Goal: Task Accomplishment & Management: Manage account settings

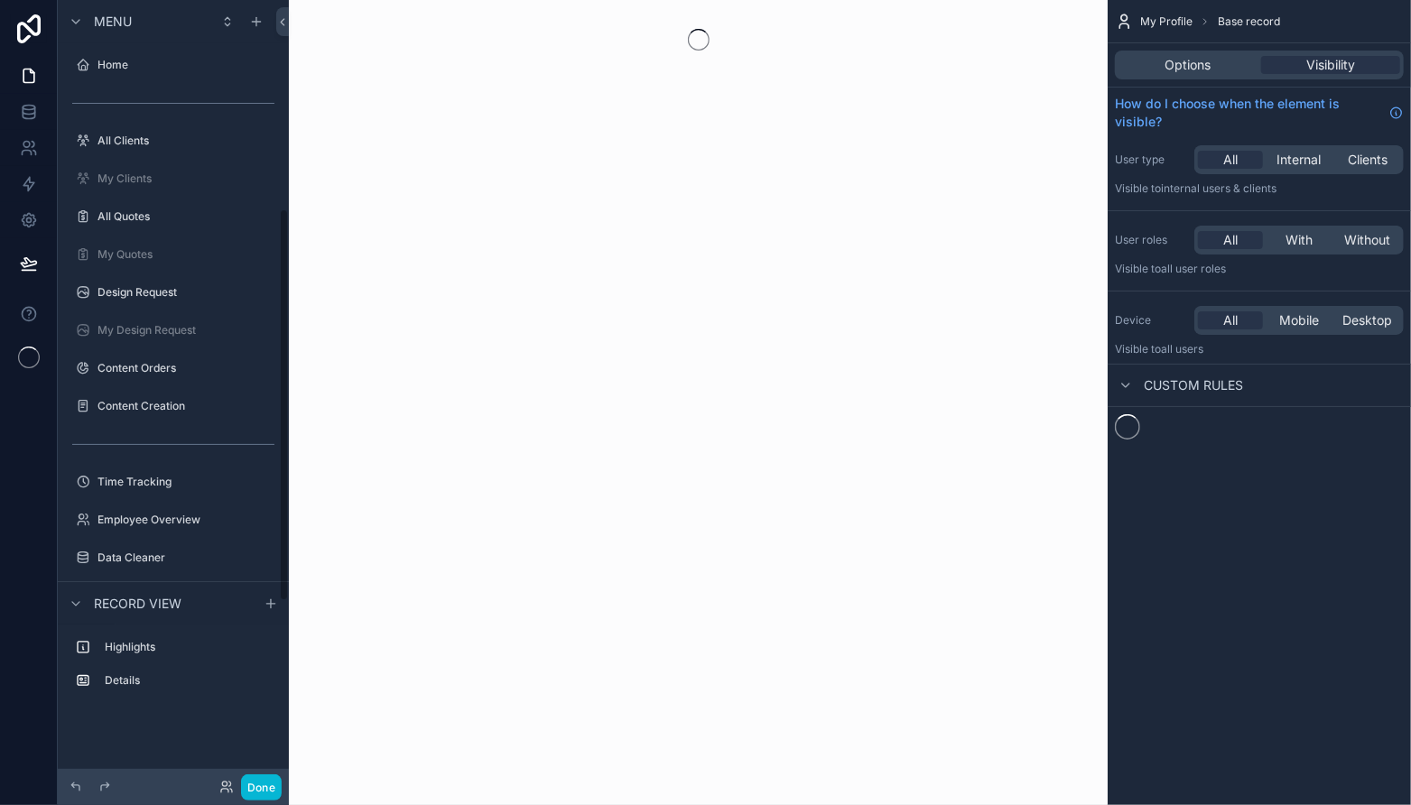
scroll to position [416, 0]
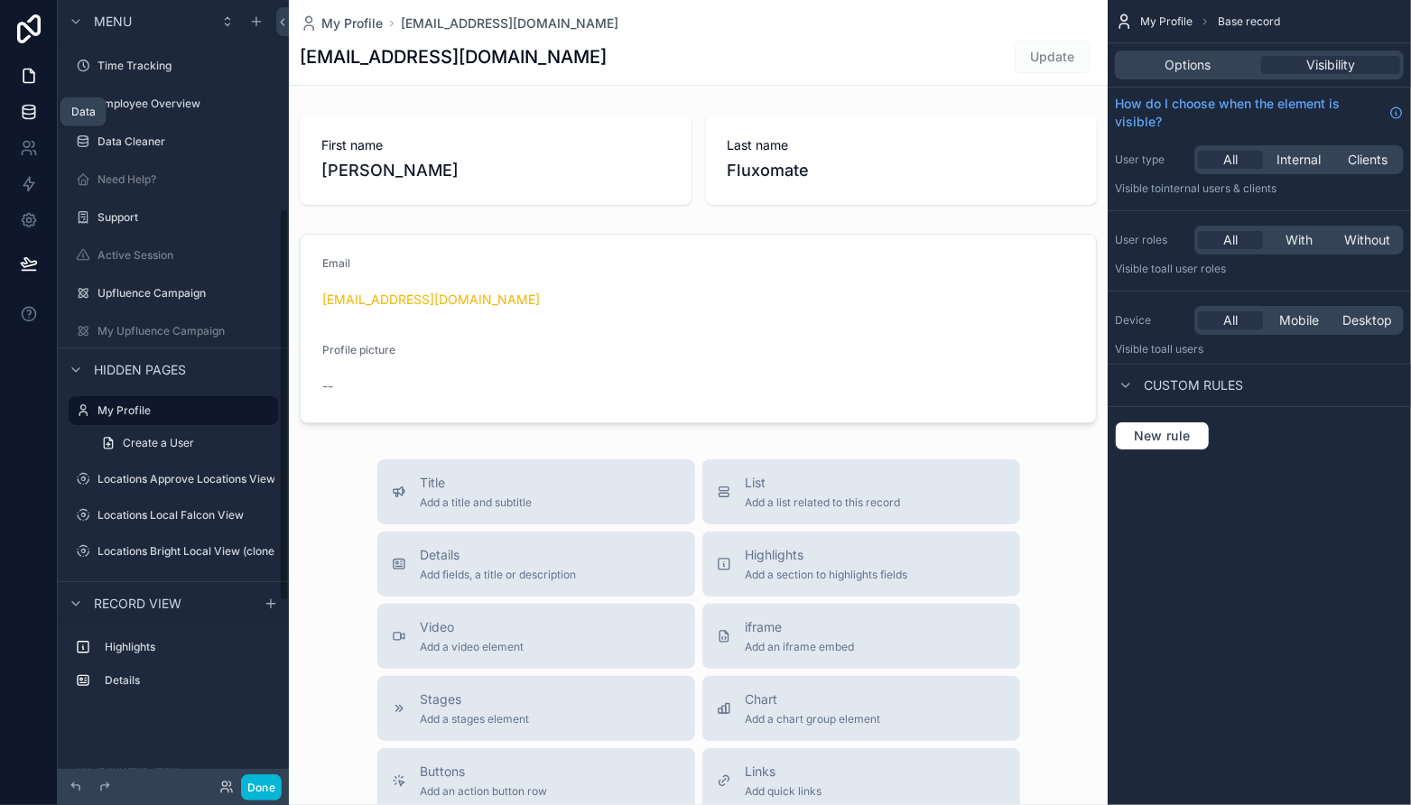
click at [37, 117] on link at bounding box center [28, 112] width 57 height 36
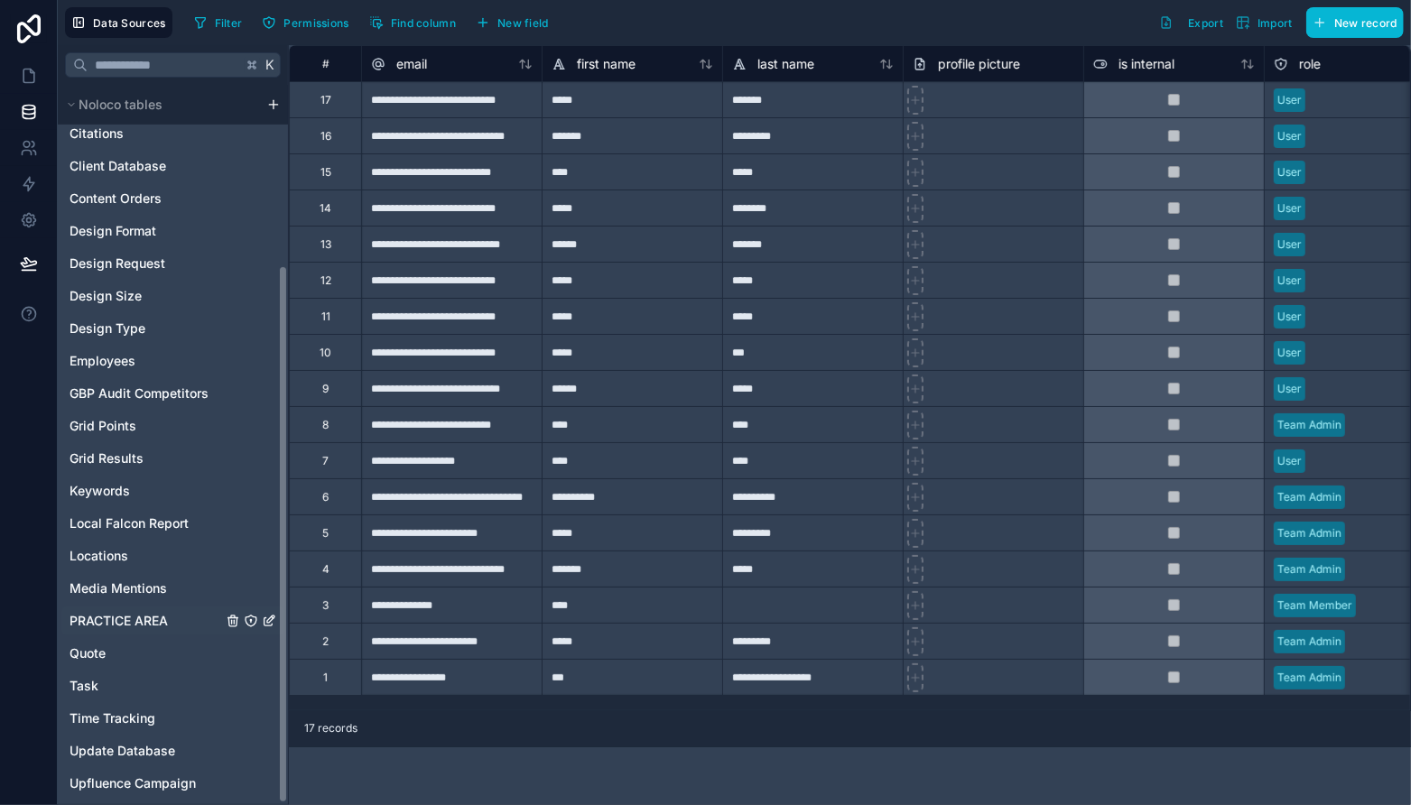
scroll to position [241, 0]
click at [171, 768] on div "Upfluence Campaign" at bounding box center [172, 782] width 223 height 29
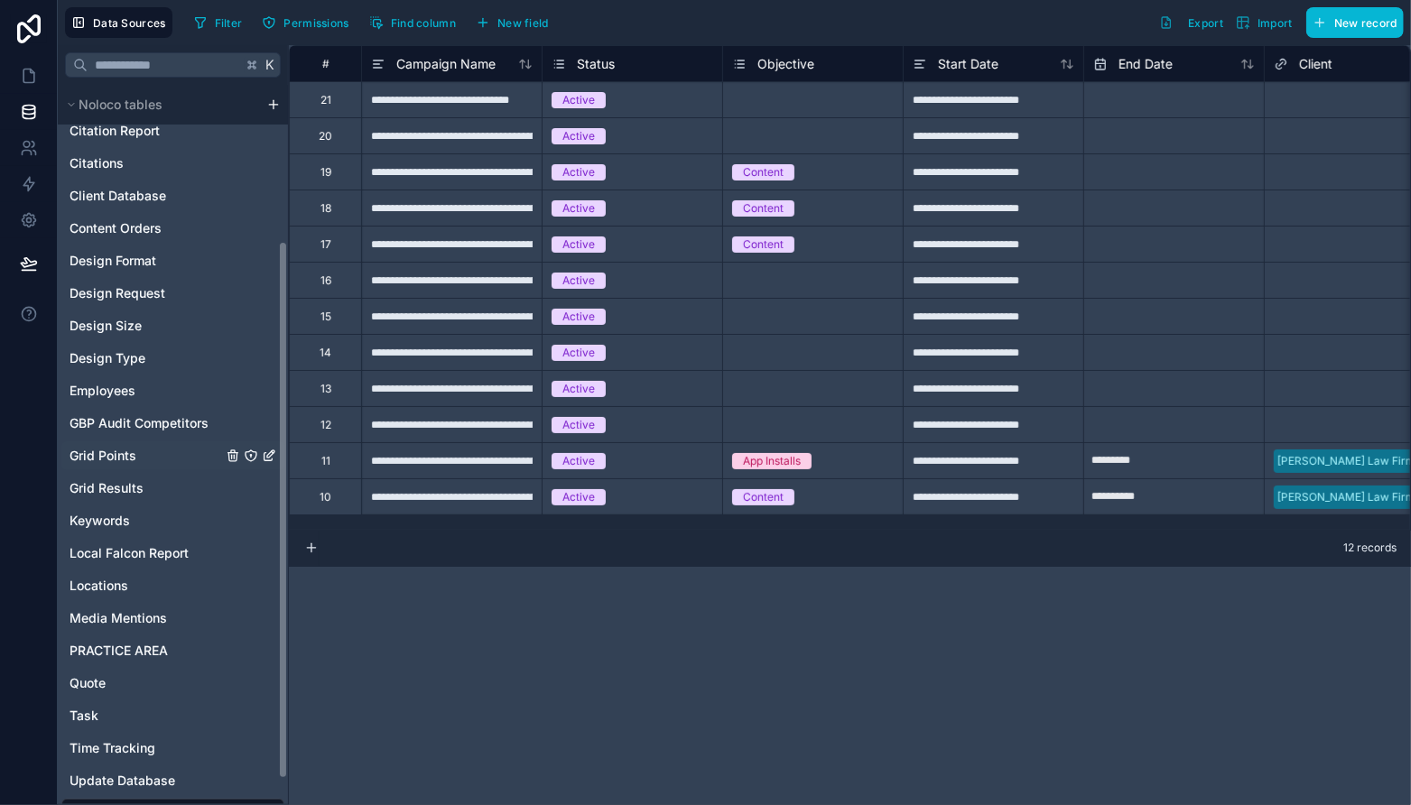
scroll to position [209, 0]
click at [182, 238] on div "Content Orders" at bounding box center [172, 229] width 223 height 29
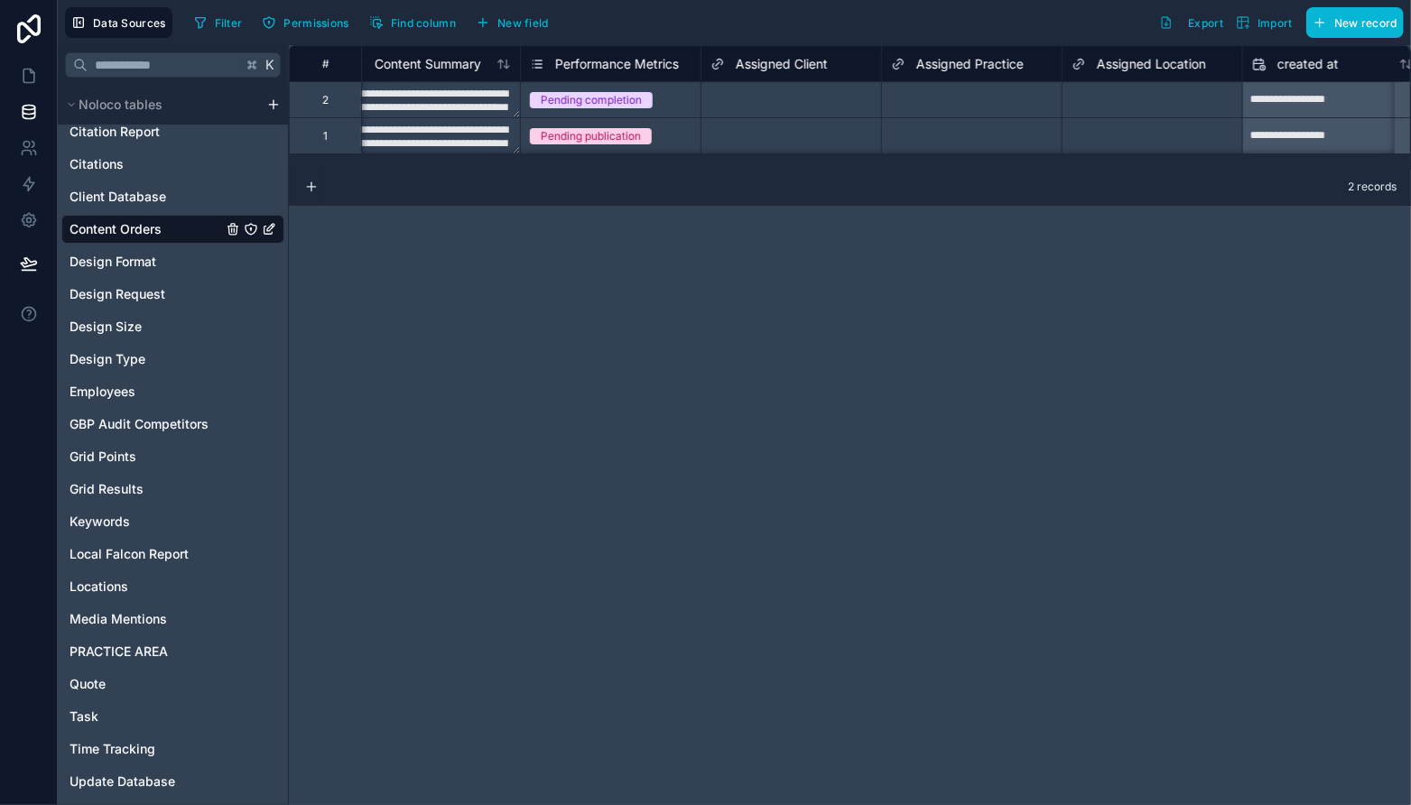
scroll to position [0, 4837]
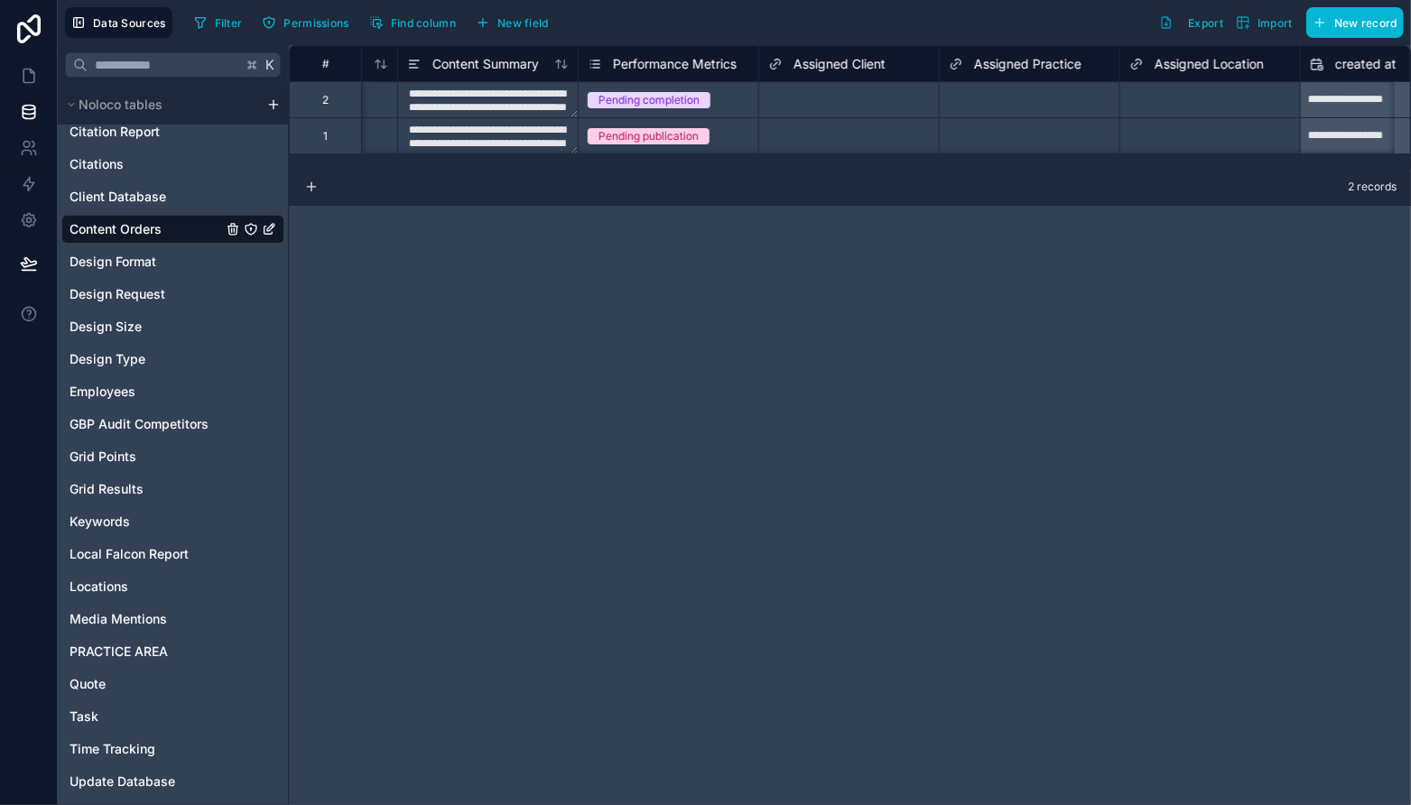
click at [676, 104] on div "Pending completion" at bounding box center [648, 100] width 101 height 16
click at [597, 65] on icon at bounding box center [594, 64] width 14 height 22
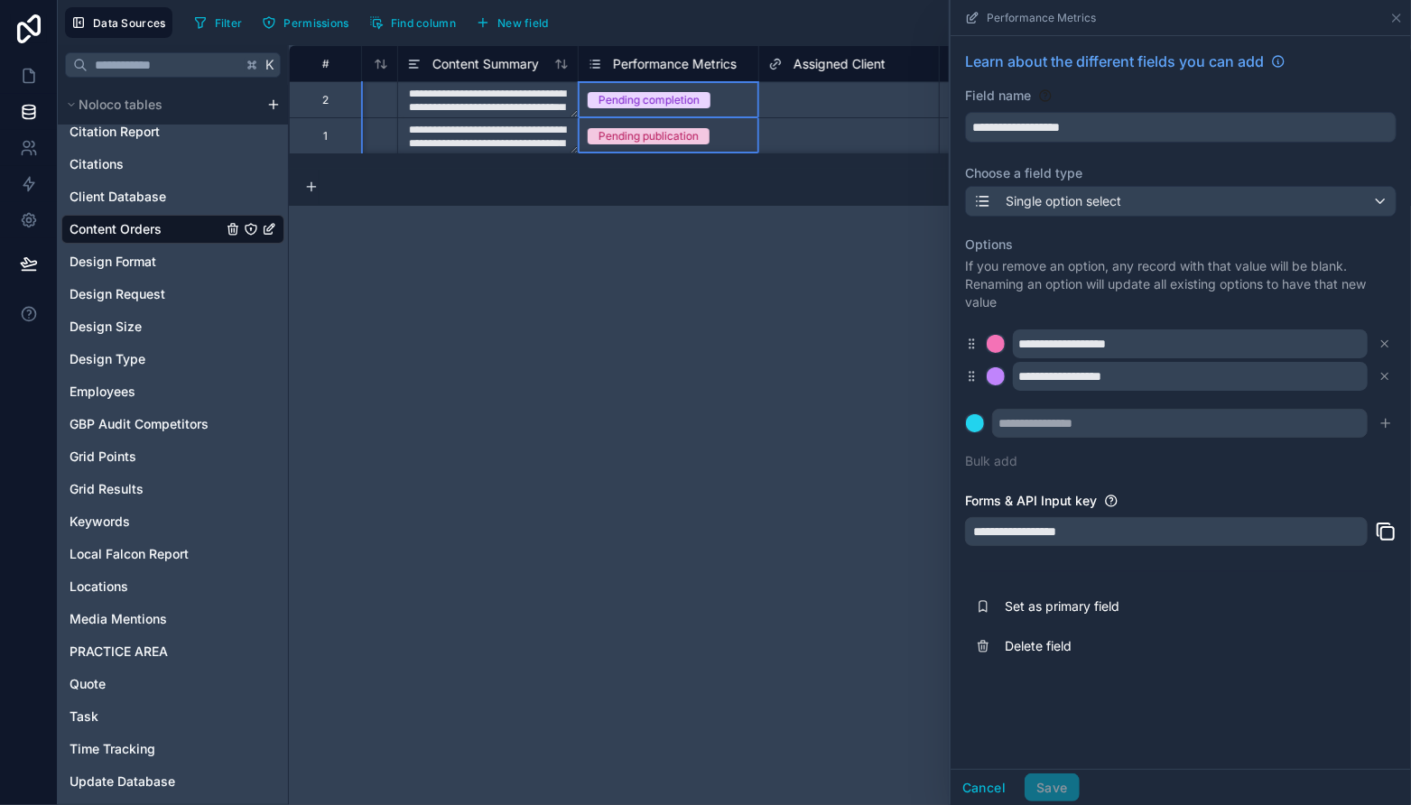
click at [745, 227] on div "**********" at bounding box center [850, 425] width 1122 height 760
click at [1391, 14] on icon at bounding box center [1396, 18] width 14 height 14
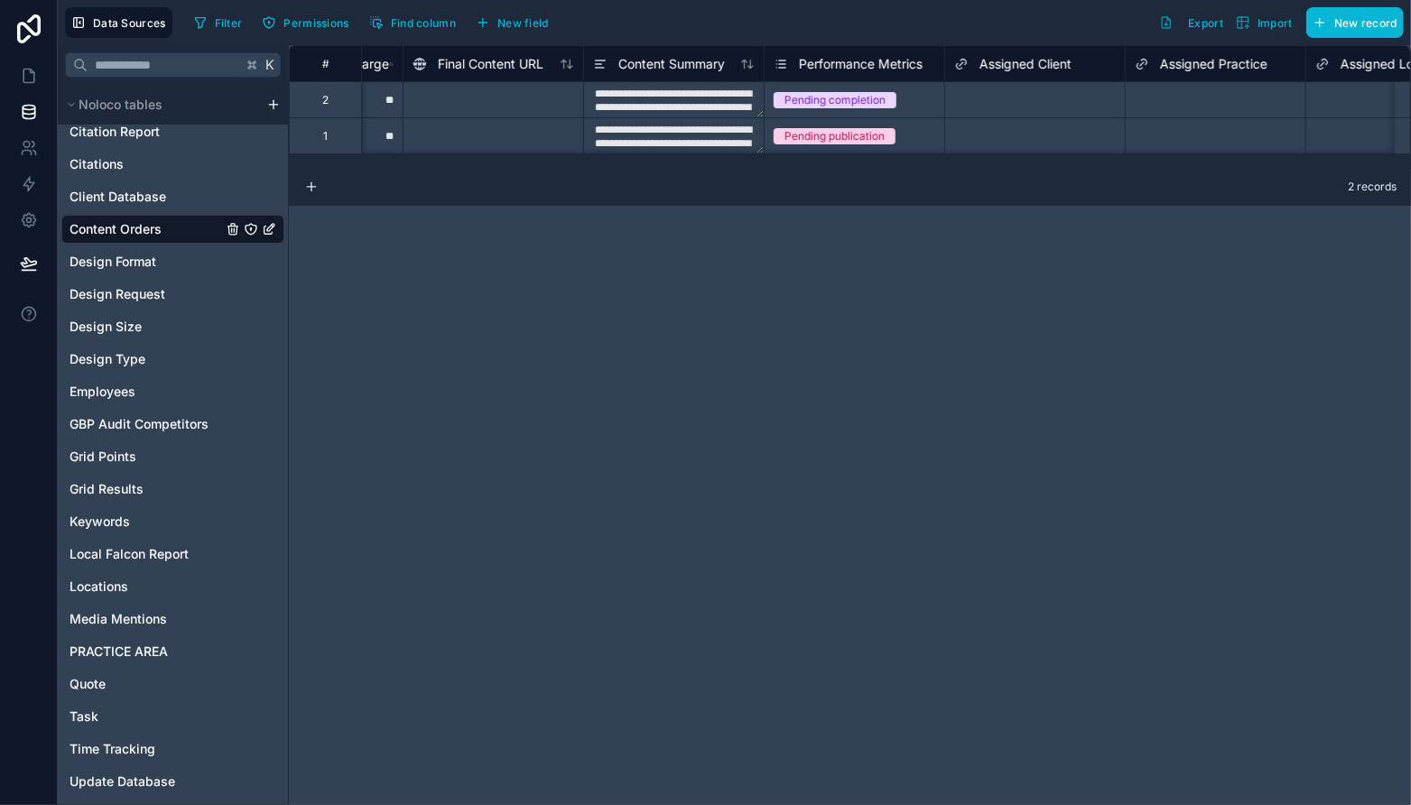
scroll to position [0, 4658]
click at [781, 68] on icon at bounding box center [774, 64] width 14 height 22
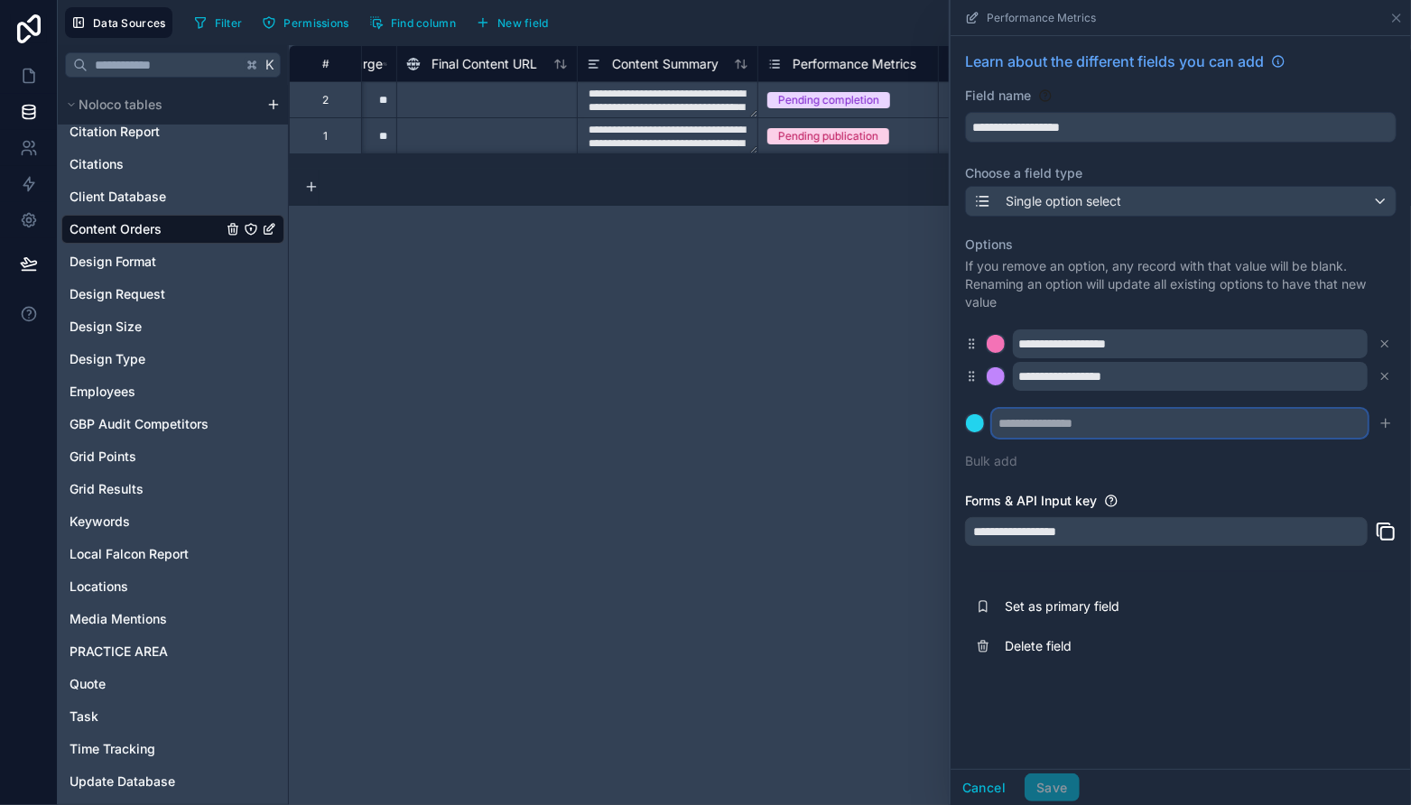
click at [1170, 426] on input "text" at bounding box center [1179, 423] width 375 height 29
type input "**********"
click at [1384, 420] on icon "submit" at bounding box center [1385, 423] width 14 height 14
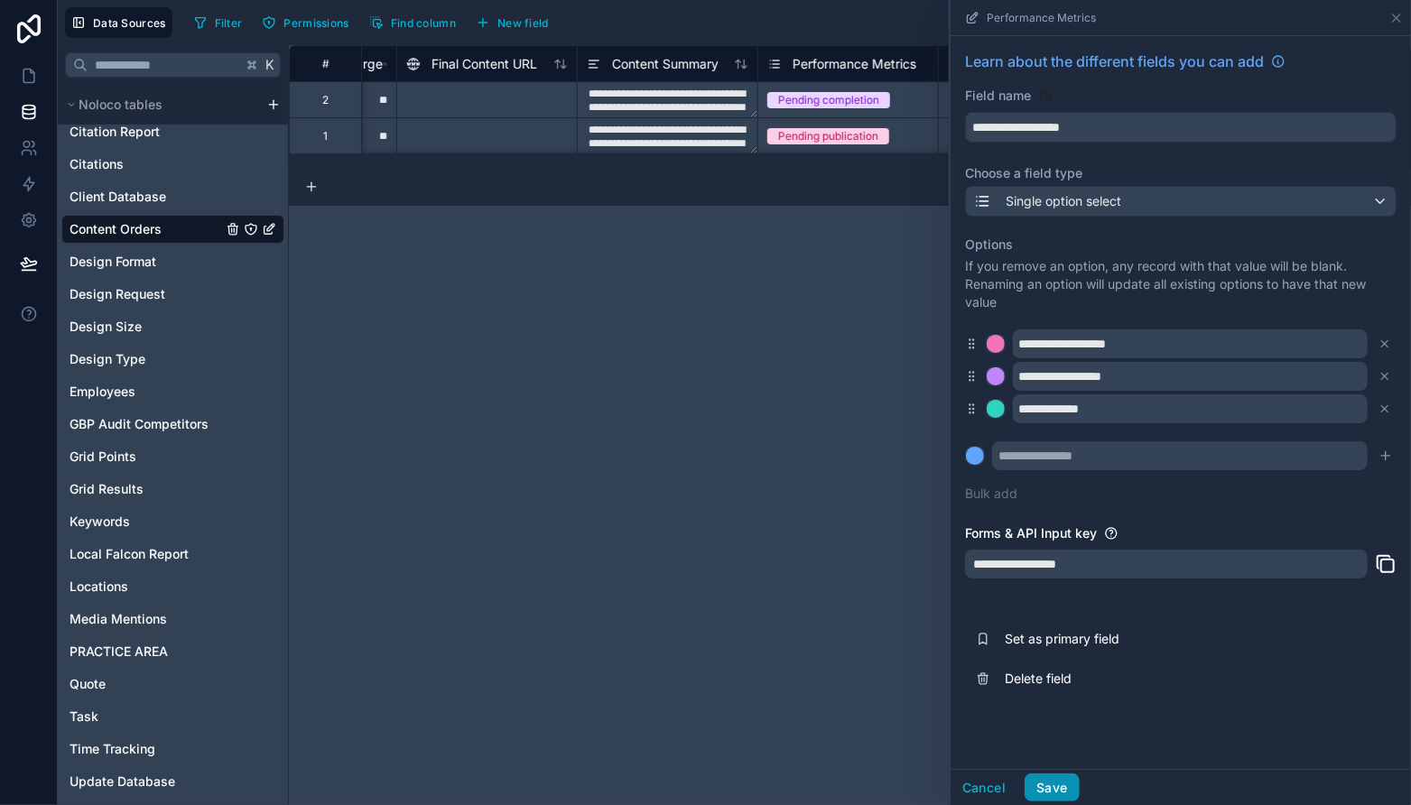
click at [1058, 782] on button "Save" at bounding box center [1051, 787] width 54 height 29
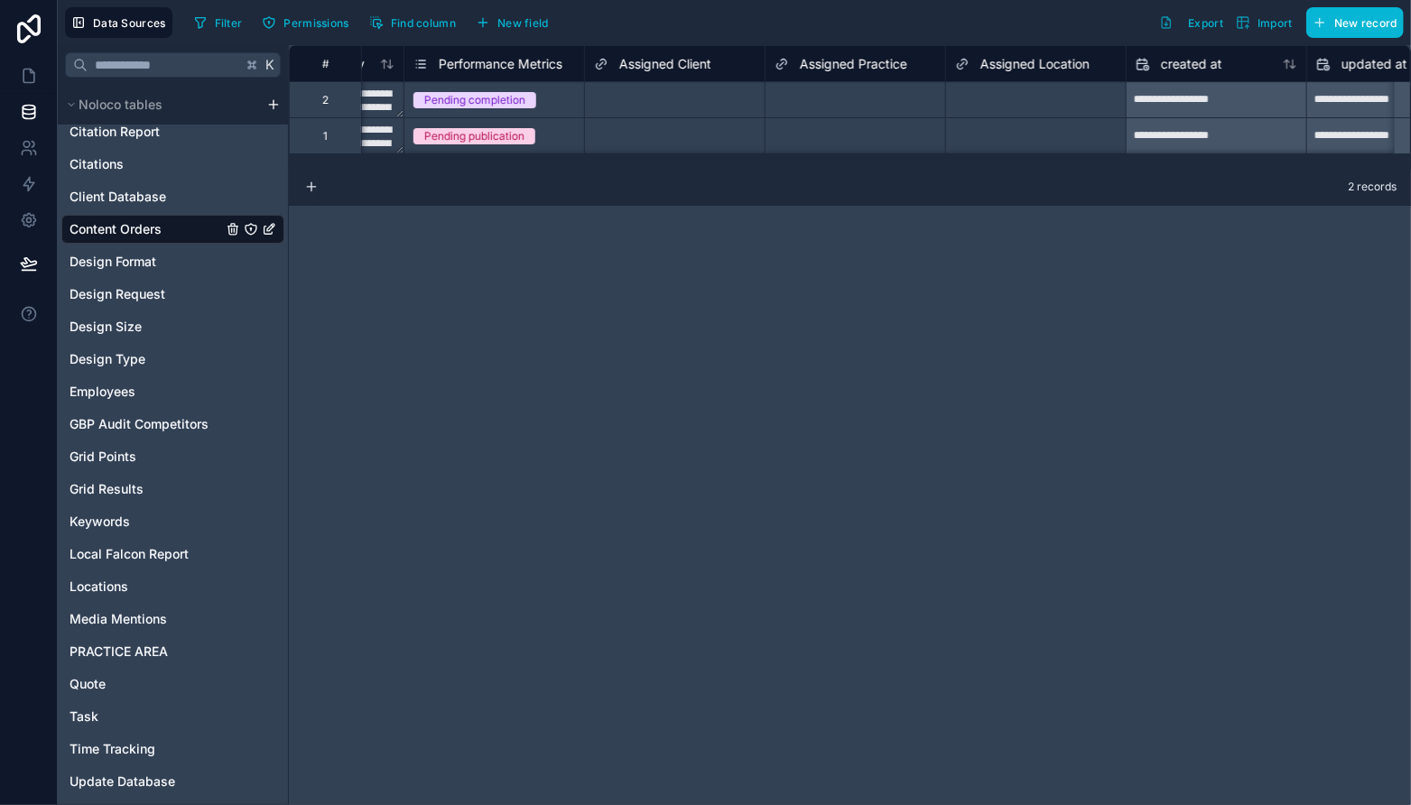
scroll to position [0, 5283]
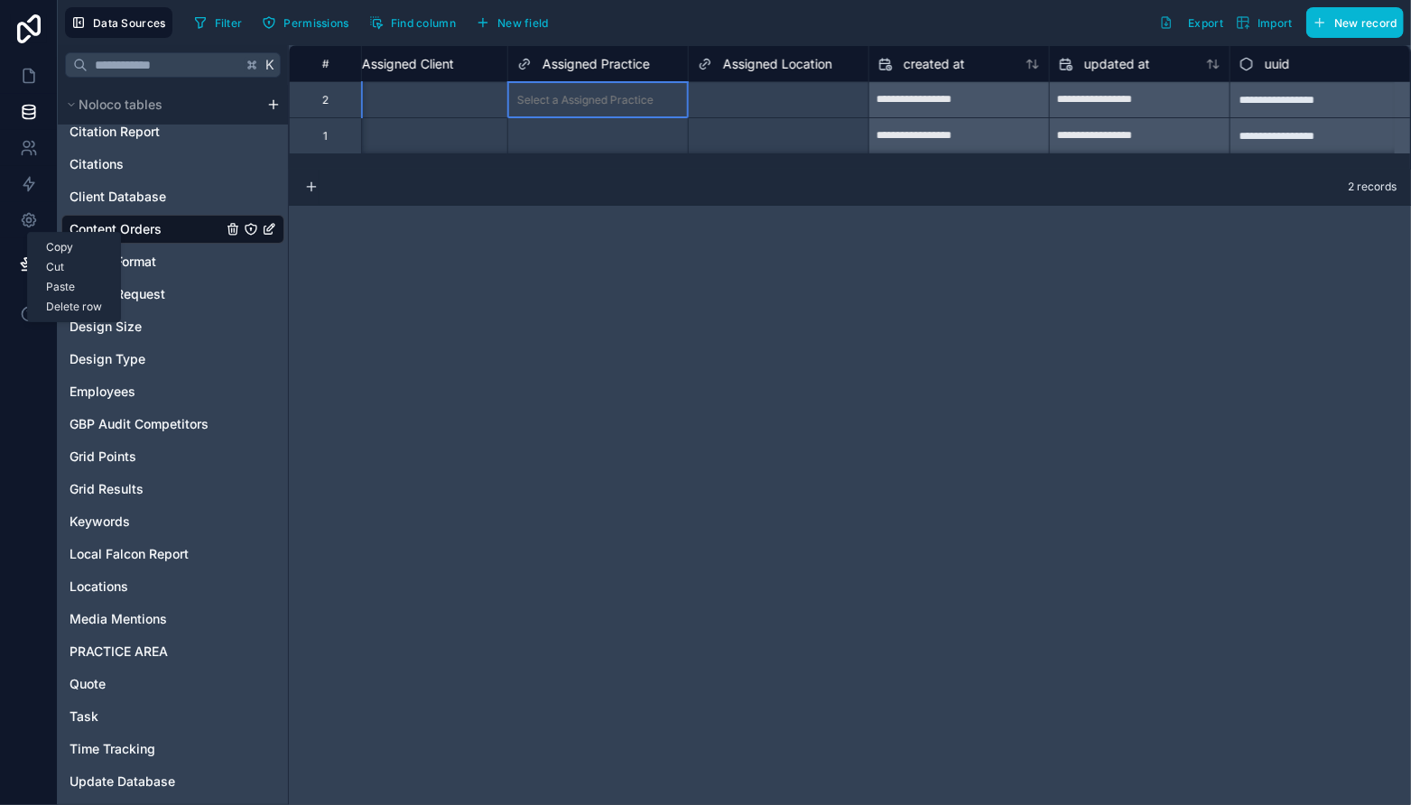
click at [578, 88] on div "Select a Assigned Practice" at bounding box center [598, 99] width 180 height 35
click at [590, 105] on div "Select a Assigned Practice" at bounding box center [585, 100] width 136 height 14
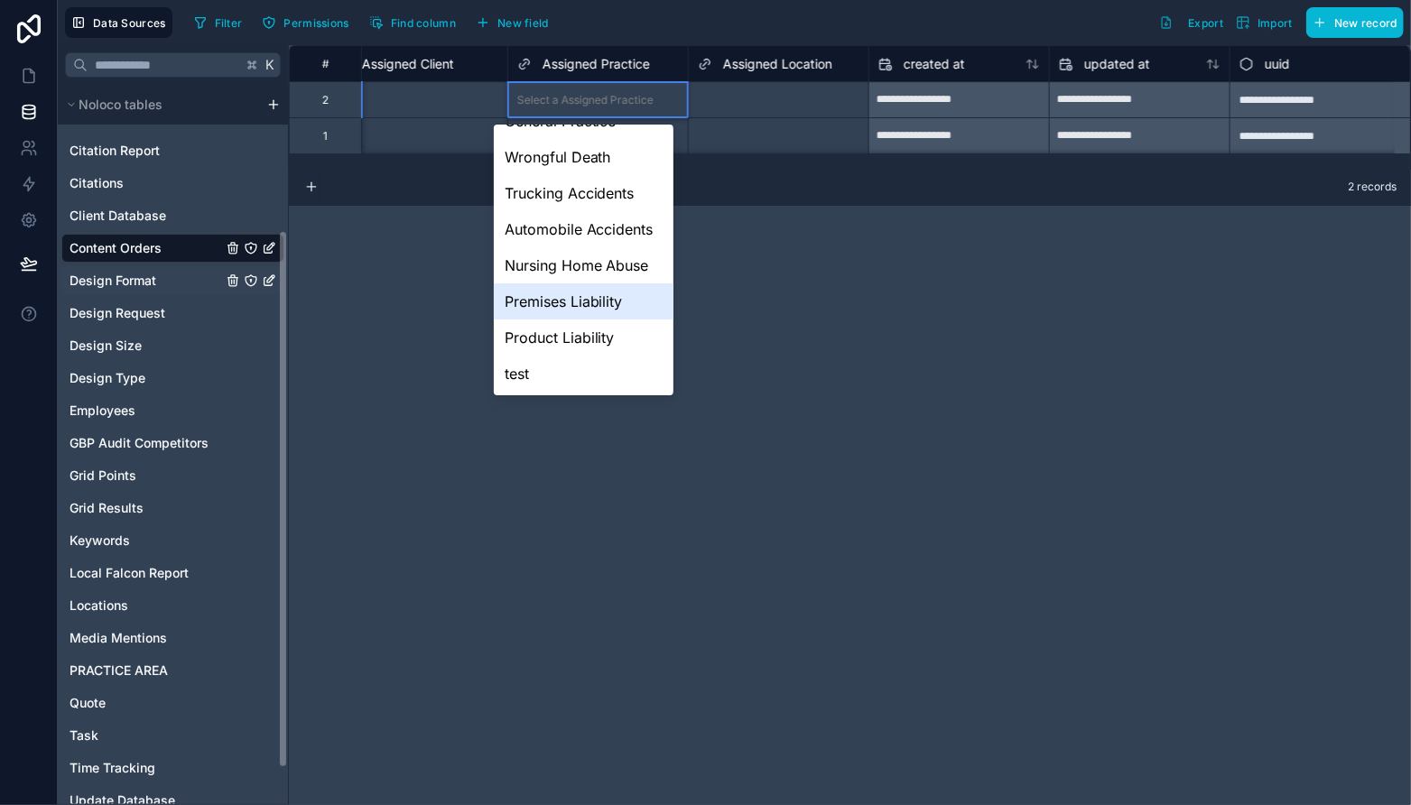
scroll to position [183, 0]
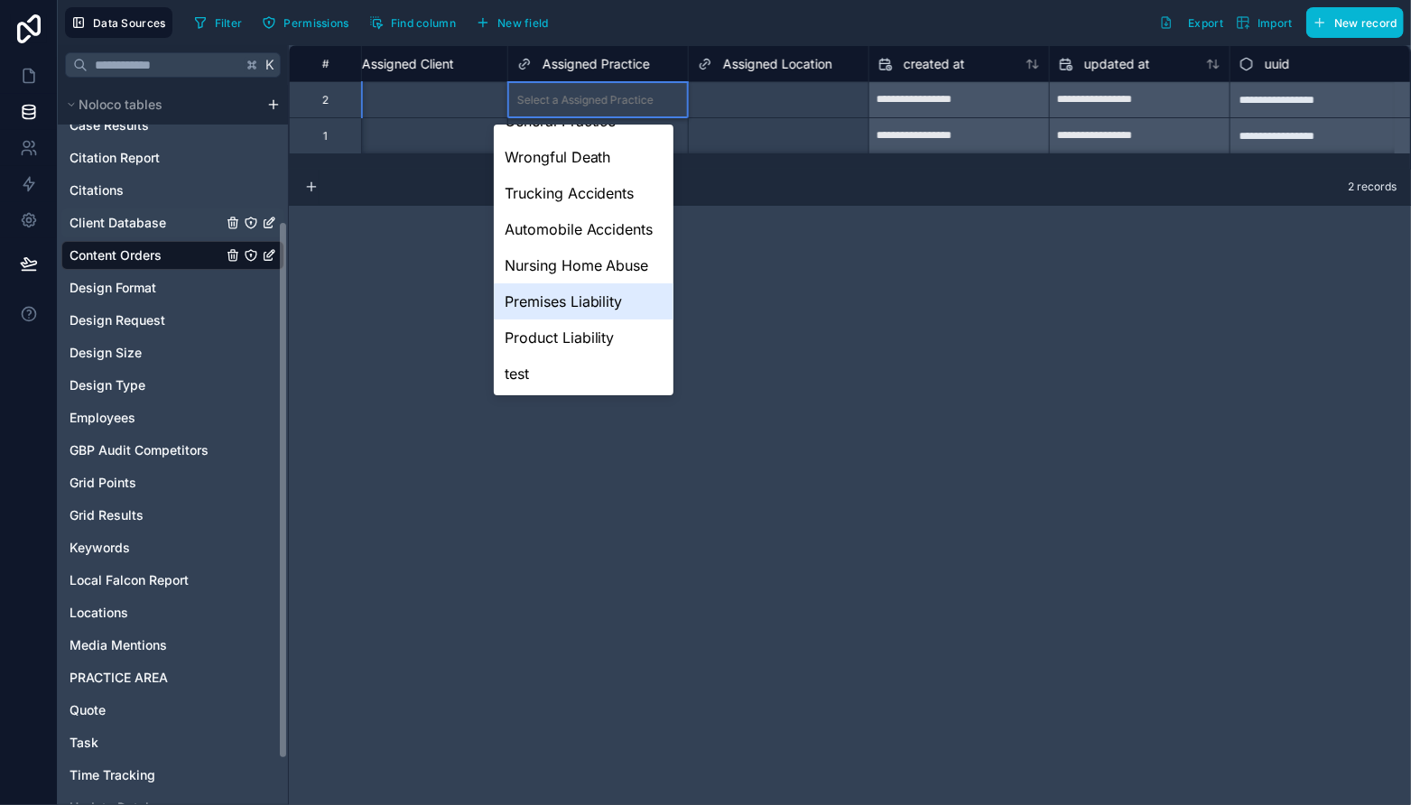
click at [142, 229] on span "Client Database" at bounding box center [117, 223] width 97 height 18
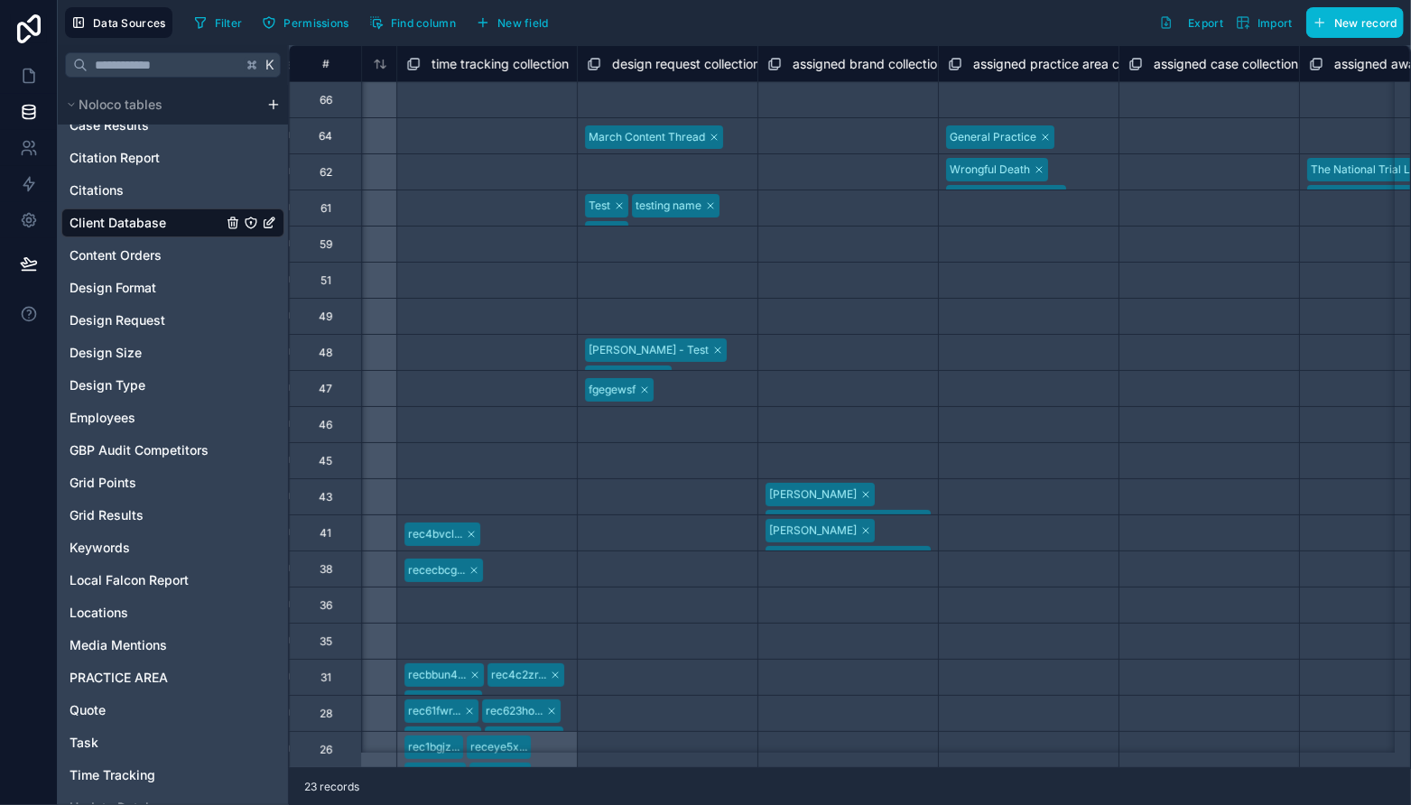
scroll to position [0, 3719]
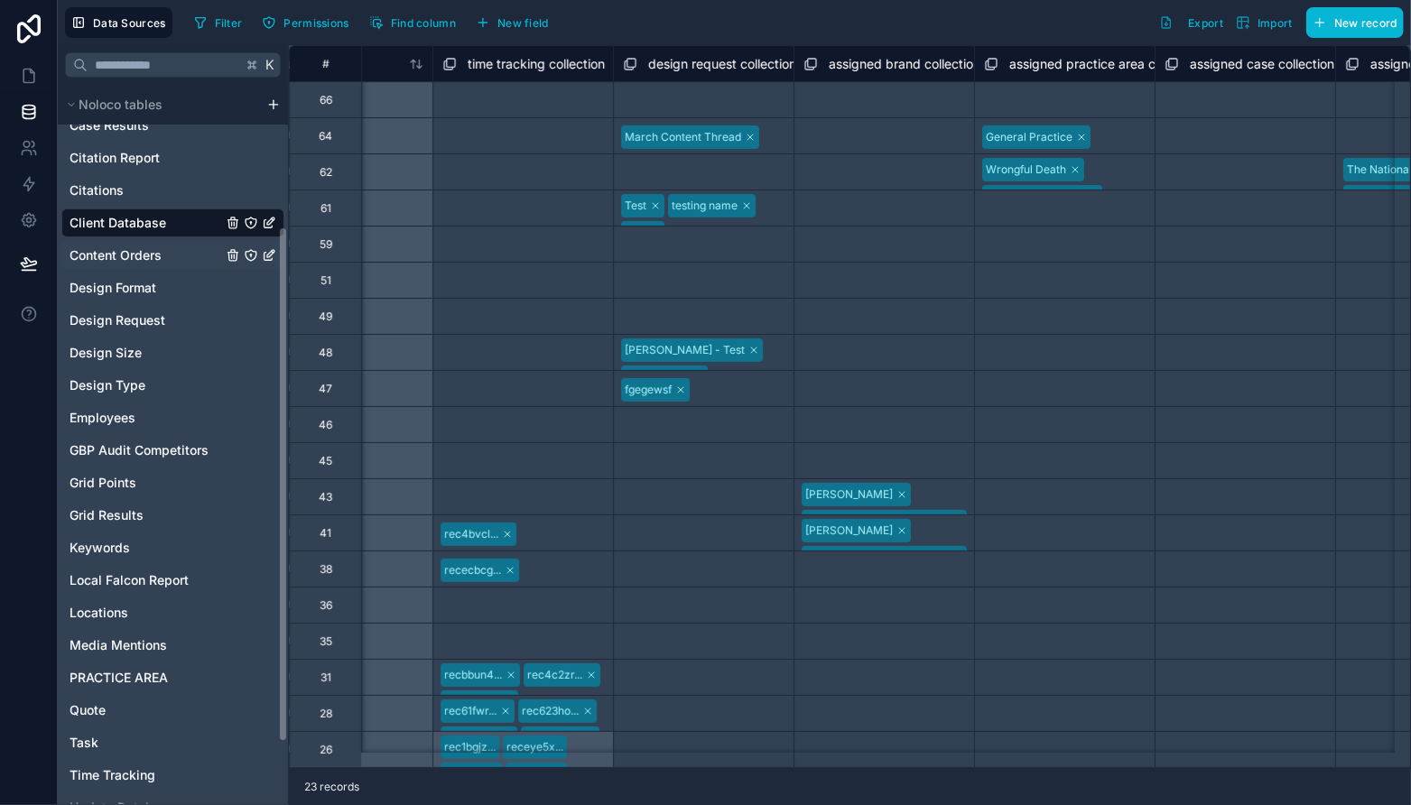
click at [144, 260] on span "Content Orders" at bounding box center [115, 255] width 92 height 18
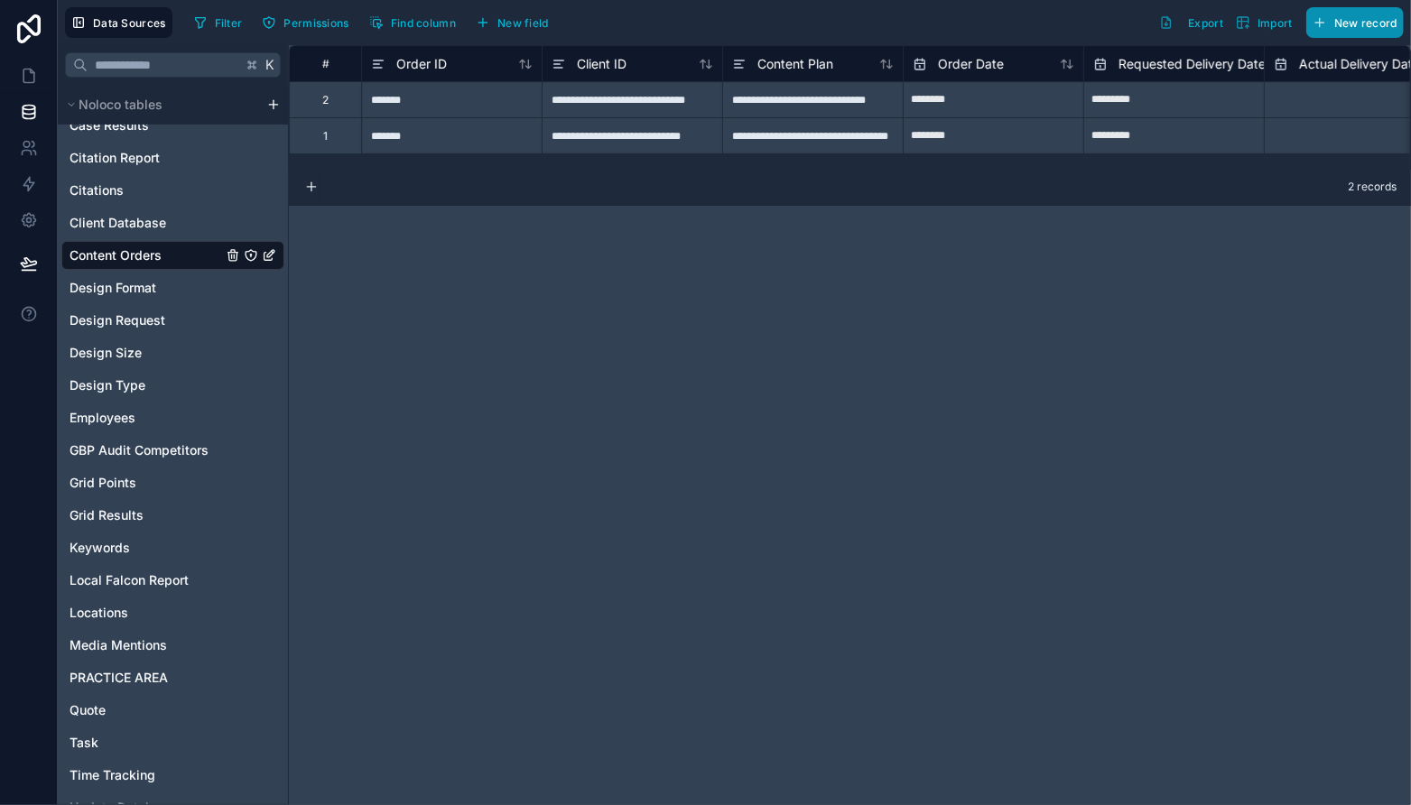
click at [1325, 17] on icon "button" at bounding box center [1319, 22] width 14 height 14
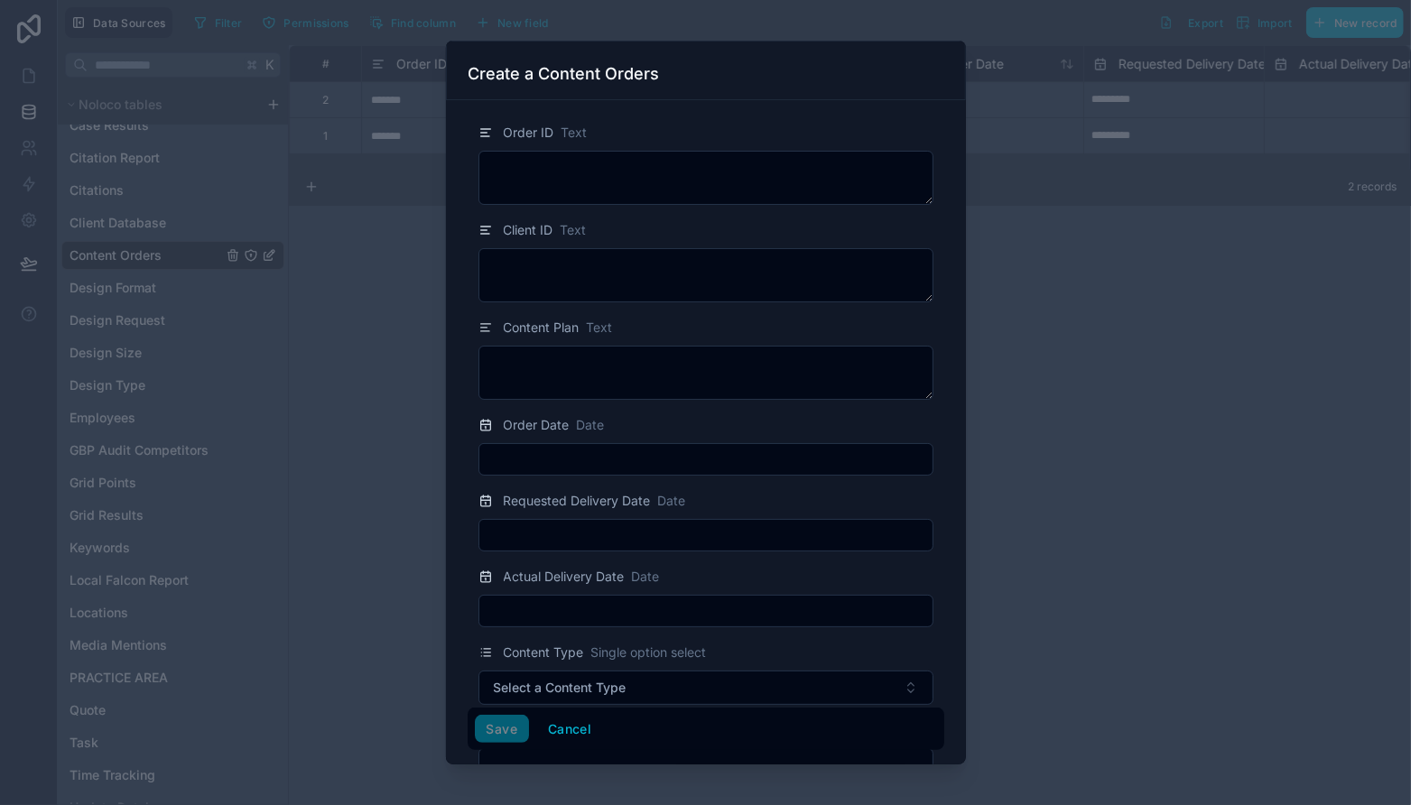
click at [1161, 240] on div at bounding box center [705, 402] width 1411 height 805
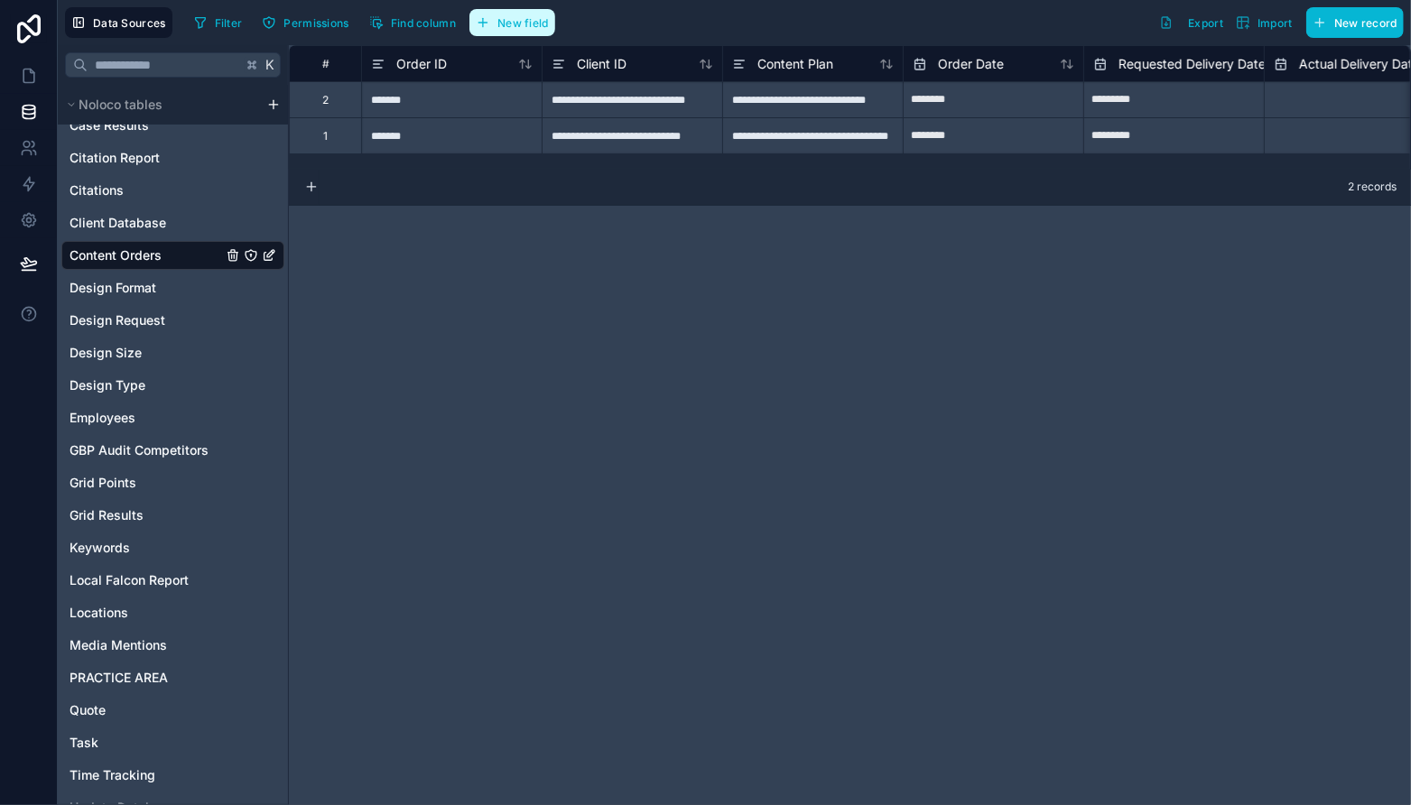
click at [544, 31] on button "New field" at bounding box center [512, 22] width 86 height 27
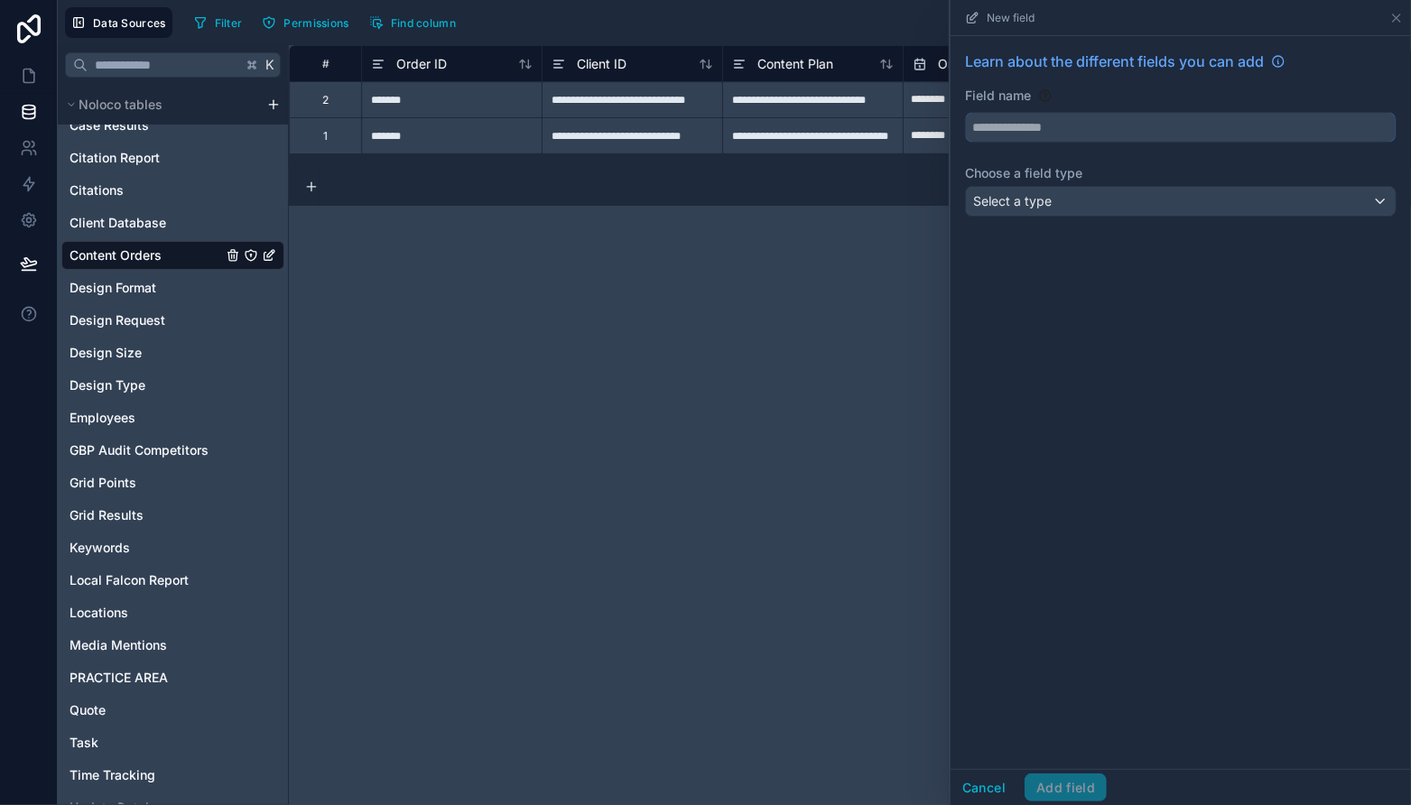
click at [1078, 126] on input "text" at bounding box center [1181, 127] width 430 height 29
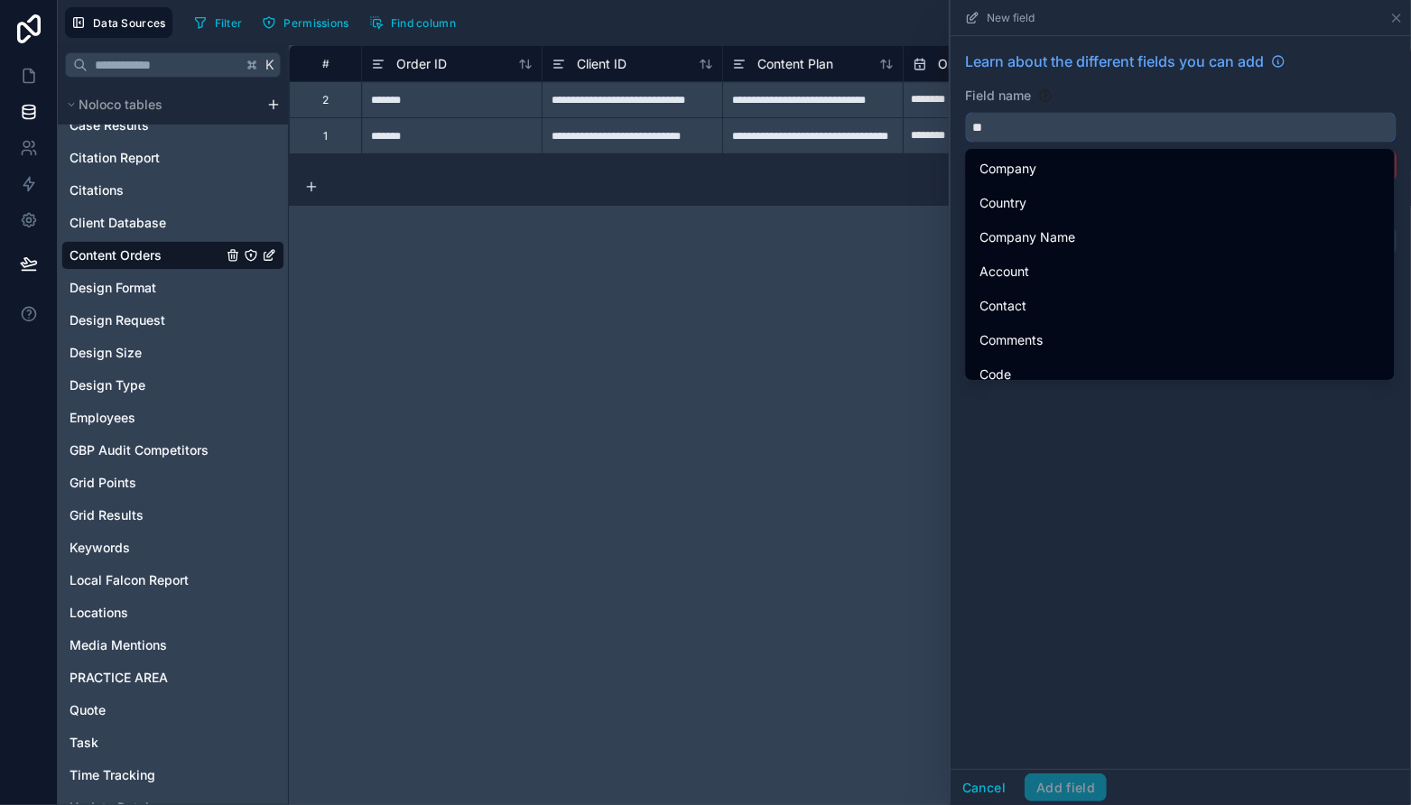
type input "*"
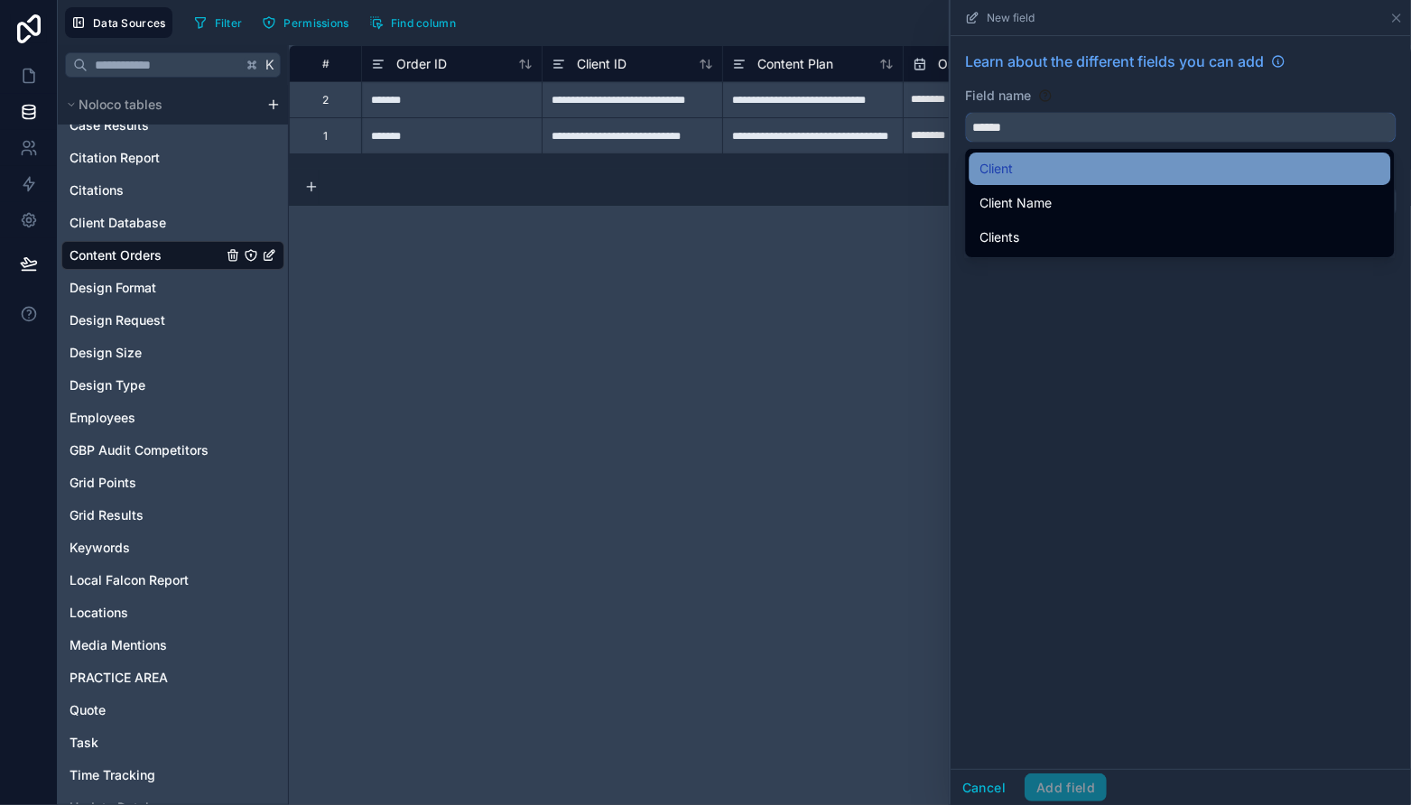
type input "******"
click at [1090, 176] on div "Client" at bounding box center [1179, 169] width 400 height 22
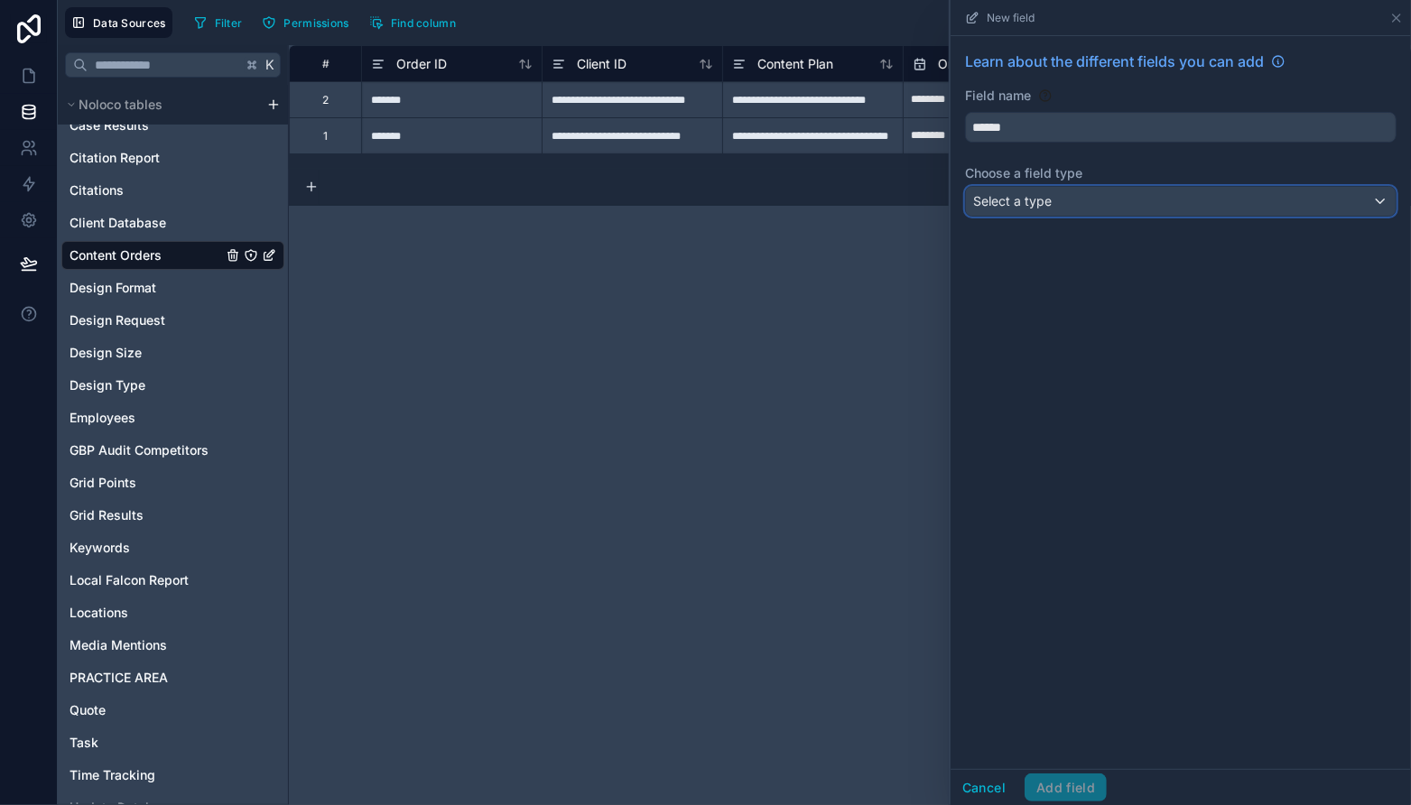
click at [1131, 206] on div "Select a type" at bounding box center [1181, 201] width 430 height 29
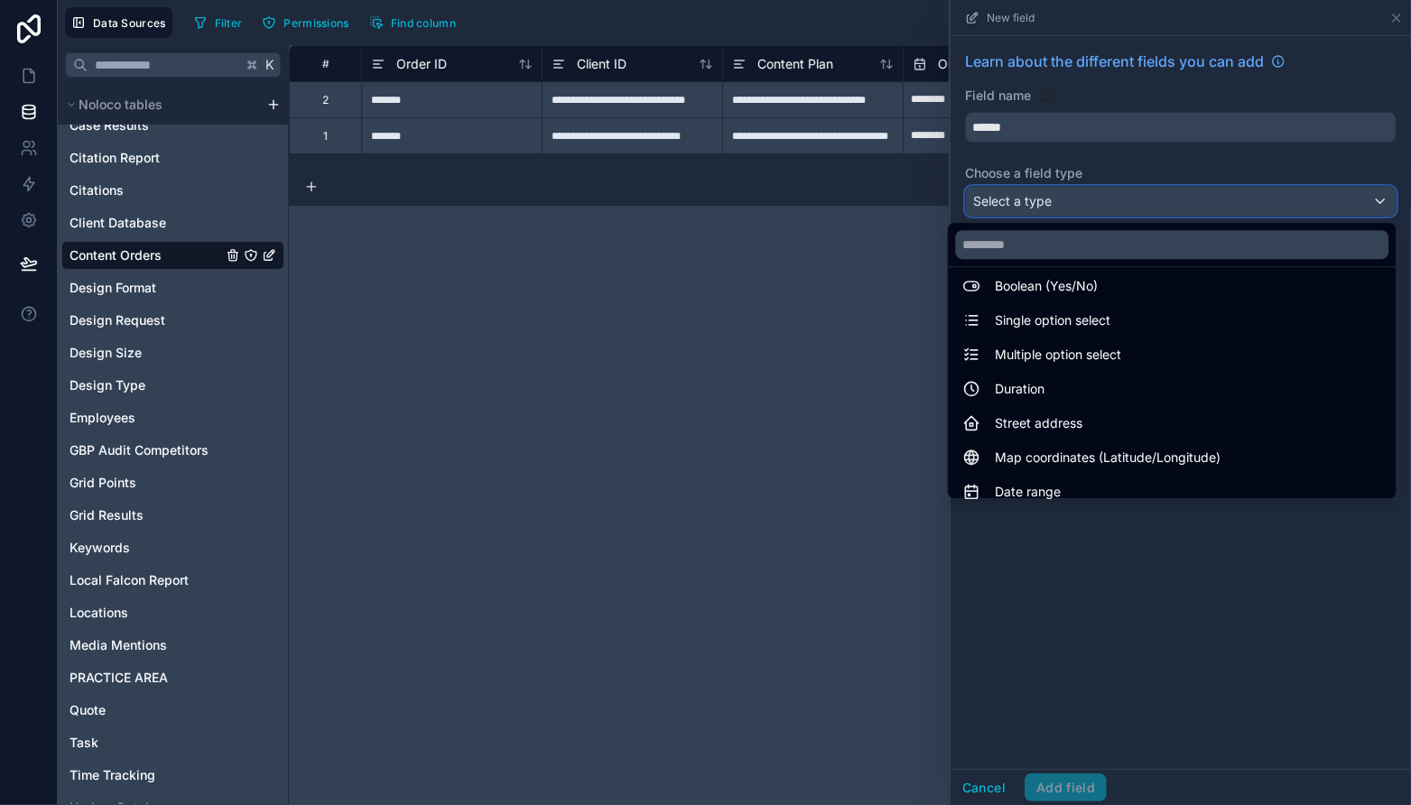
scroll to position [523, 0]
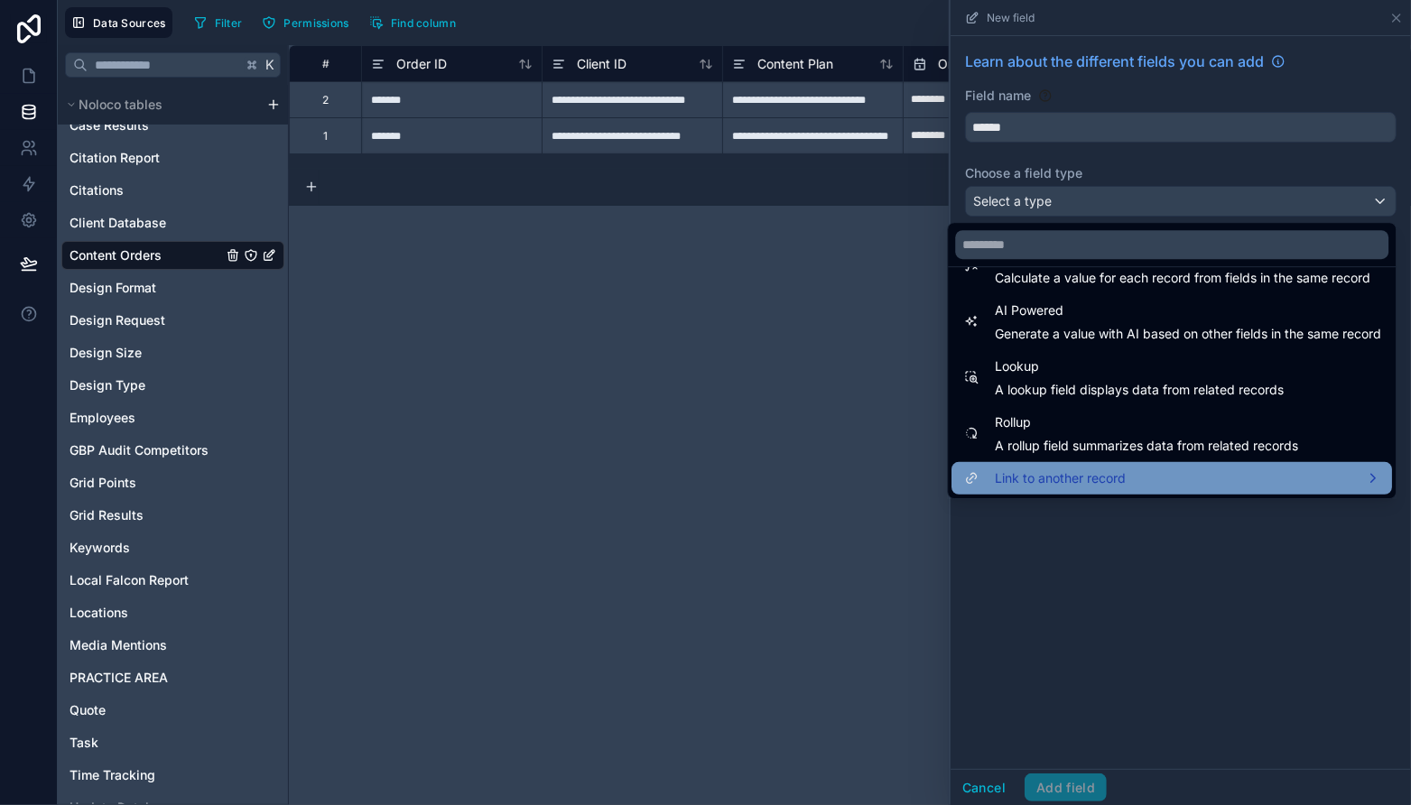
click at [1107, 468] on span "Link to another record" at bounding box center [1060, 478] width 131 height 22
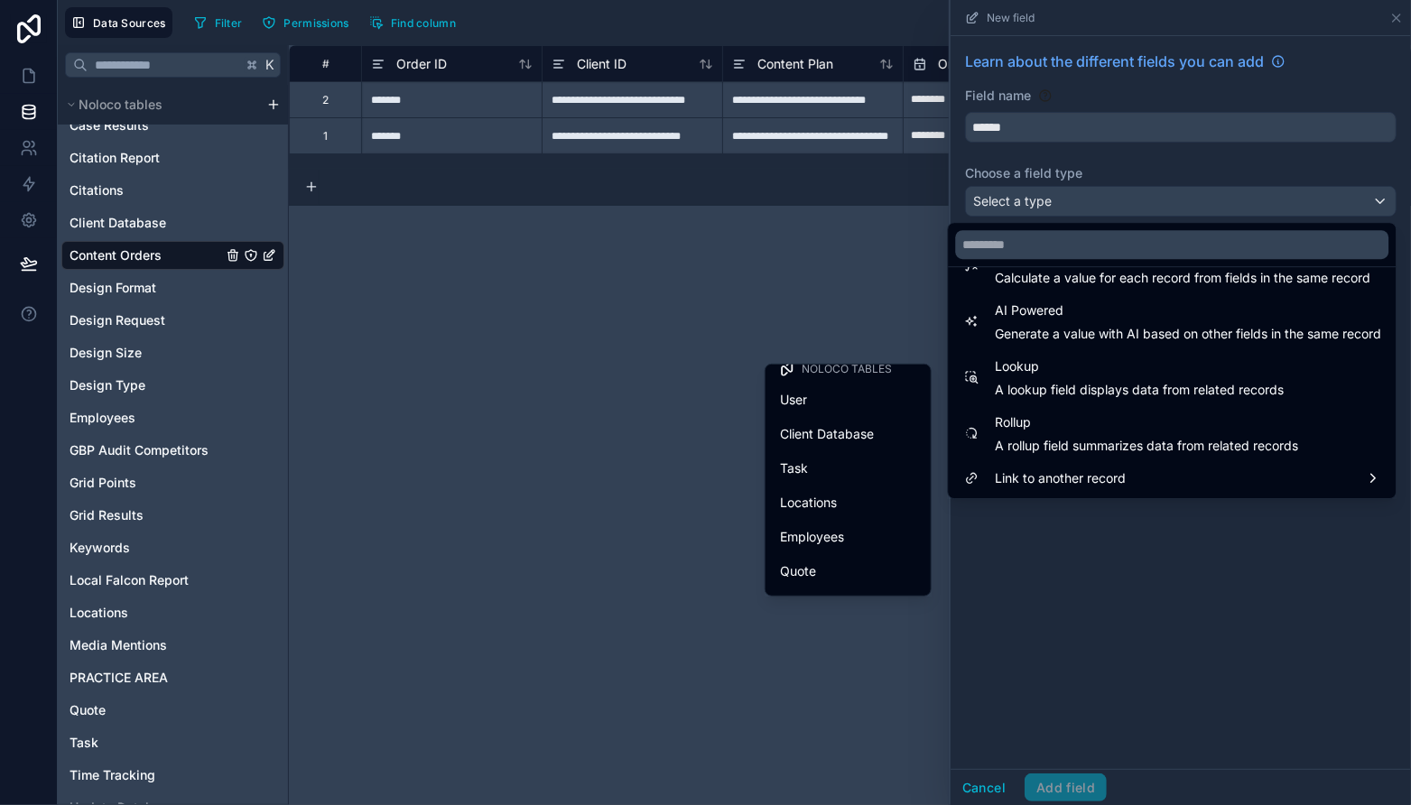
scroll to position [0, 0]
click at [834, 435] on span "Client Database" at bounding box center [827, 446] width 94 height 22
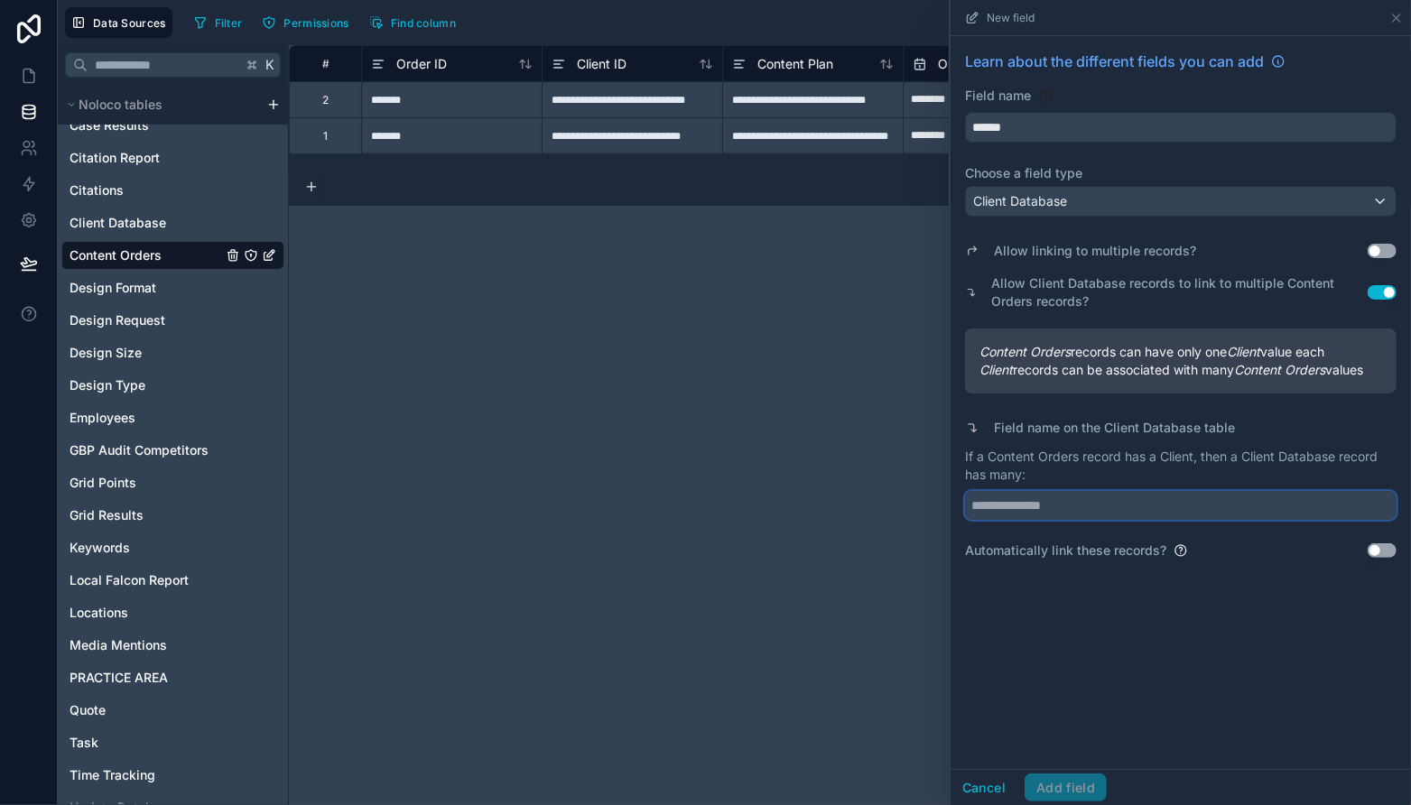
click at [1100, 500] on input "text" at bounding box center [1180, 505] width 431 height 29
type input "**********"
click at [1072, 784] on button "Add field" at bounding box center [1065, 787] width 82 height 29
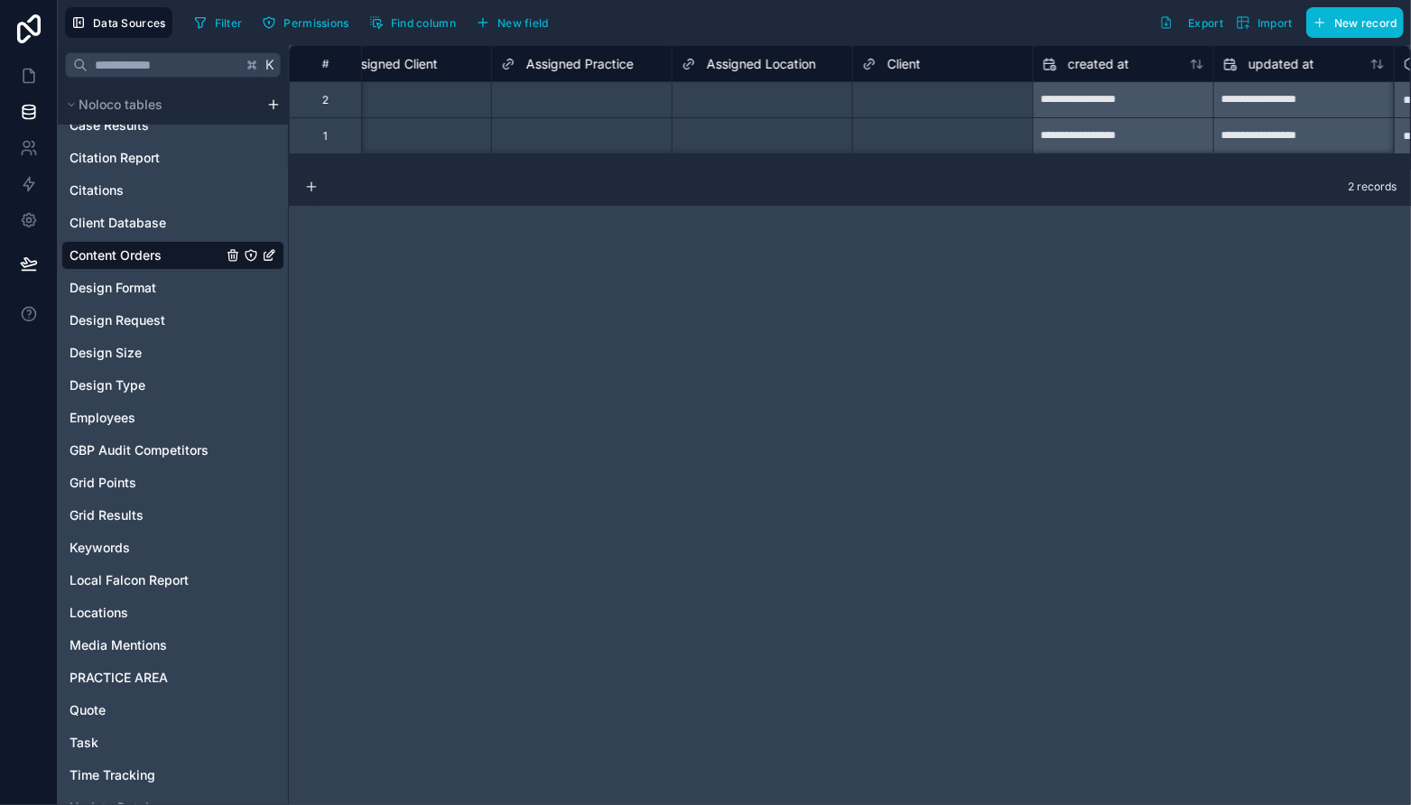
scroll to position [0, 5266]
click at [984, 94] on div "Select a Client" at bounding box center [962, 100] width 180 height 18
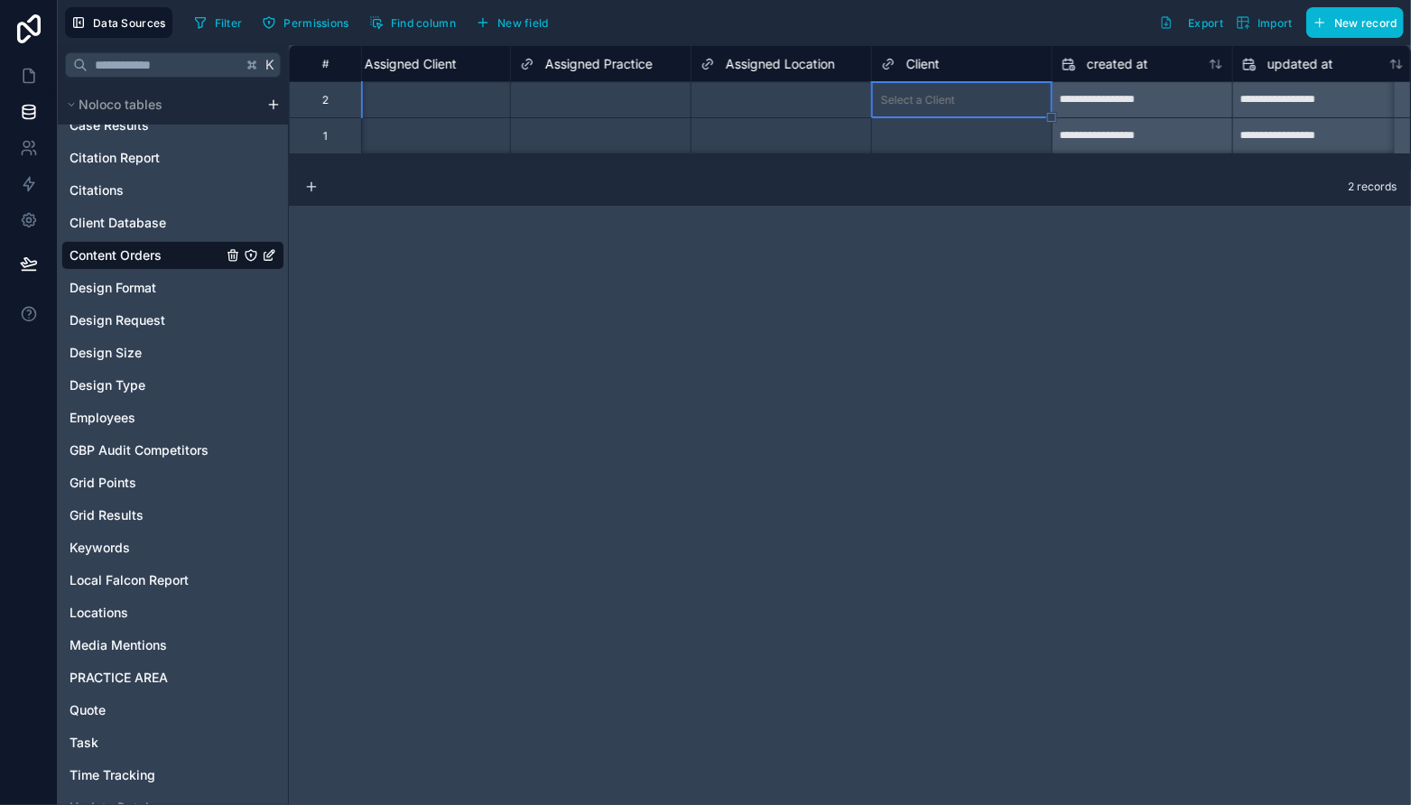
click at [984, 94] on div "Select a Client" at bounding box center [962, 100] width 180 height 18
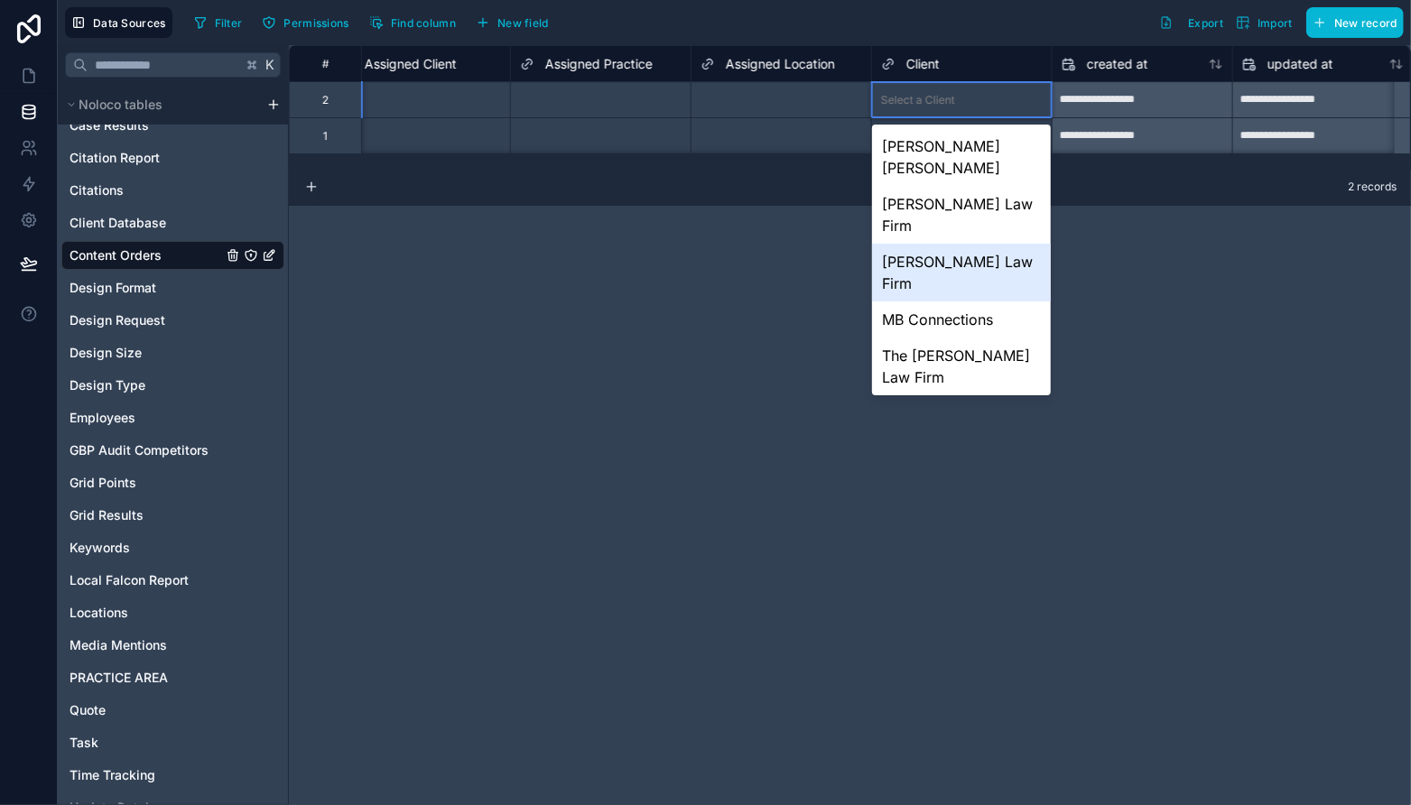
click at [981, 244] on div "Abel Law Firm" at bounding box center [962, 273] width 180 height 58
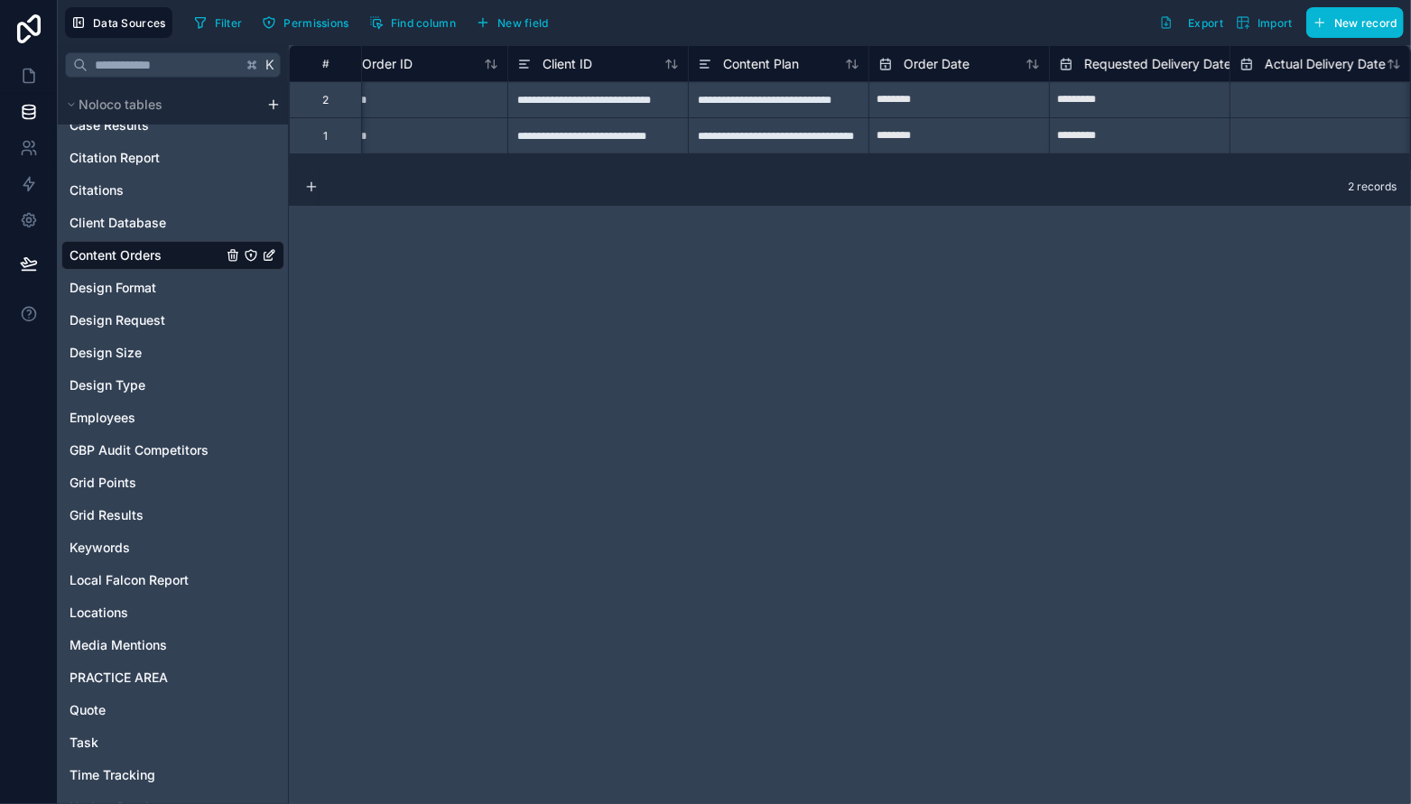
scroll to position [0, 0]
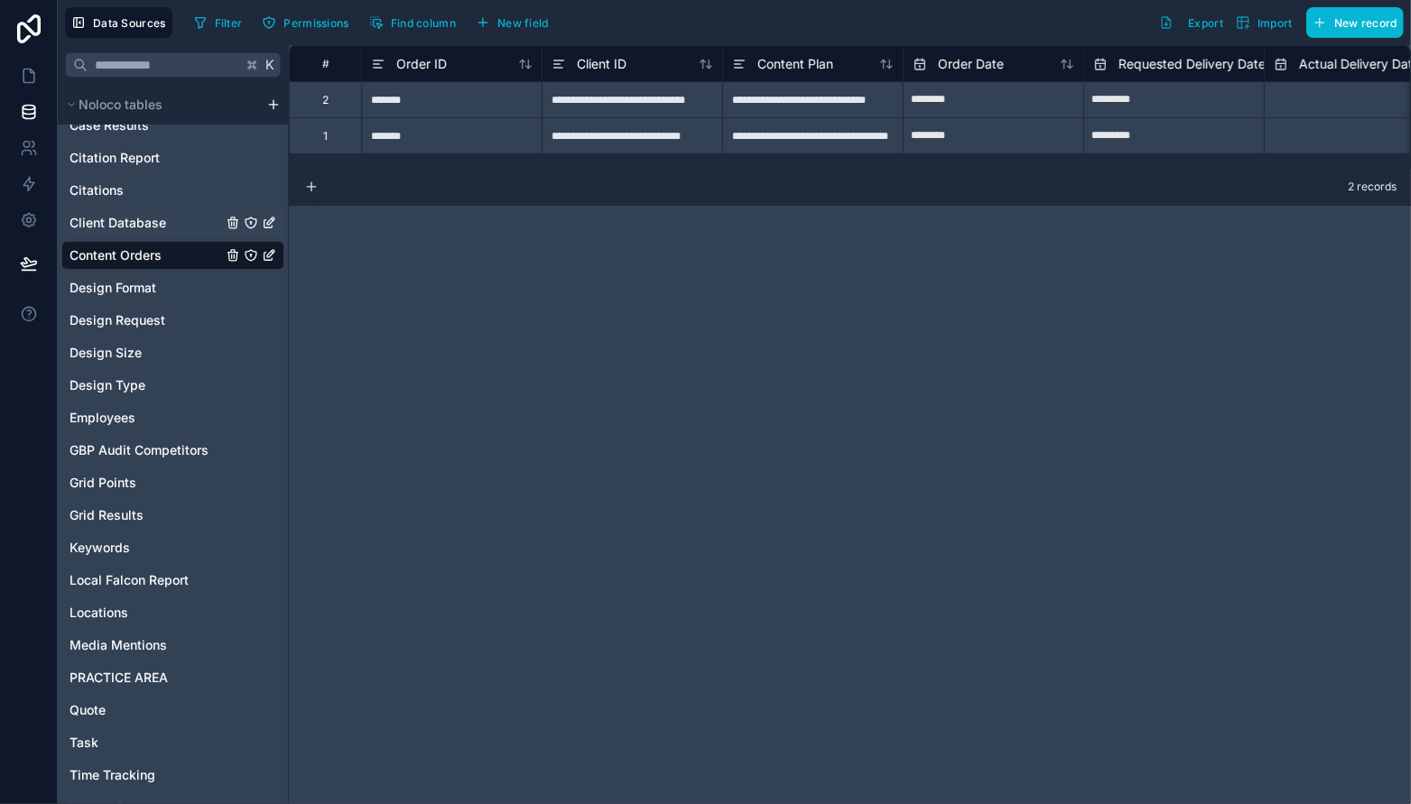
click at [101, 217] on span "Client Database" at bounding box center [117, 223] width 97 height 18
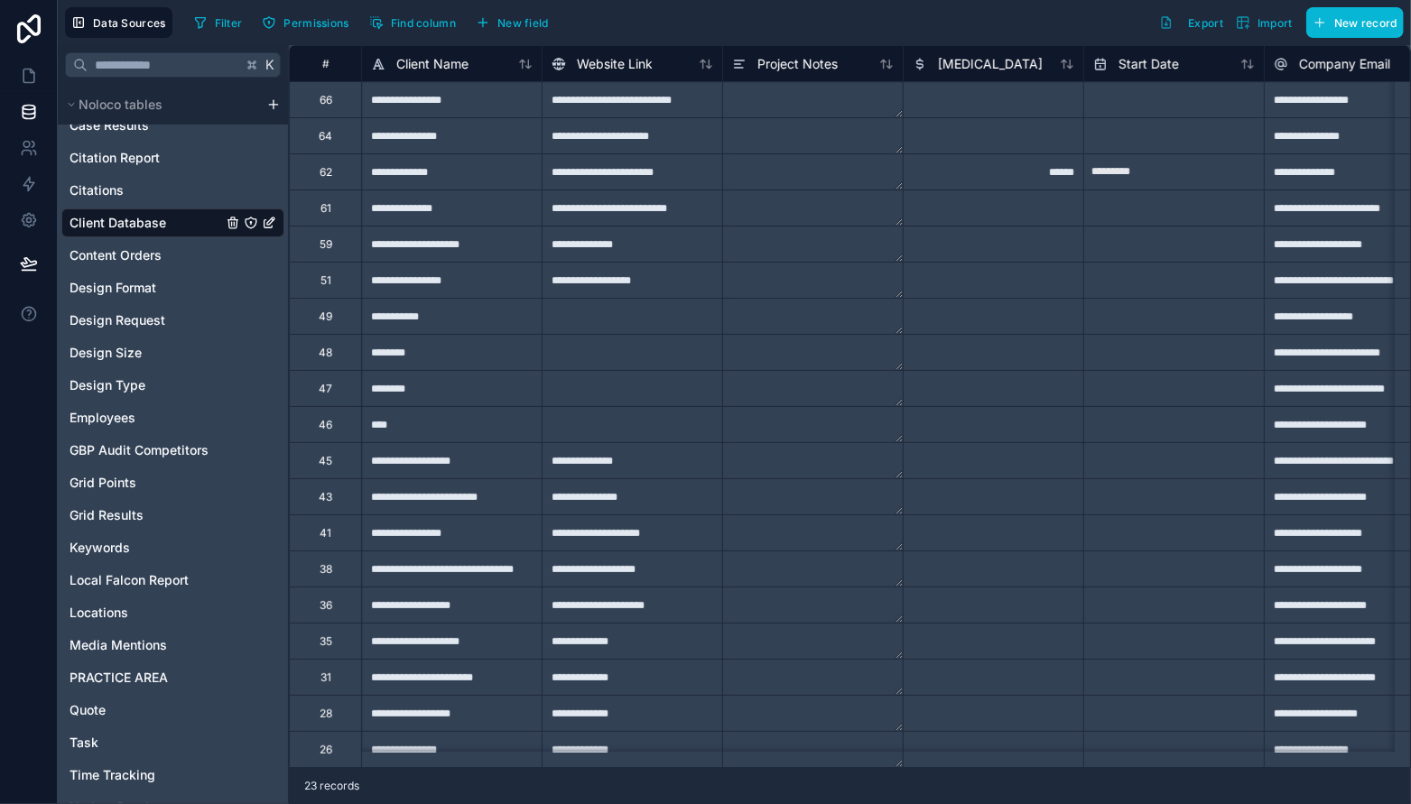
click at [334, 174] on div "62" at bounding box center [325, 171] width 72 height 36
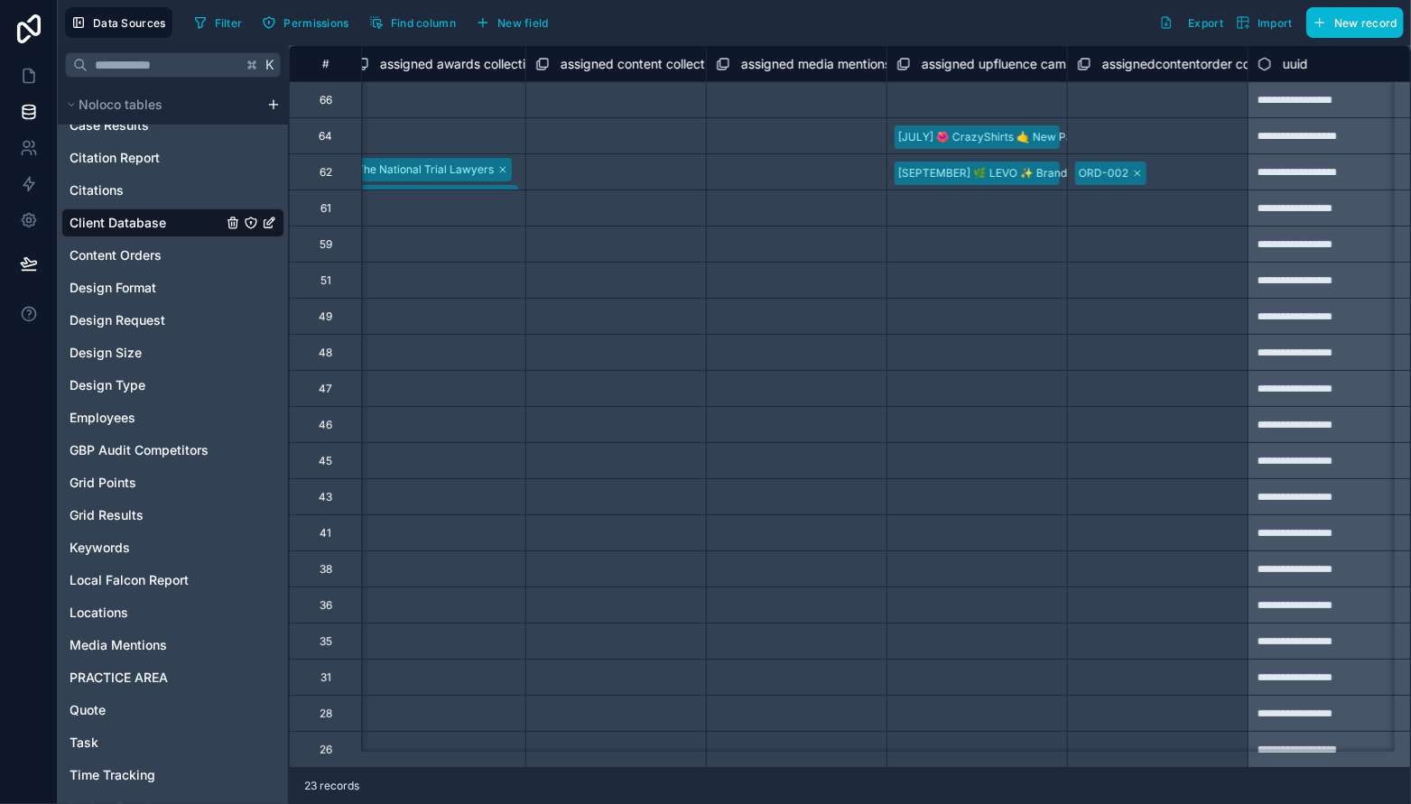
scroll to position [0, 4742]
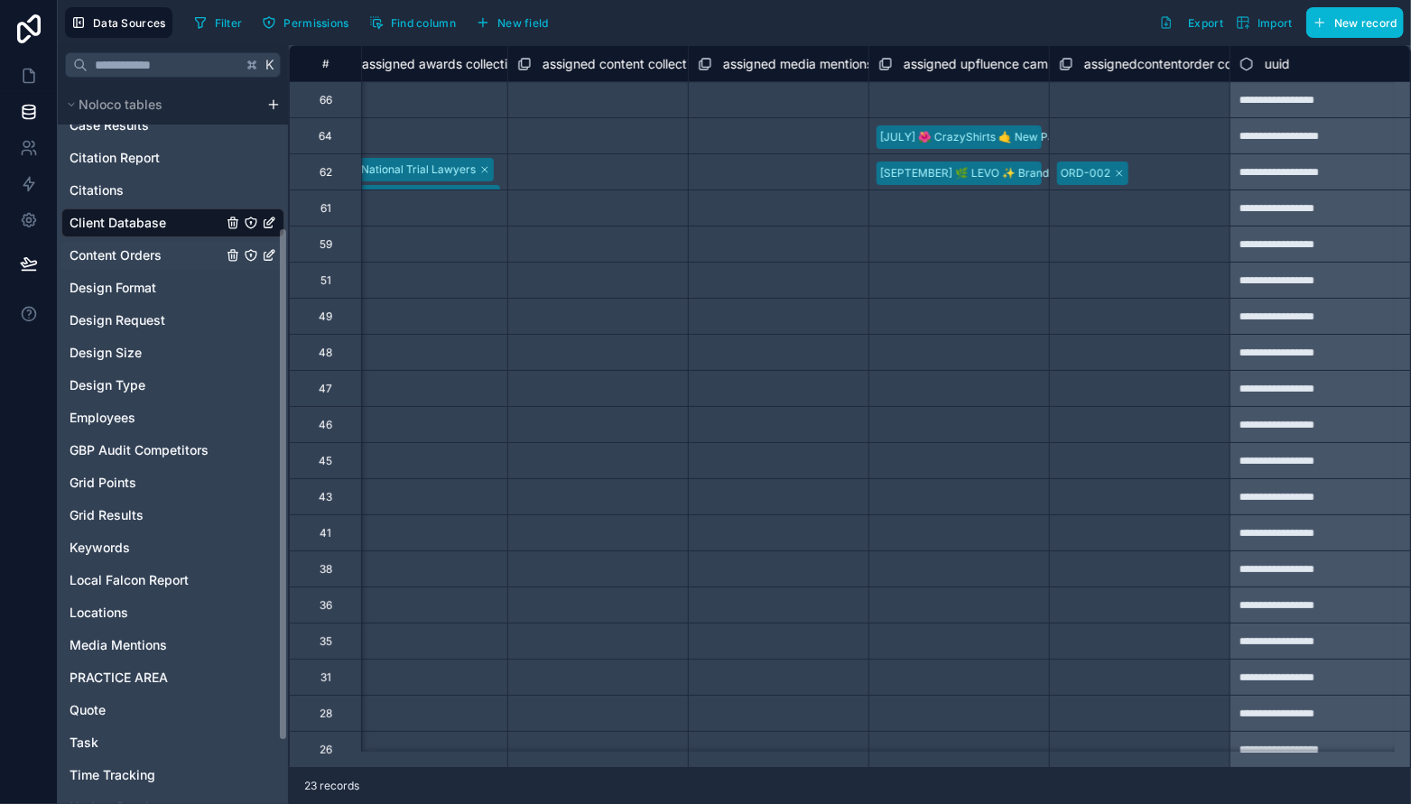
click at [143, 253] on span "Content Orders" at bounding box center [115, 255] width 92 height 18
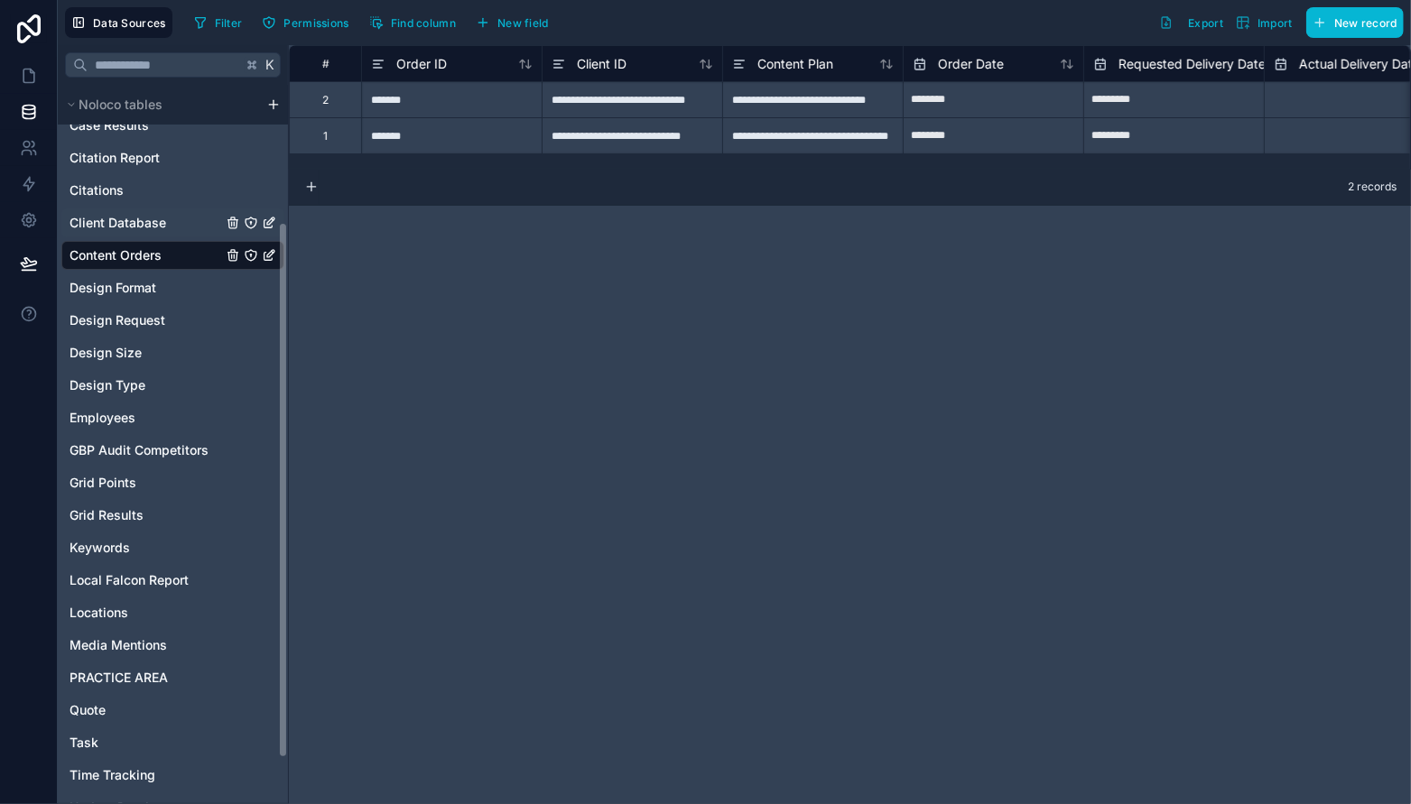
click at [155, 214] on span "Client Database" at bounding box center [117, 223] width 97 height 18
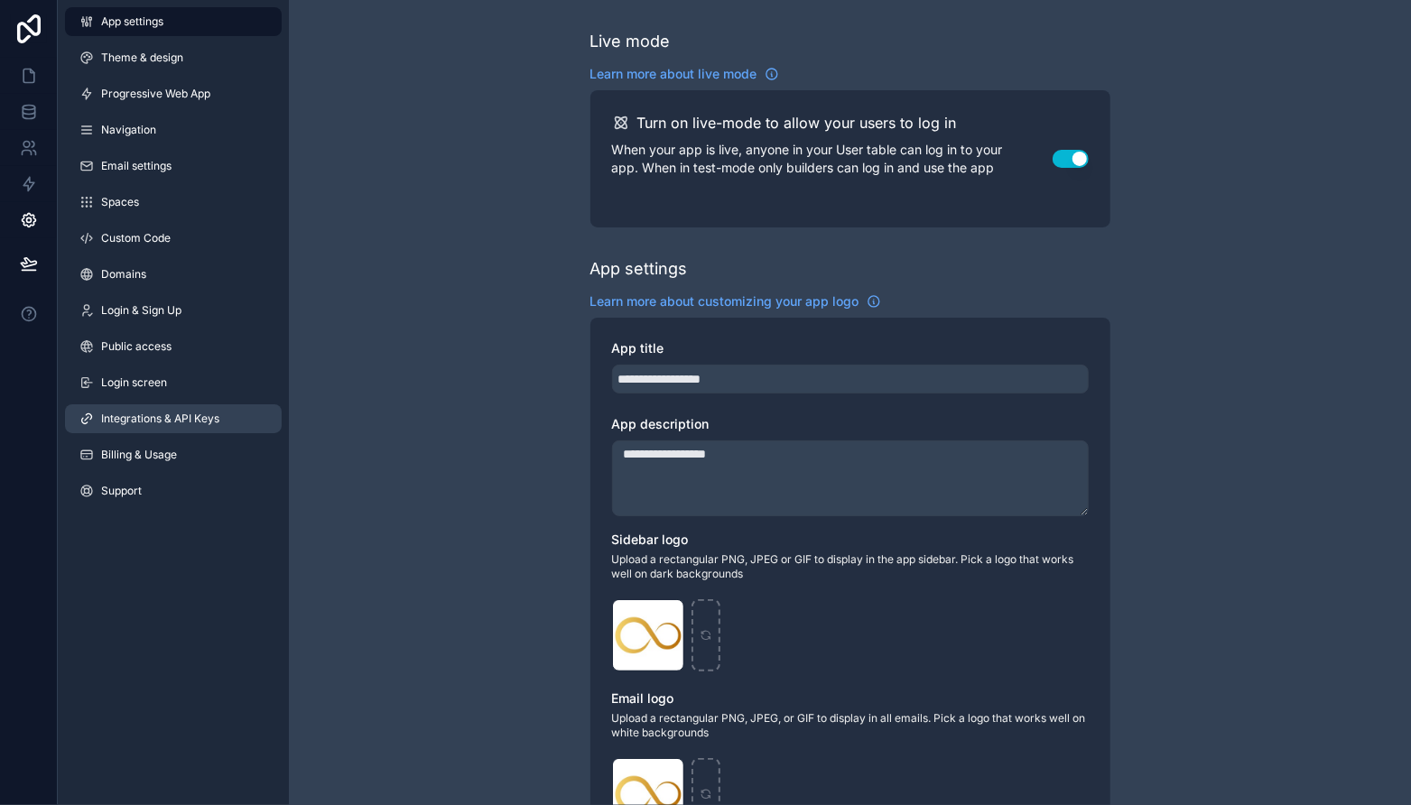
click at [165, 424] on span "Integrations & API Keys" at bounding box center [160, 419] width 118 height 14
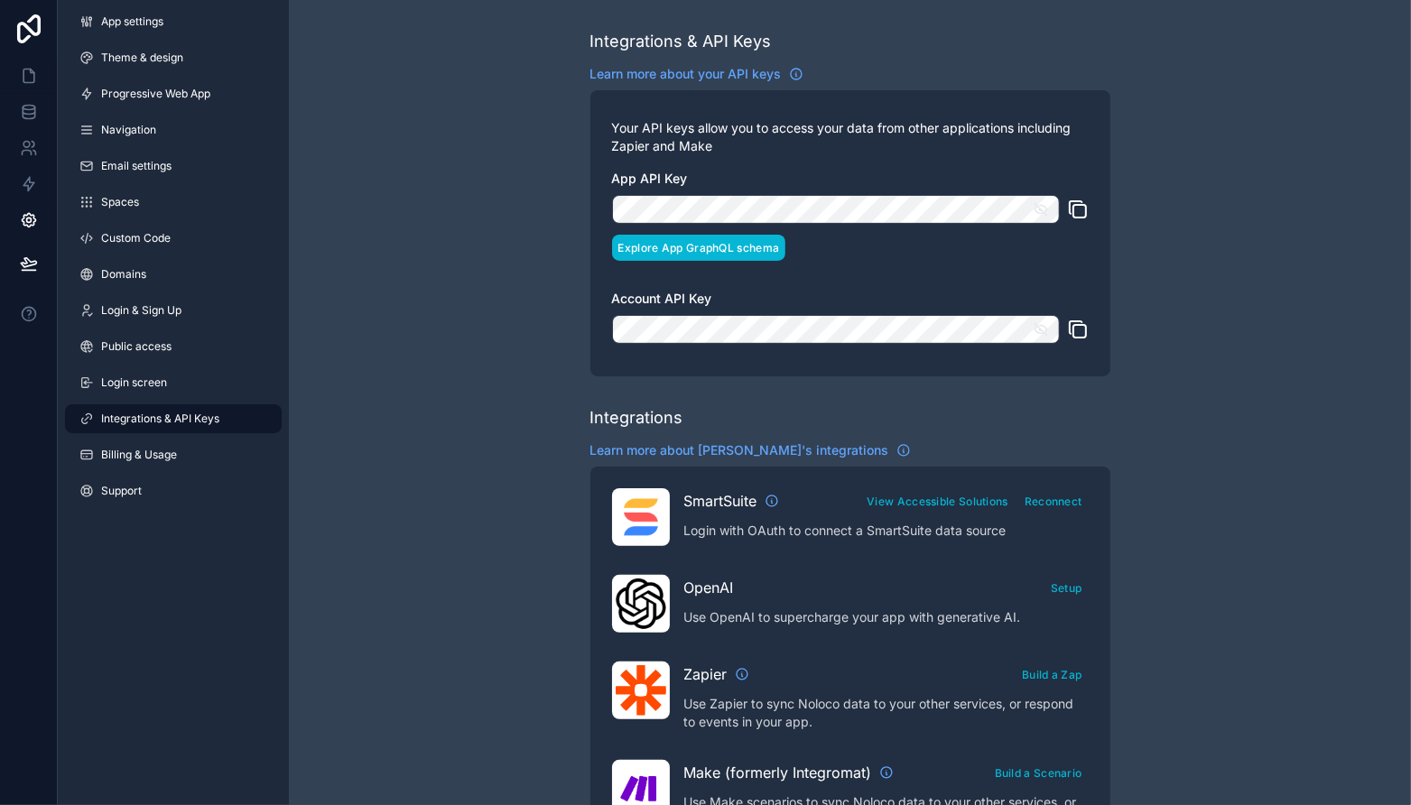
click at [720, 249] on button "Explore App GraphQL schema" at bounding box center [699, 248] width 174 height 26
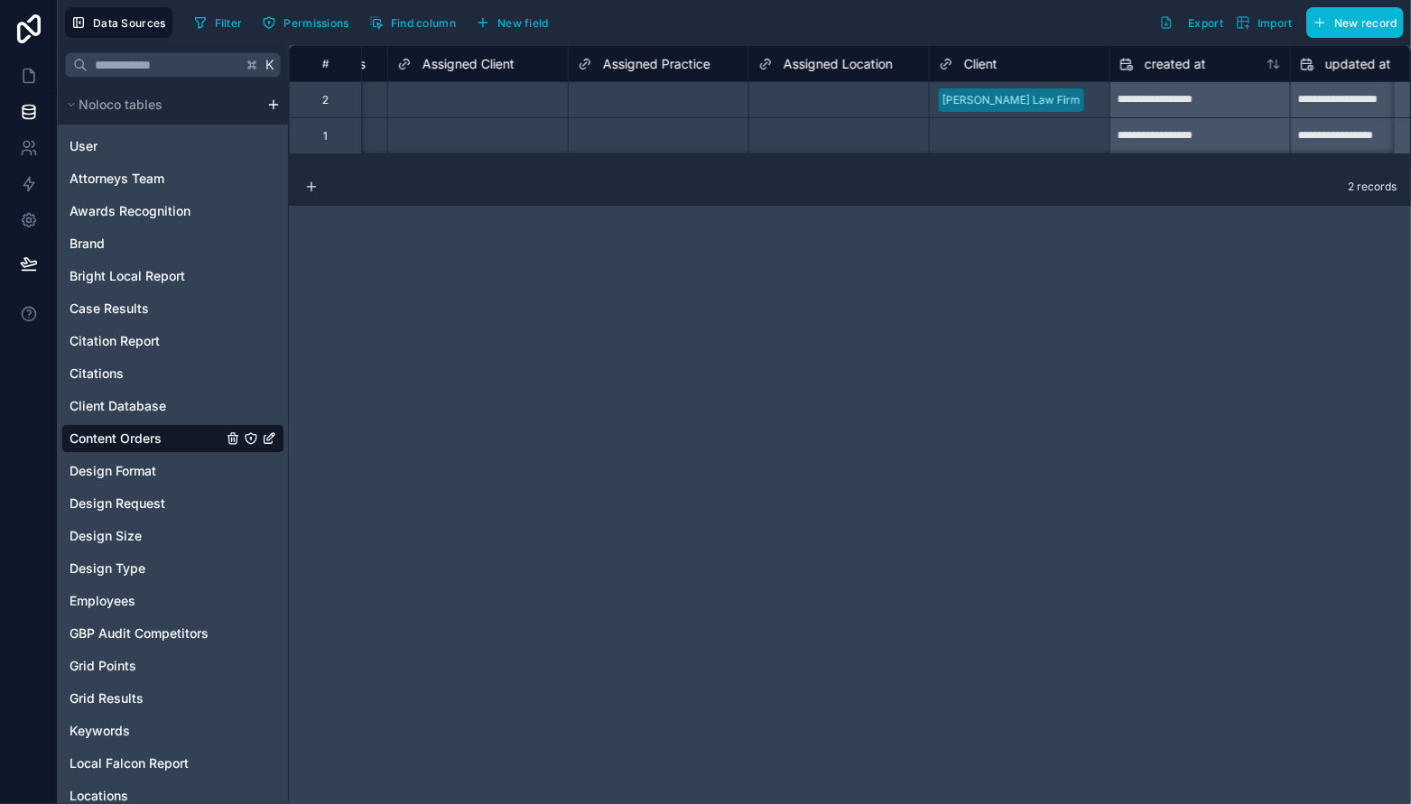
scroll to position [0, 5220]
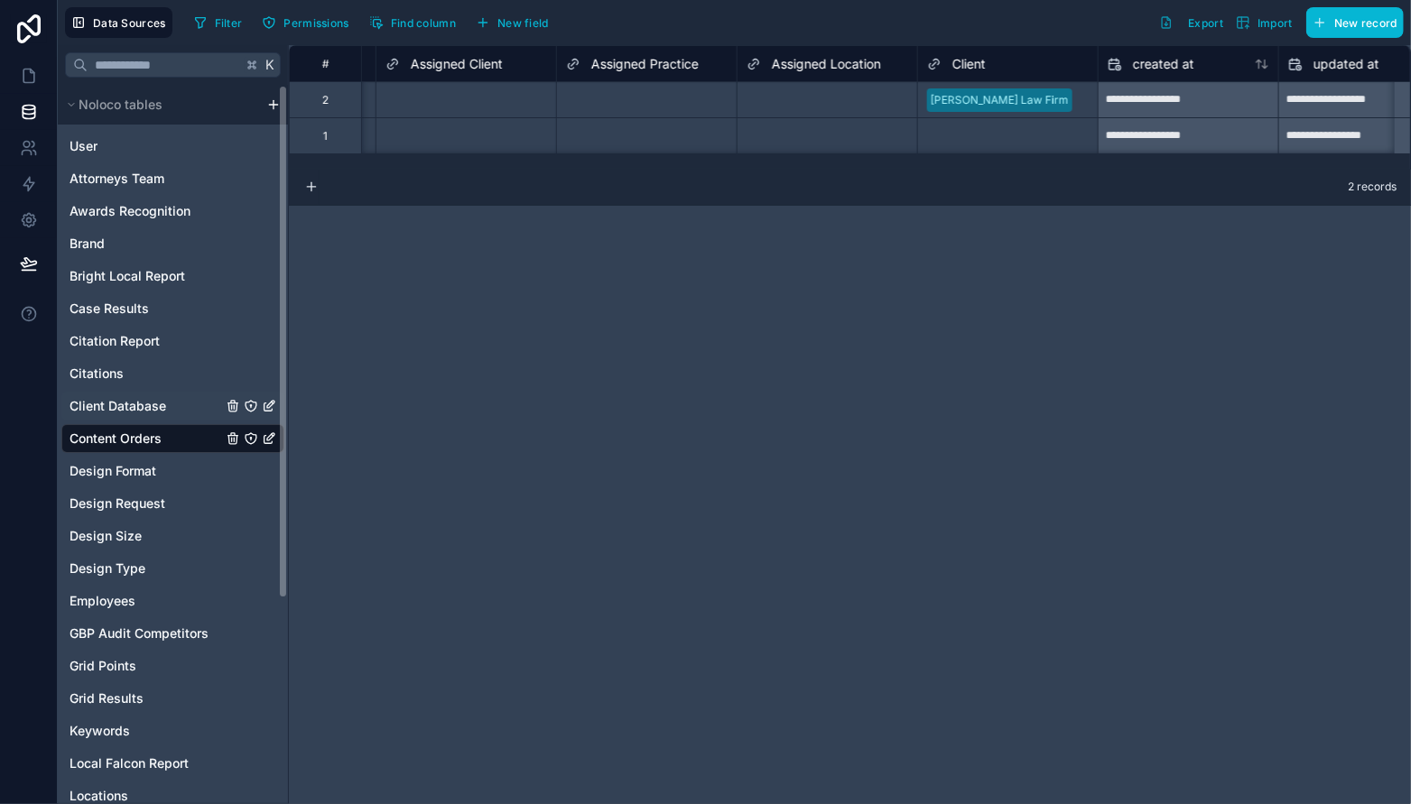
click at [133, 399] on span "Client Database" at bounding box center [117, 406] width 97 height 18
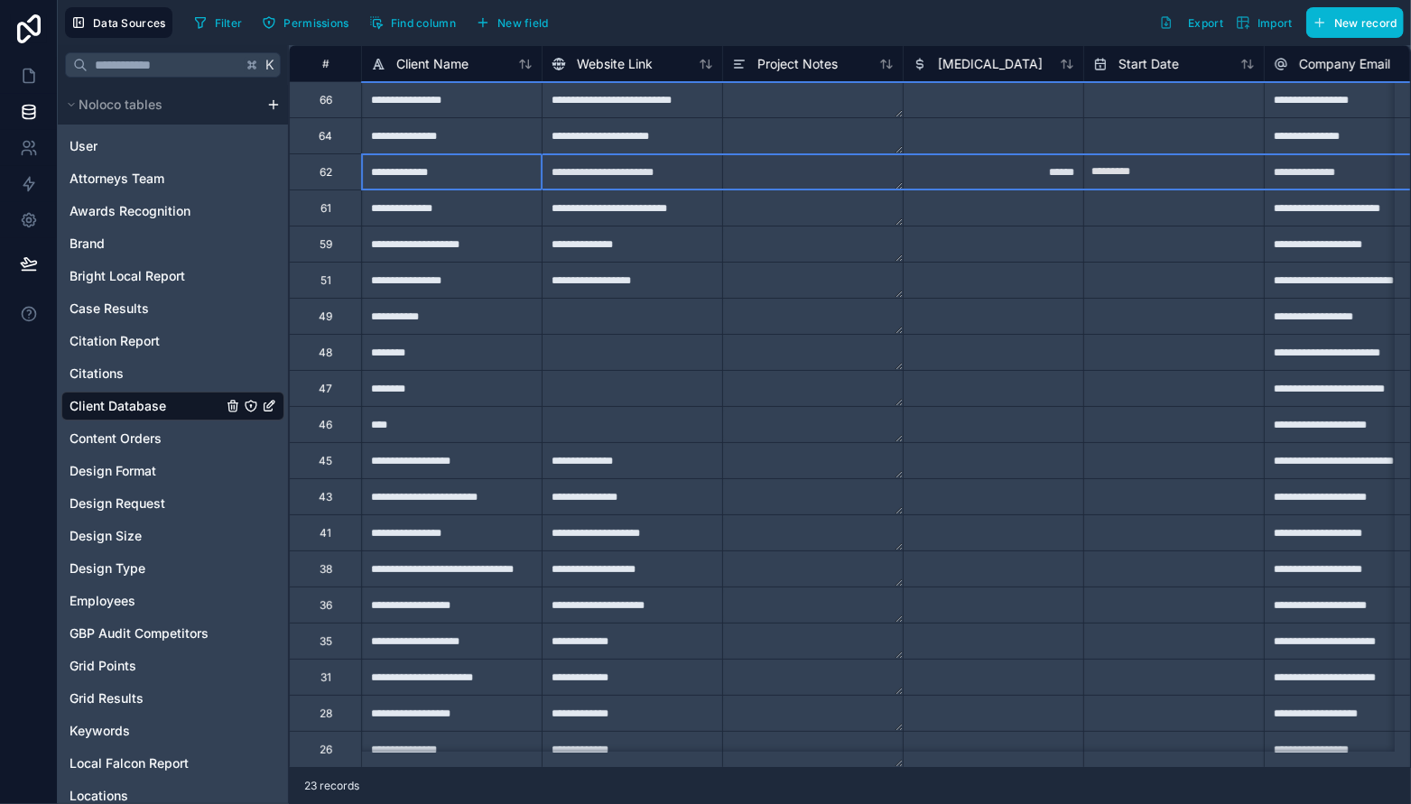
click at [323, 170] on div "62" at bounding box center [325, 172] width 13 height 14
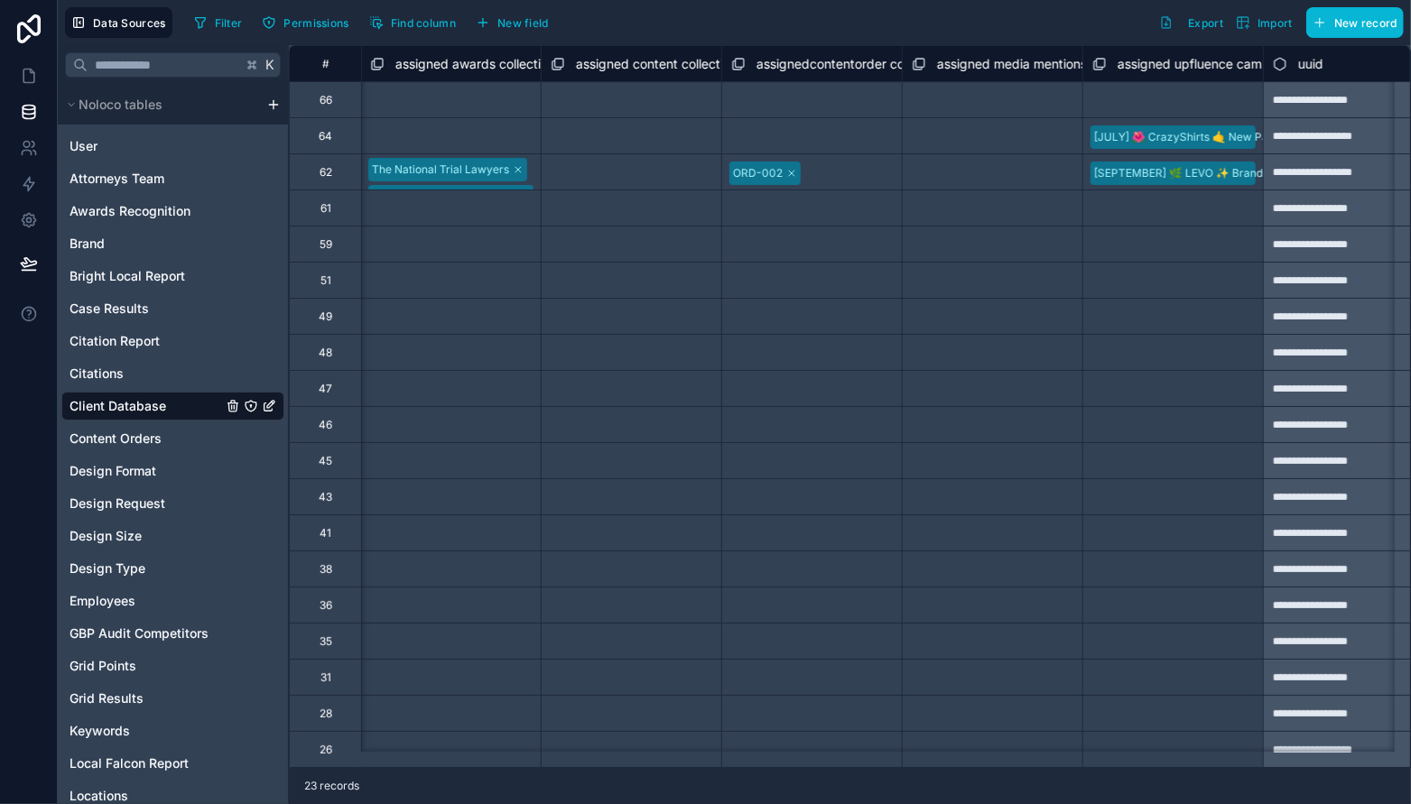
scroll to position [0, 4742]
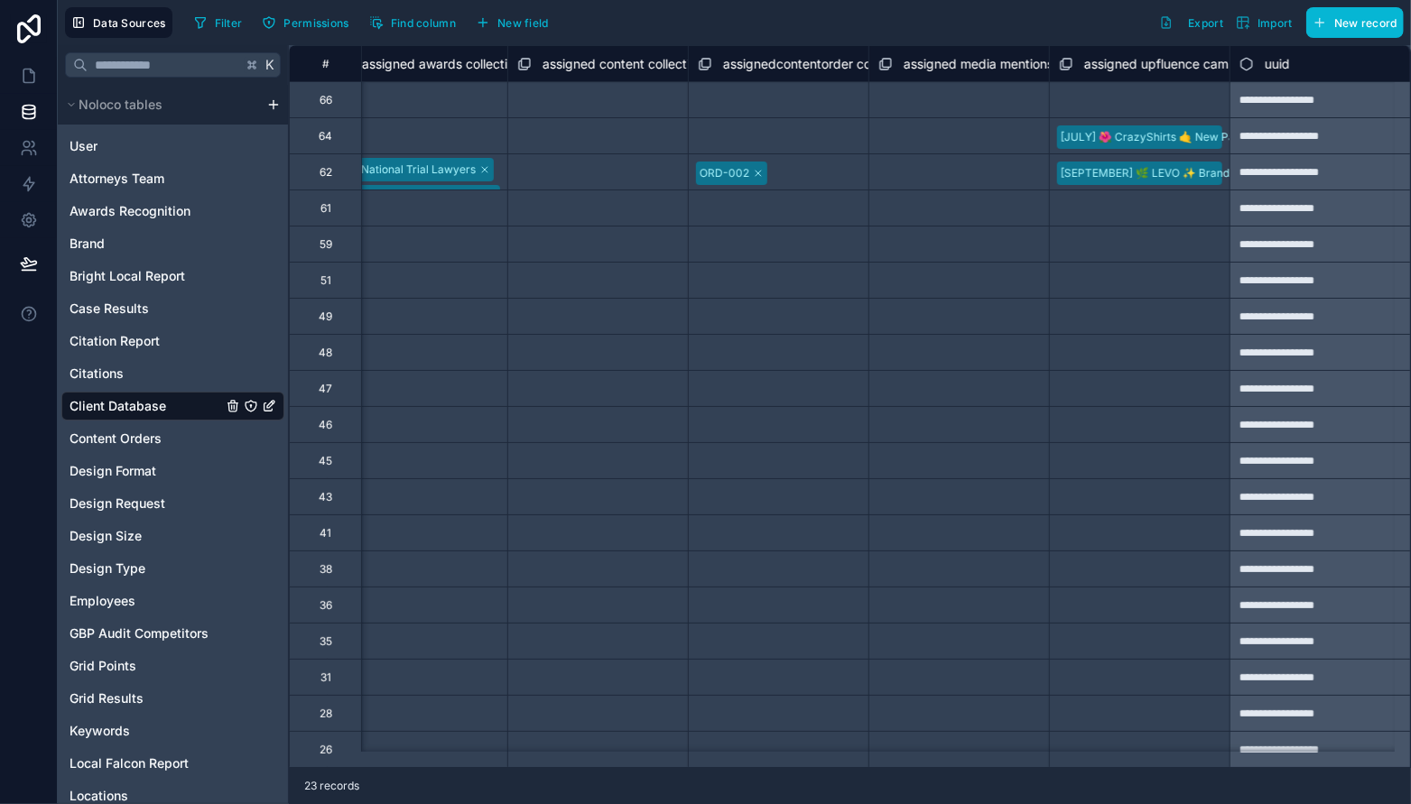
click at [696, 177] on span "ORD-002" at bounding box center [731, 173] width 71 height 23
click at [151, 448] on div "Content Orders" at bounding box center [172, 438] width 223 height 29
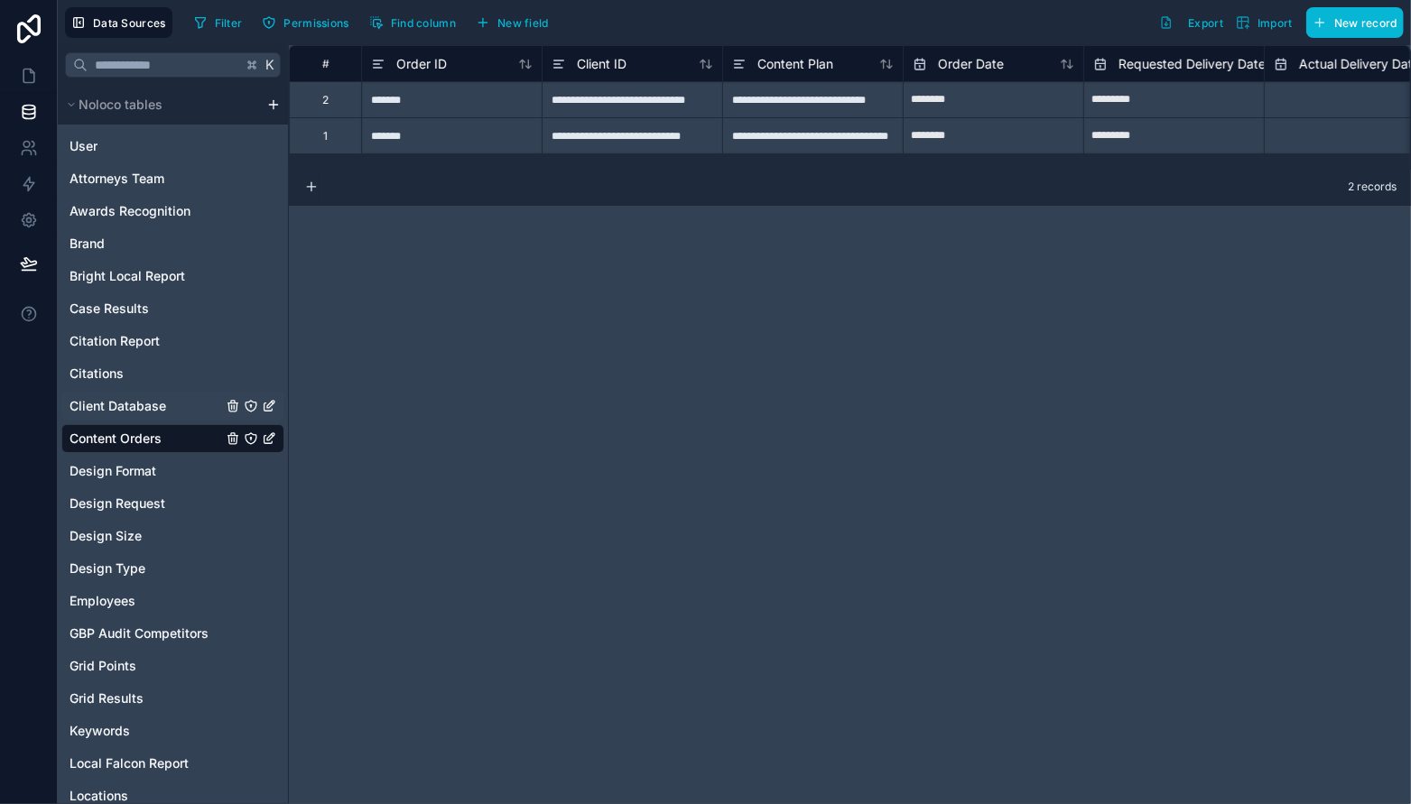
click at [174, 405] on div "Client Database" at bounding box center [172, 406] width 223 height 29
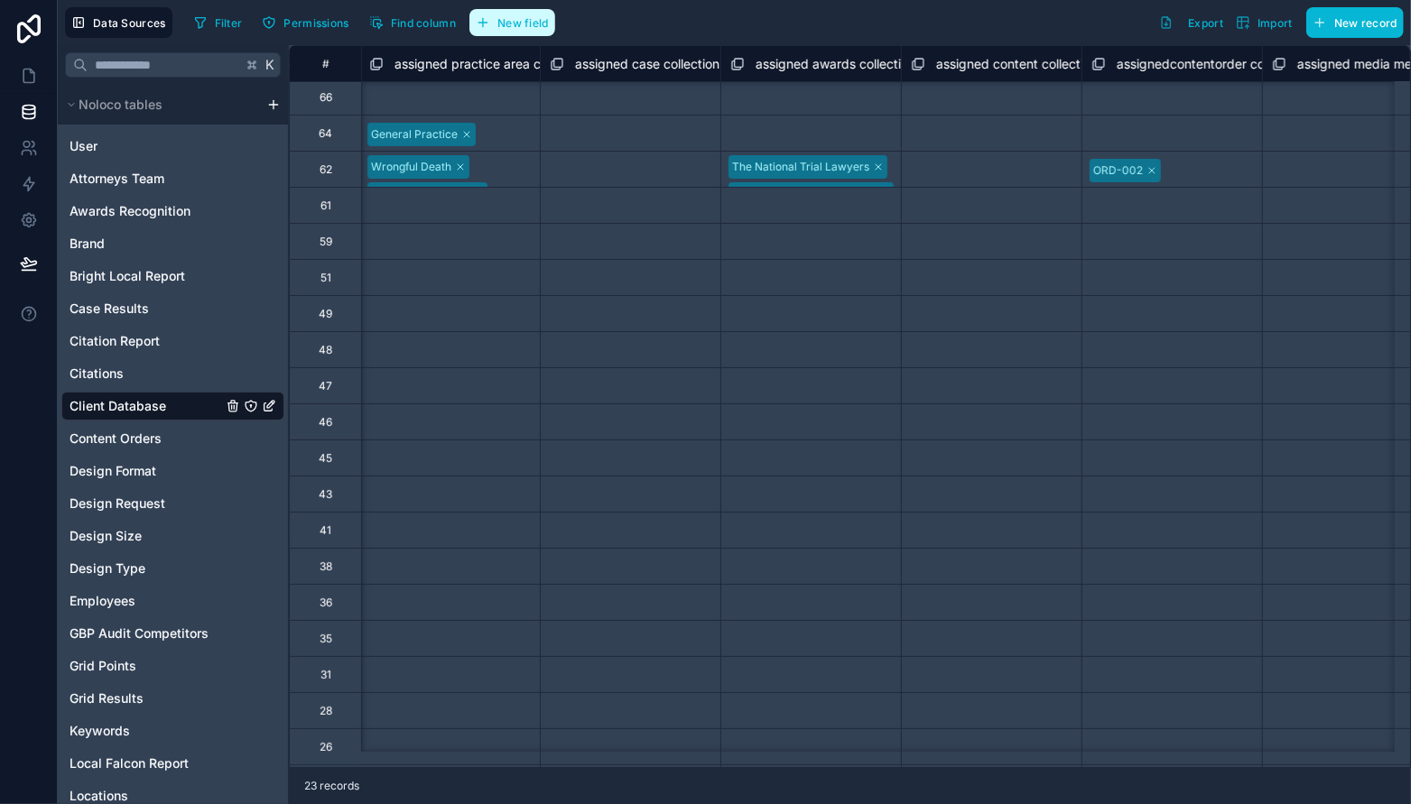
scroll to position [4, 4334]
click at [138, 444] on span "Content Orders" at bounding box center [115, 439] width 92 height 18
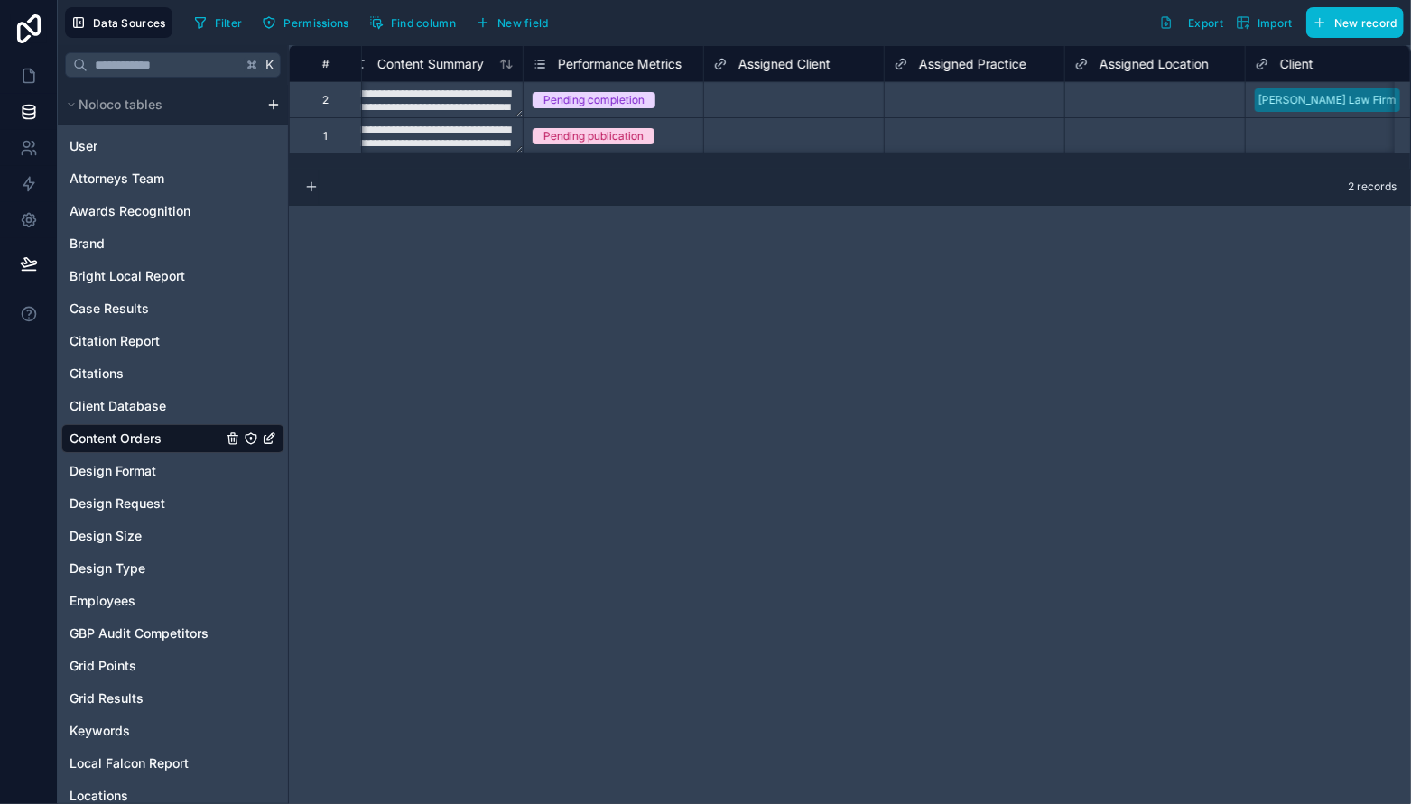
scroll to position [0, 4934]
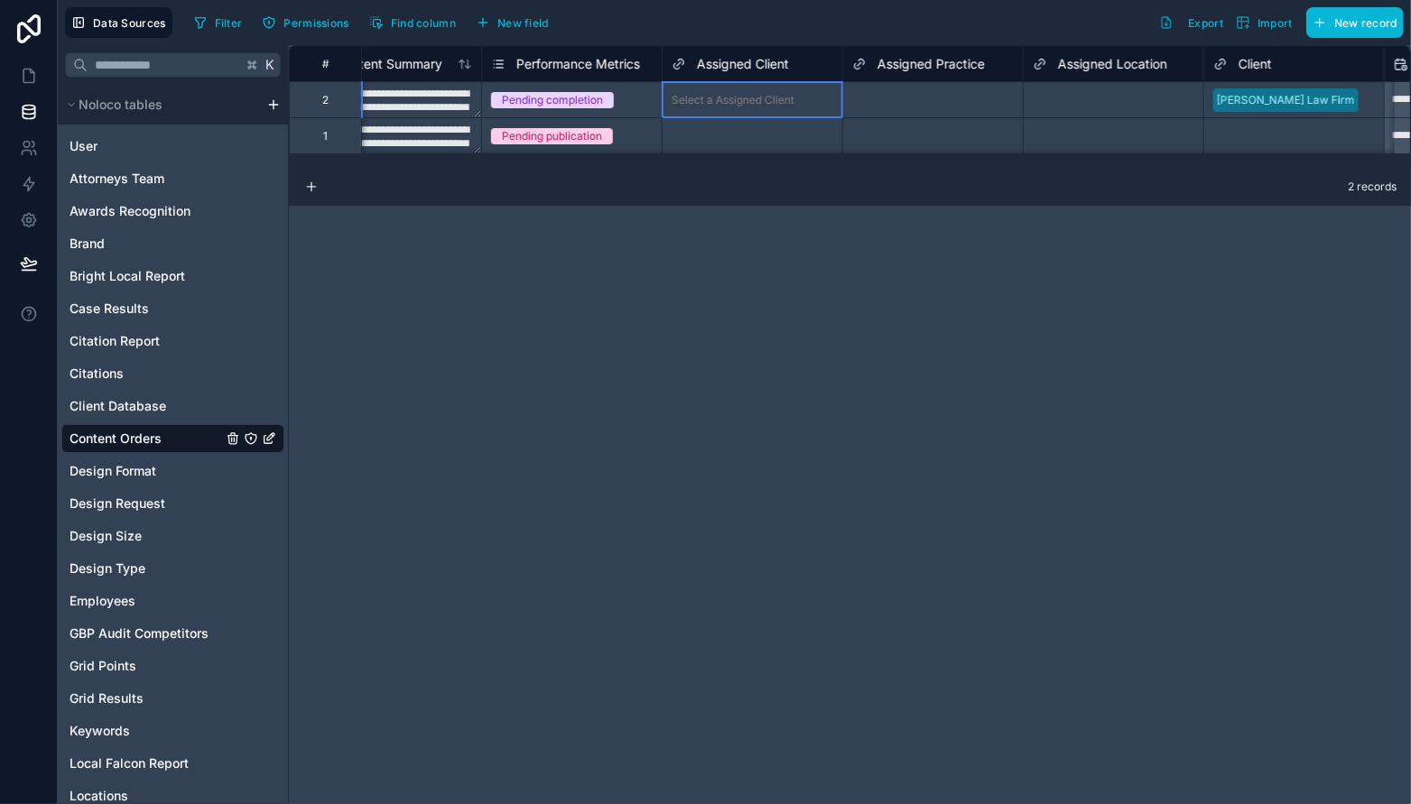
click at [772, 94] on div "Select a Assigned Client" at bounding box center [732, 100] width 123 height 14
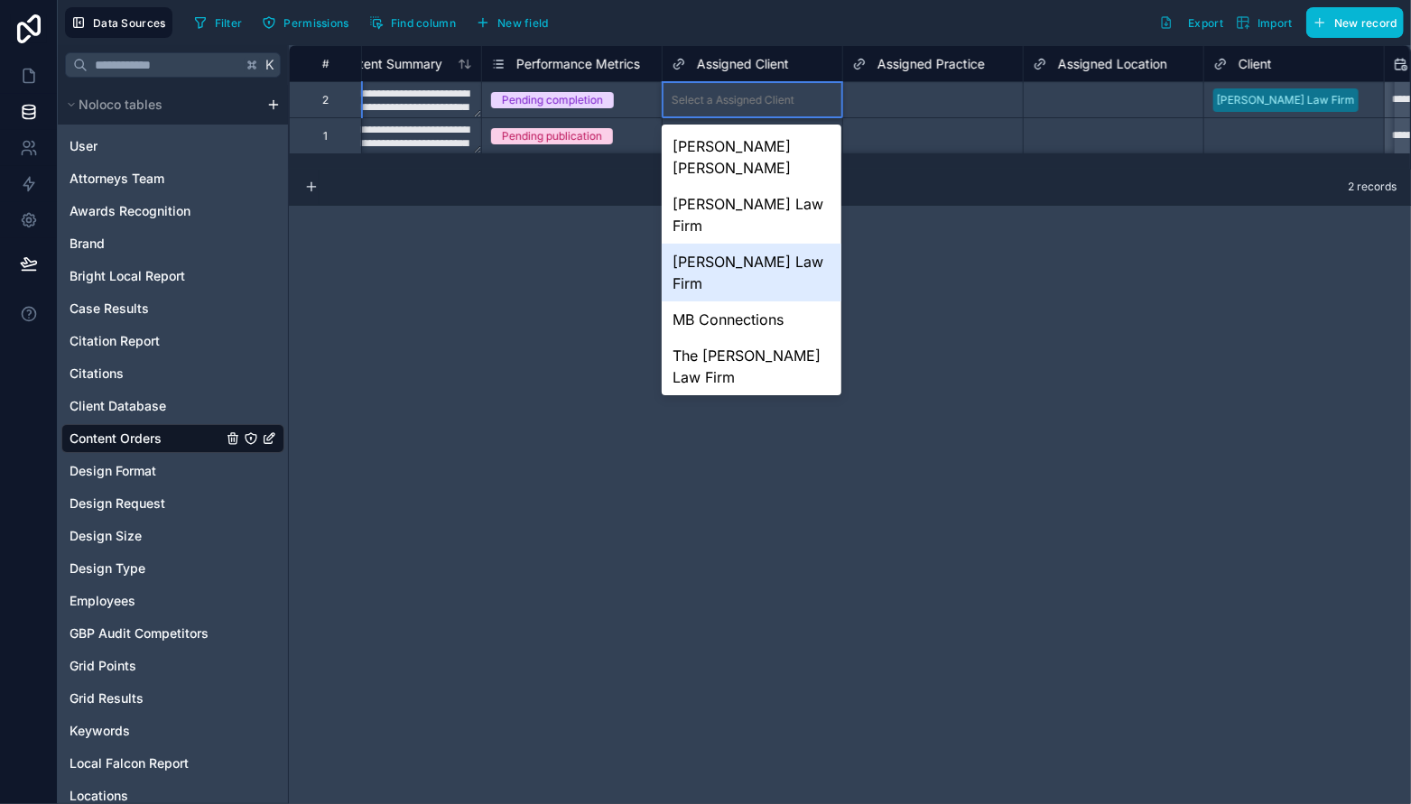
click at [749, 244] on div "Abel Law Firm" at bounding box center [752, 273] width 180 height 58
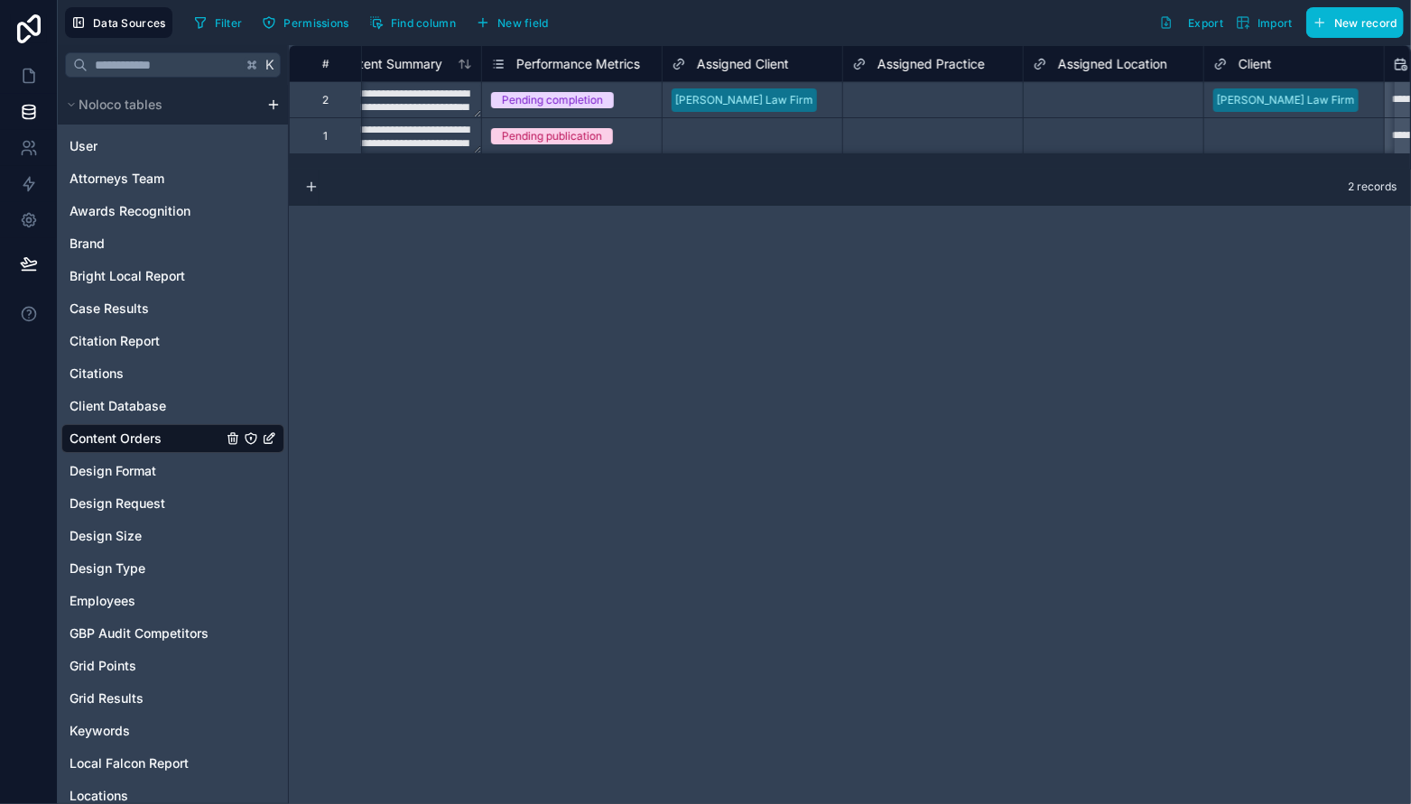
click at [1133, 238] on div "**********" at bounding box center [850, 424] width 1122 height 759
click at [680, 64] on icon at bounding box center [678, 64] width 14 height 22
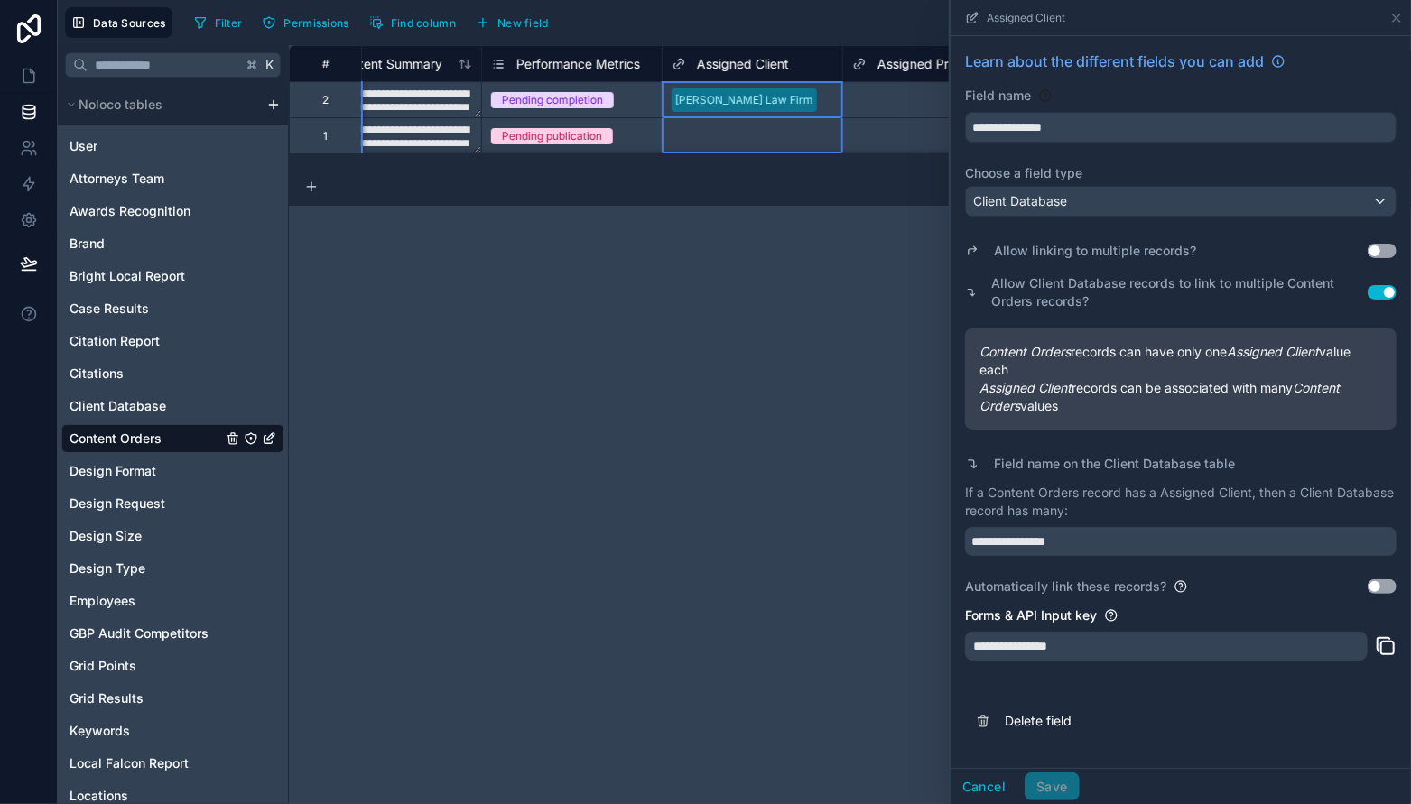
click at [792, 342] on div "**********" at bounding box center [850, 424] width 1122 height 759
click at [1389, 14] on icon at bounding box center [1396, 18] width 14 height 14
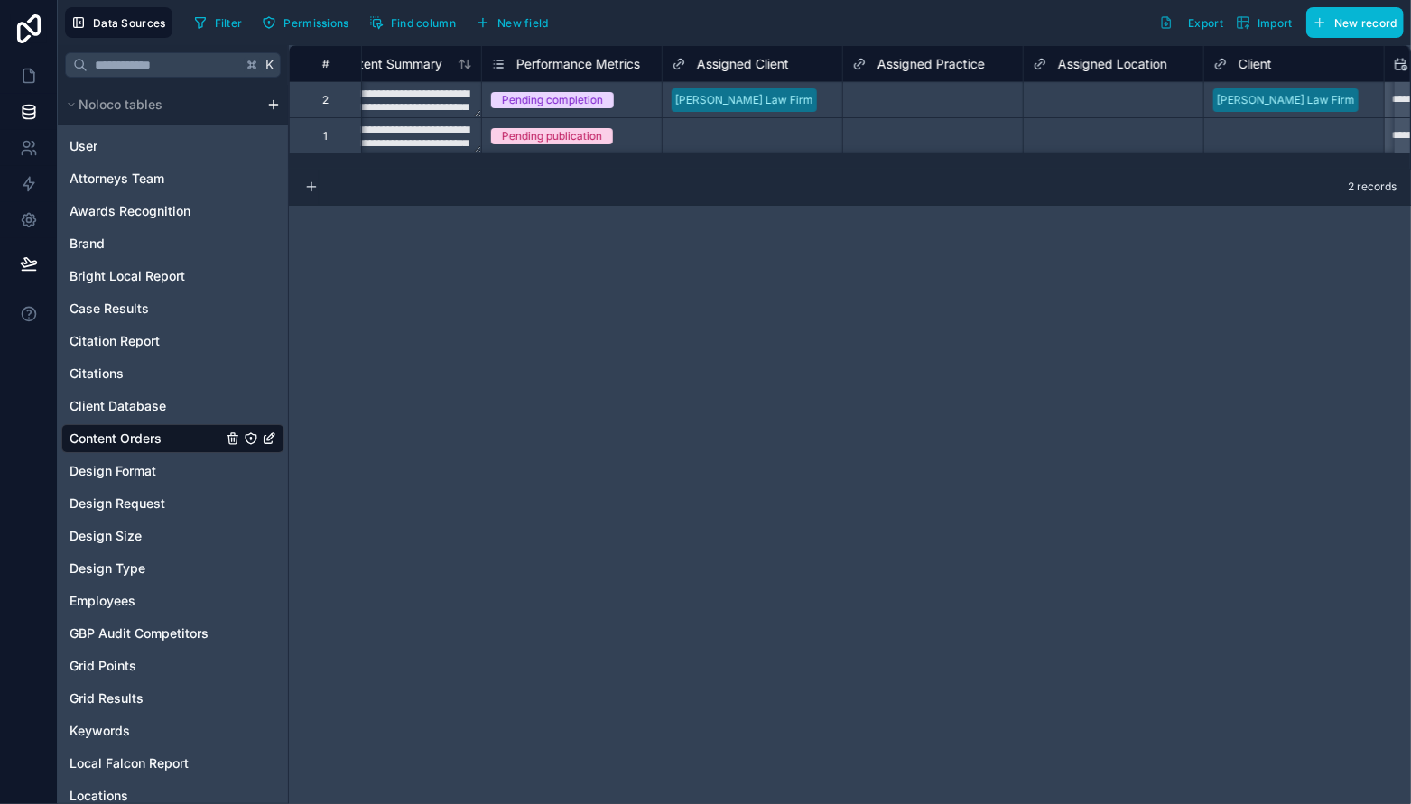
click at [1223, 60] on icon at bounding box center [1221, 61] width 5 height 5
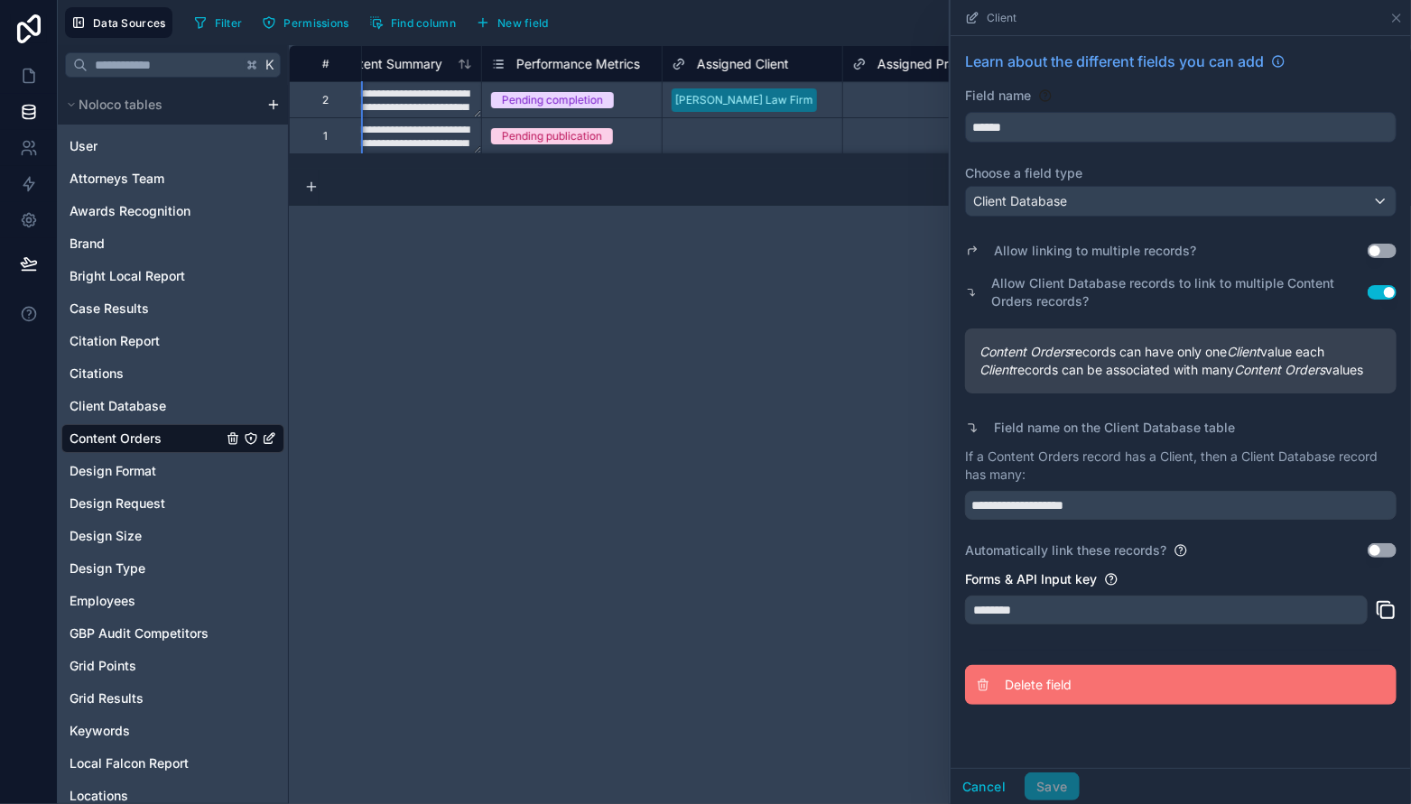
click at [1051, 682] on span "Delete field" at bounding box center [1134, 685] width 260 height 18
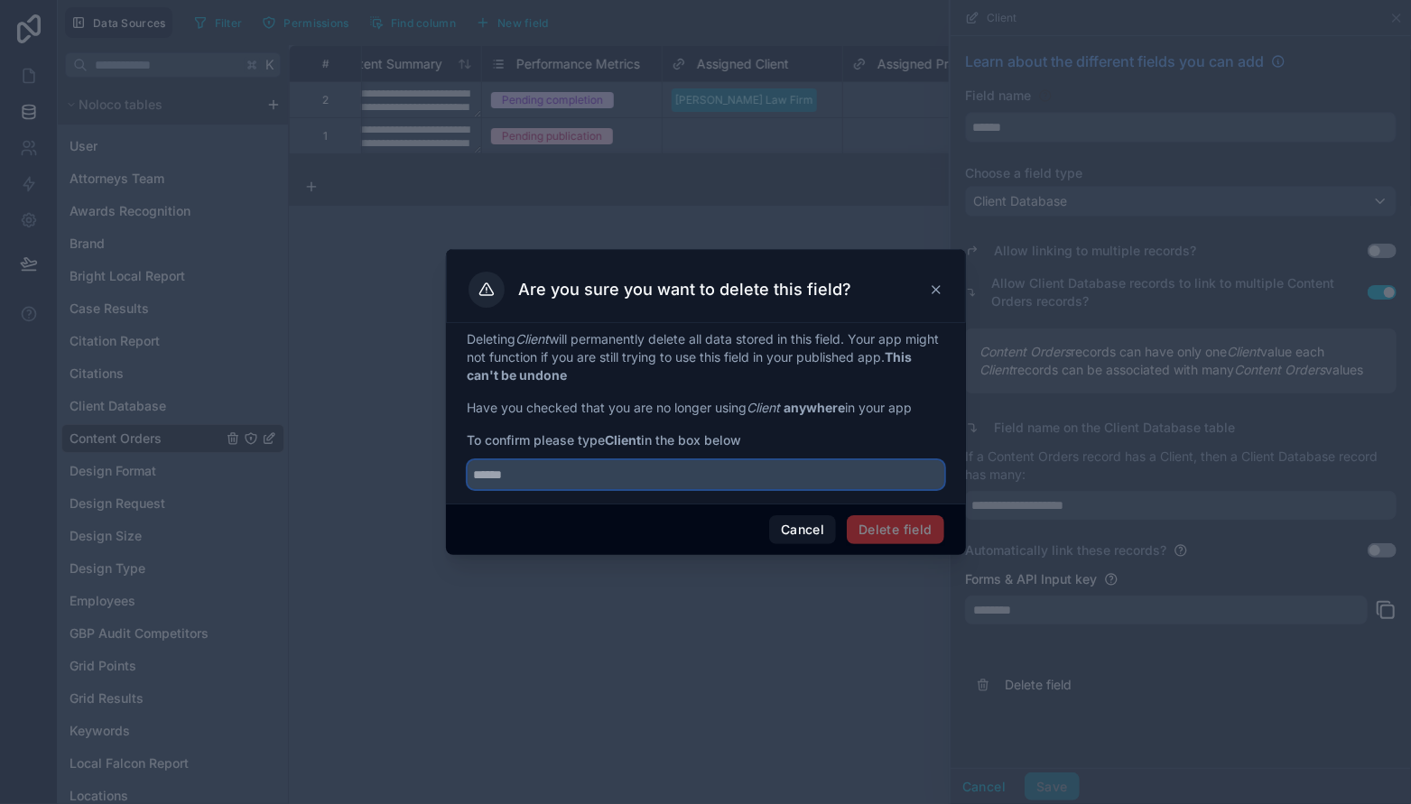
click at [859, 486] on input "text" at bounding box center [705, 474] width 476 height 29
type input "******"
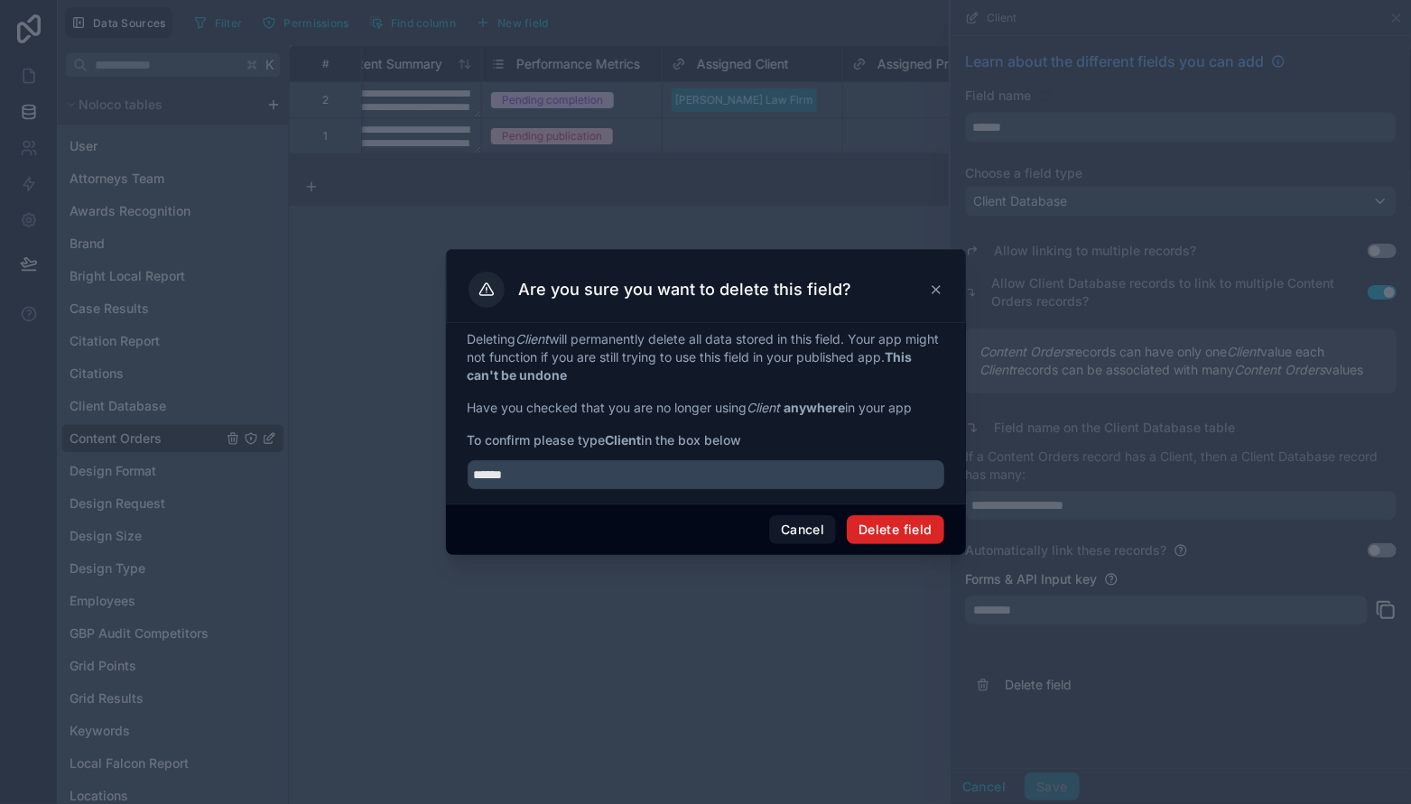
click at [922, 517] on button "Delete field" at bounding box center [895, 529] width 97 height 29
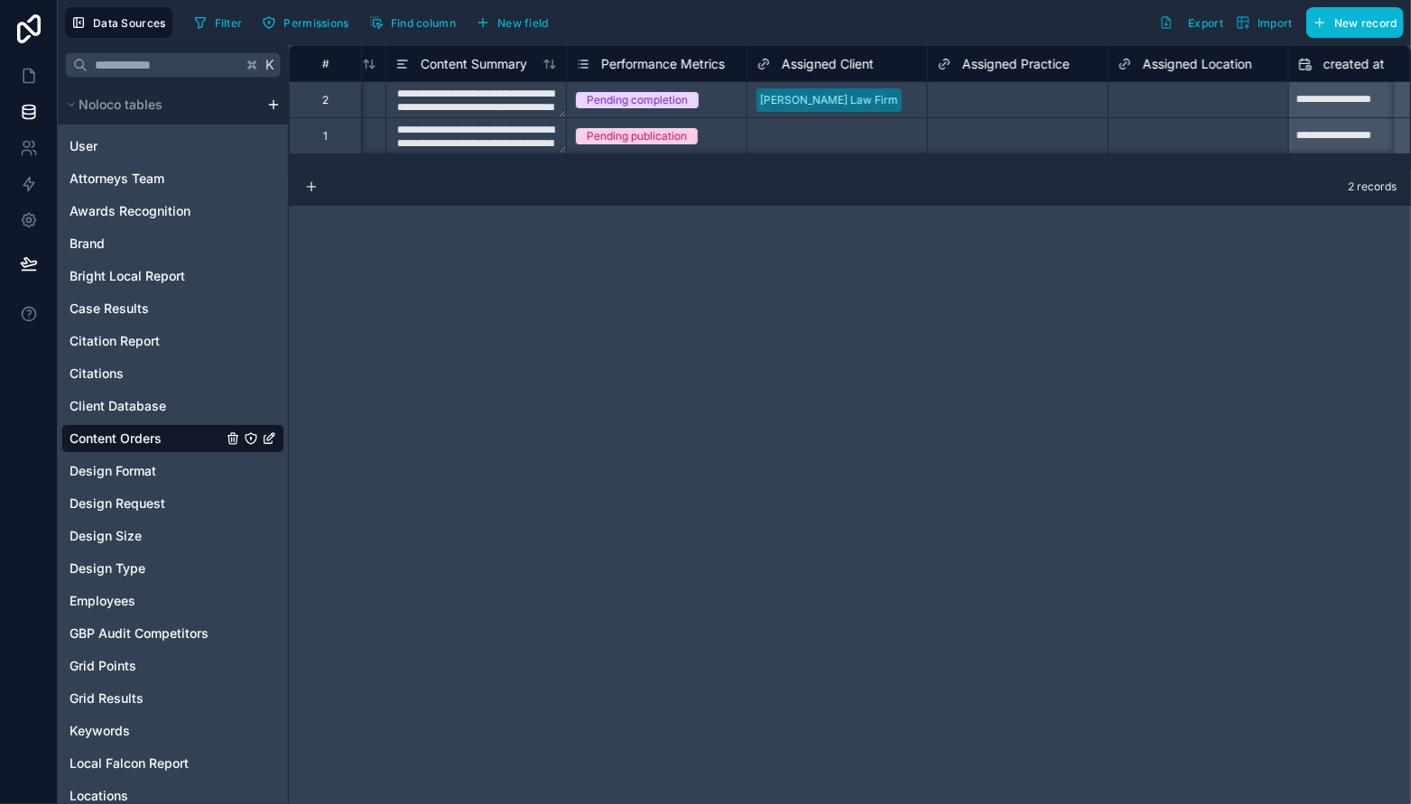
scroll to position [0, 4861]
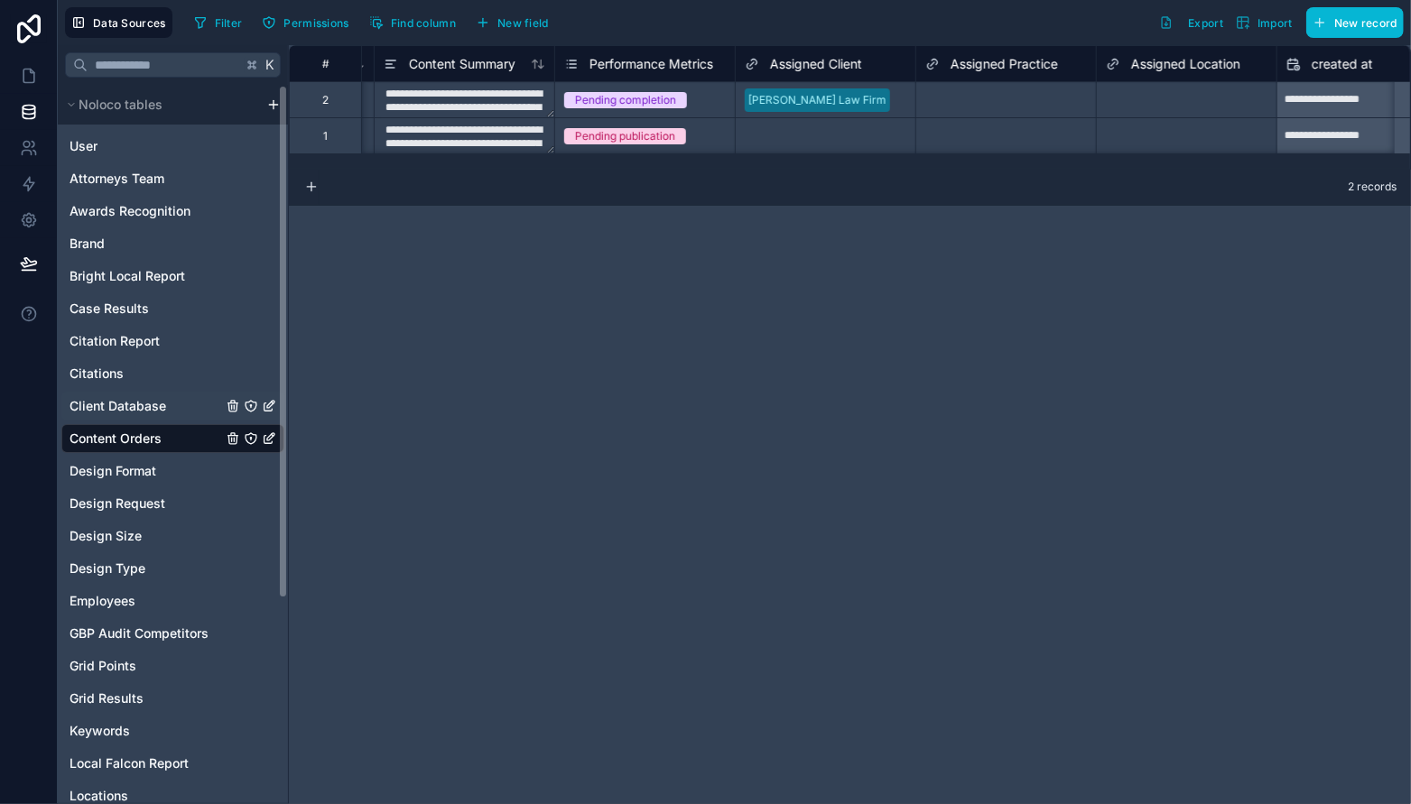
click at [125, 412] on span "Client Database" at bounding box center [117, 406] width 97 height 18
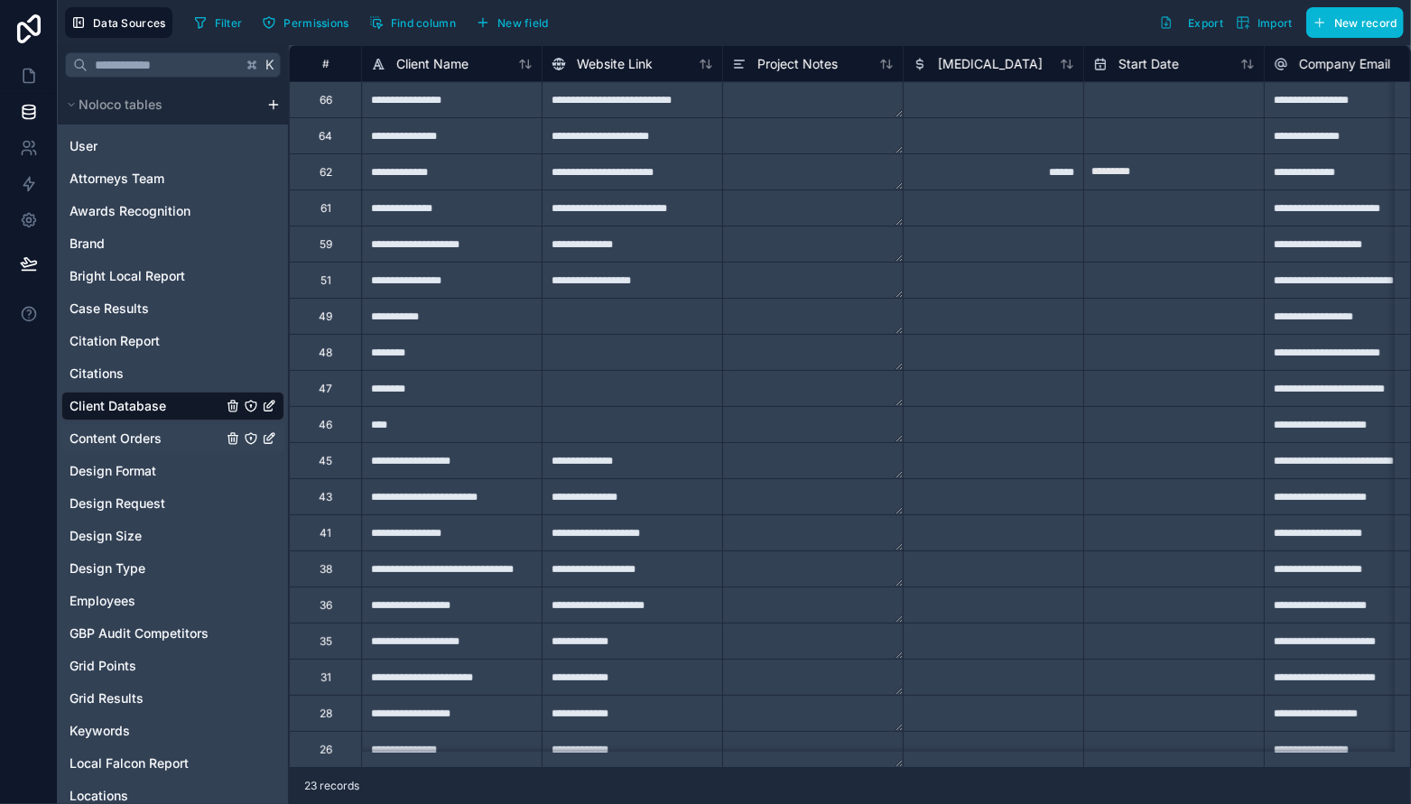
click at [134, 432] on span "Content Orders" at bounding box center [115, 439] width 92 height 18
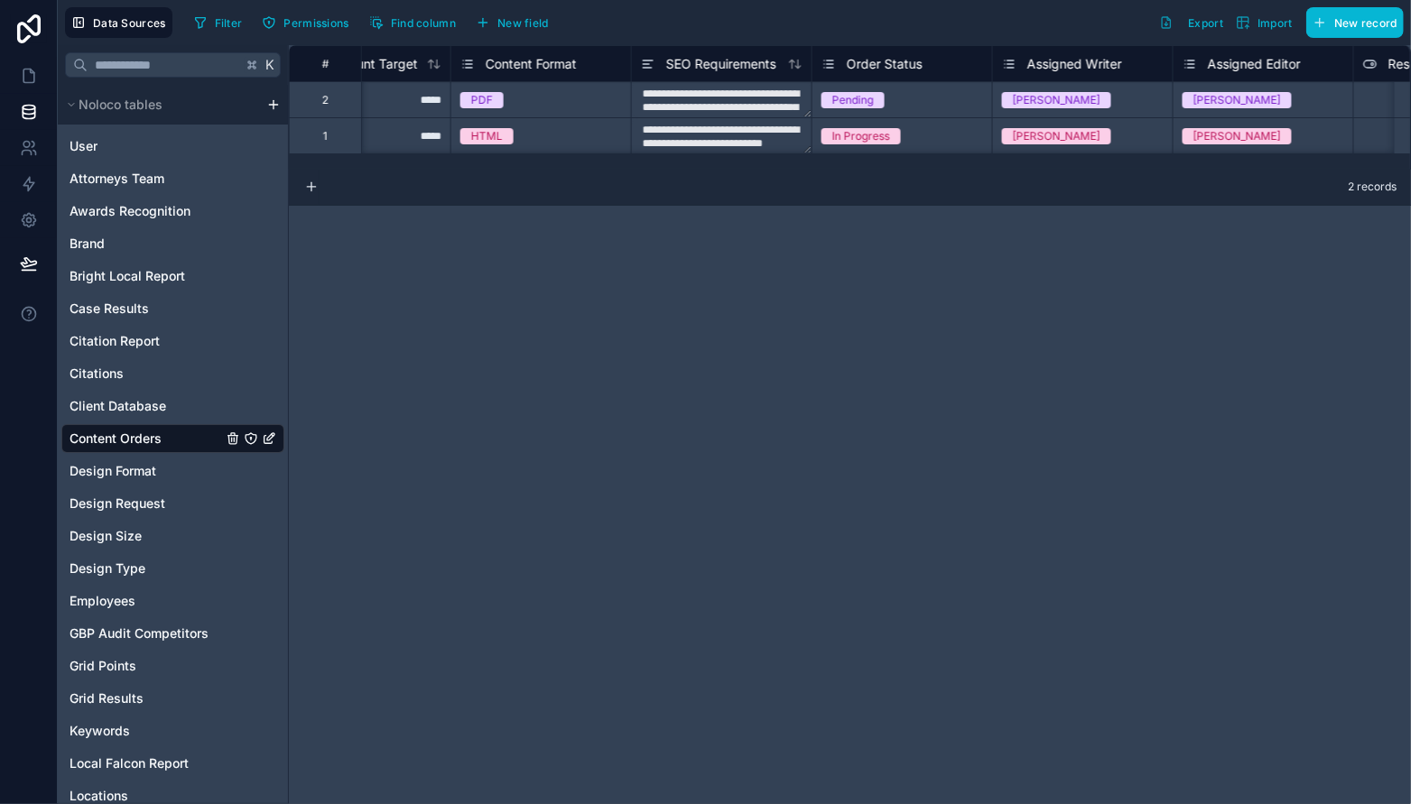
scroll to position [0, 1674]
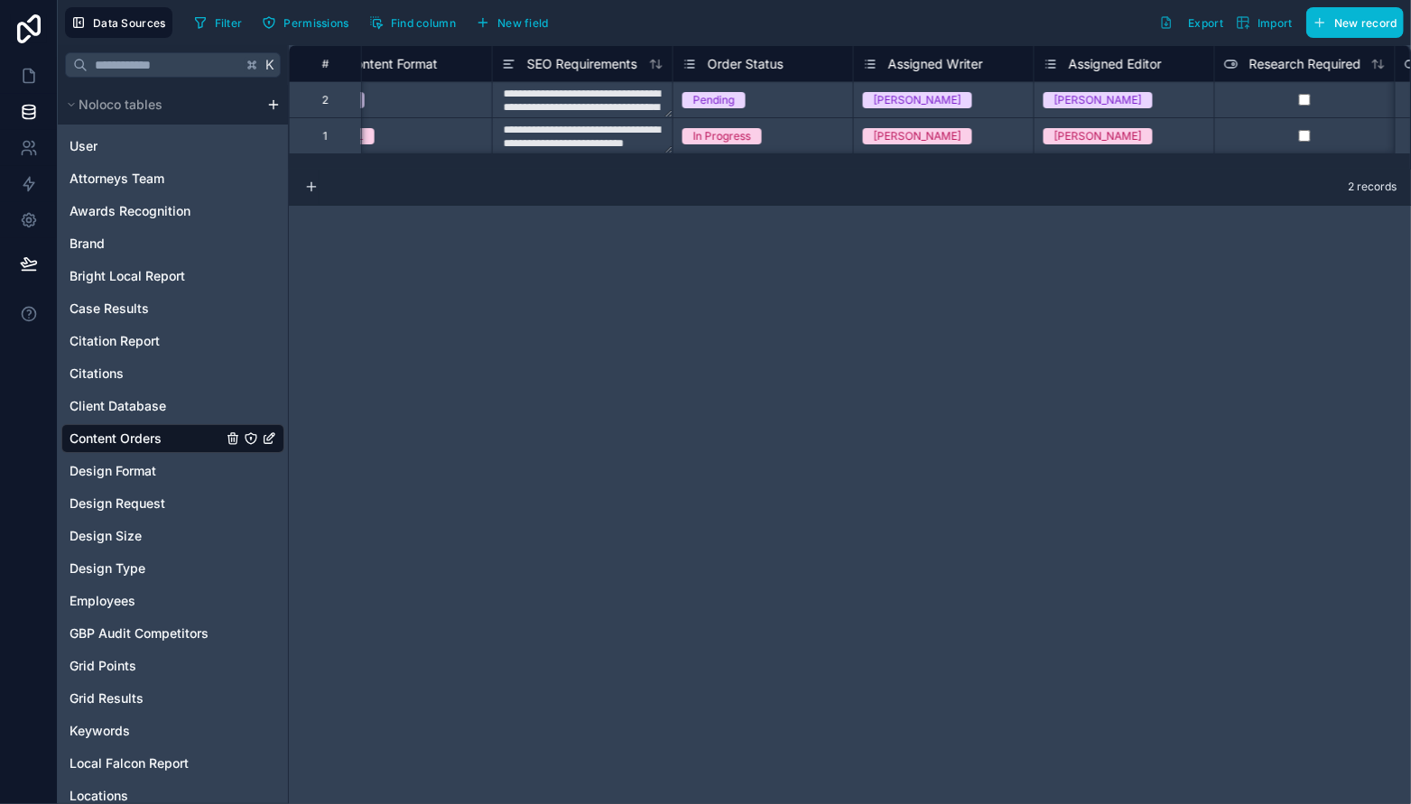
click at [689, 60] on icon at bounding box center [691, 60] width 6 height 0
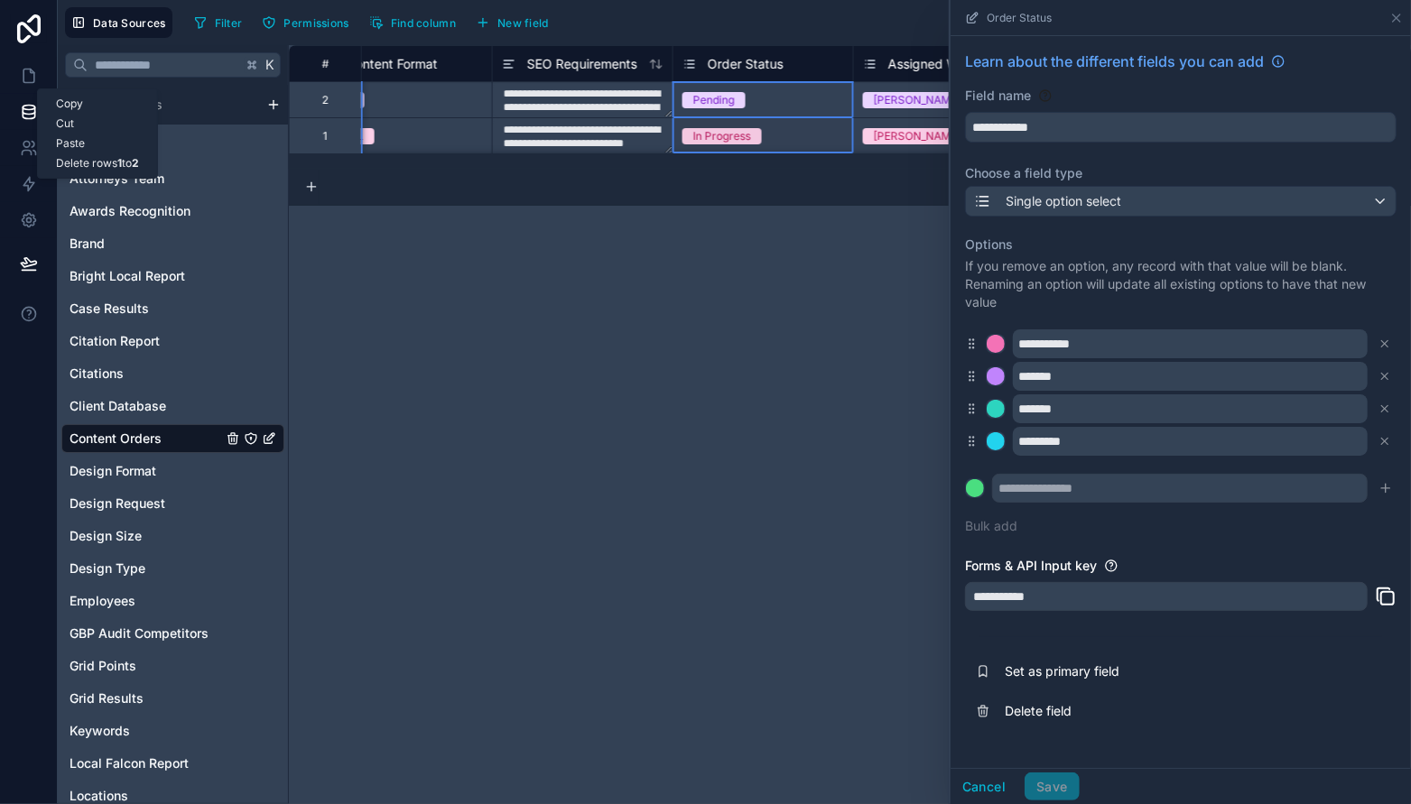
click at [856, 292] on div "**********" at bounding box center [850, 424] width 1122 height 759
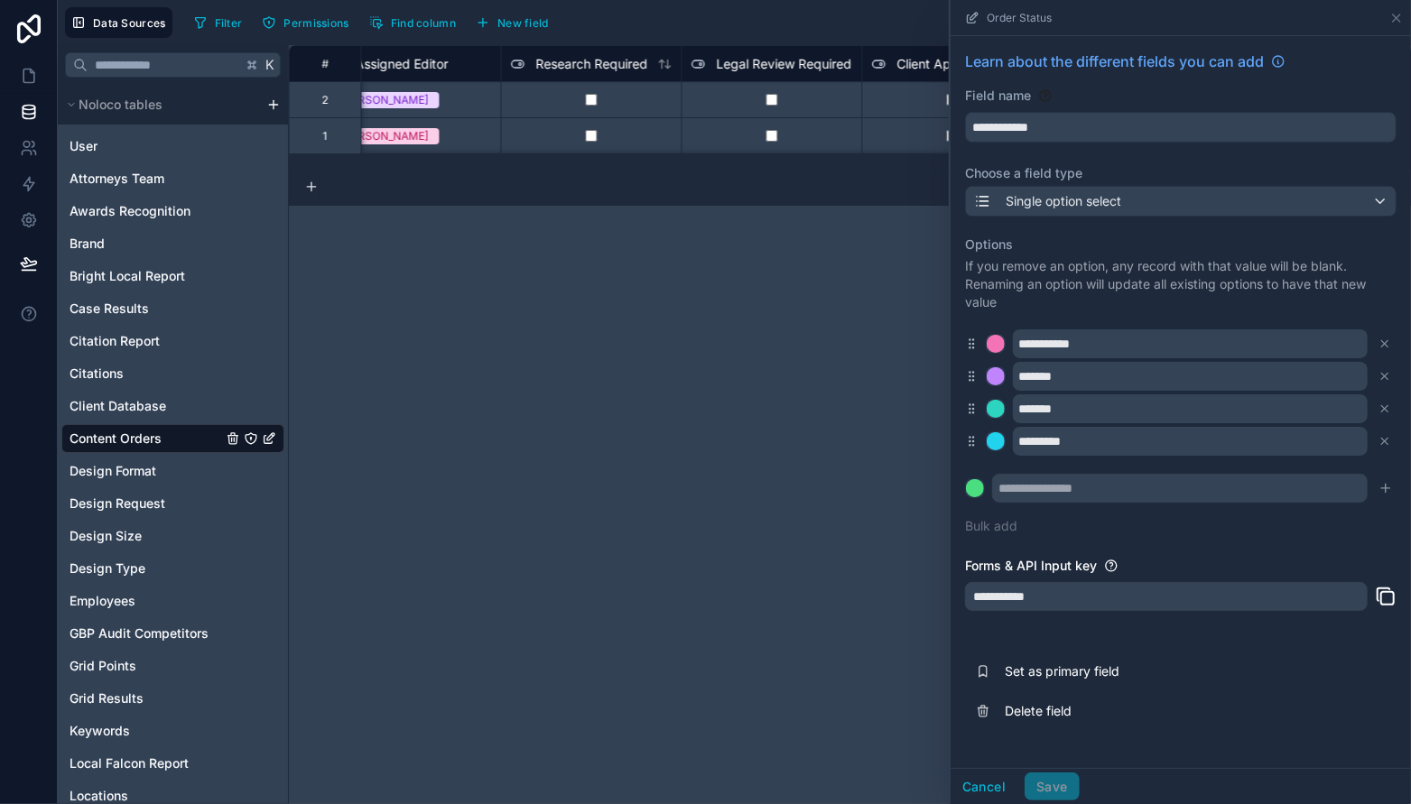
scroll to position [0, 2641]
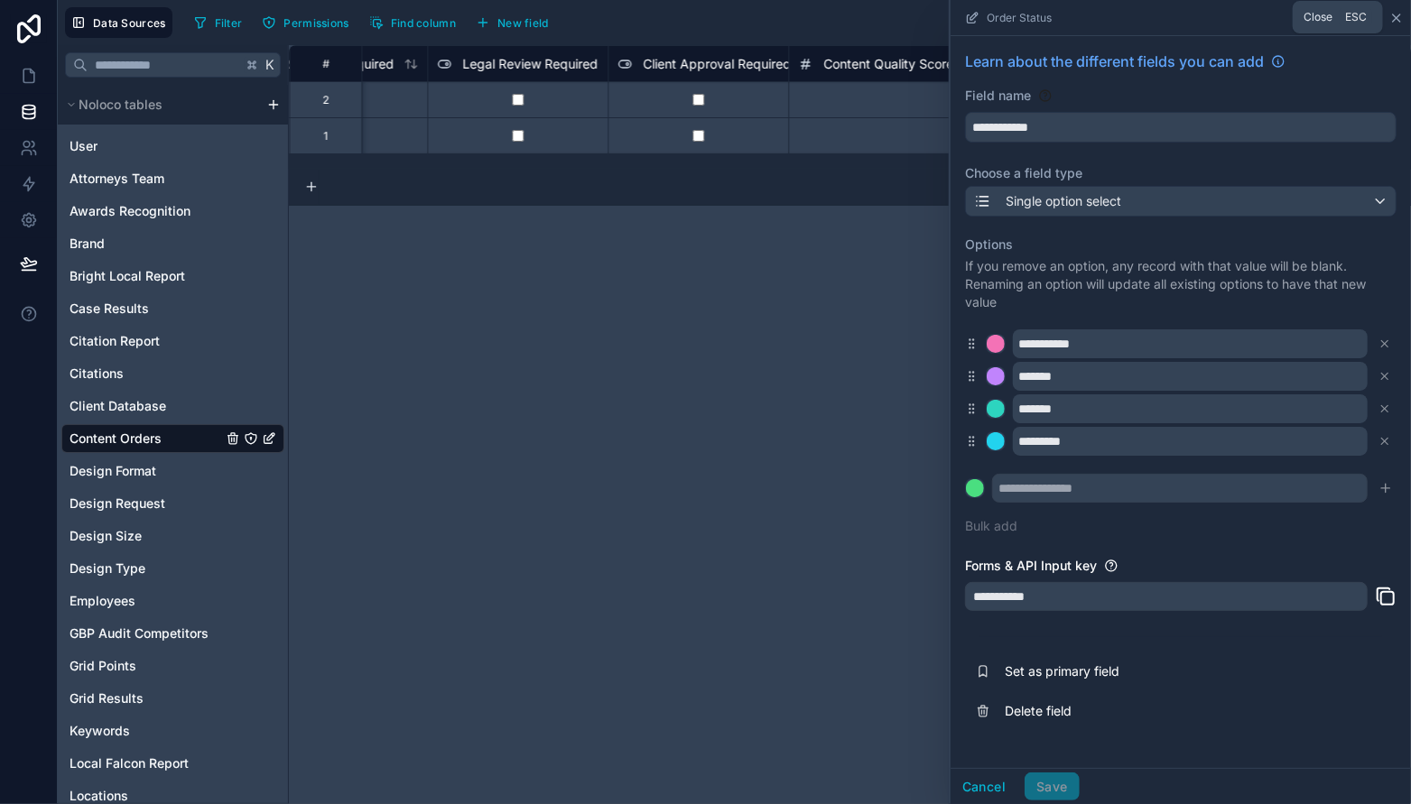
click at [1401, 14] on icon at bounding box center [1396, 18] width 14 height 14
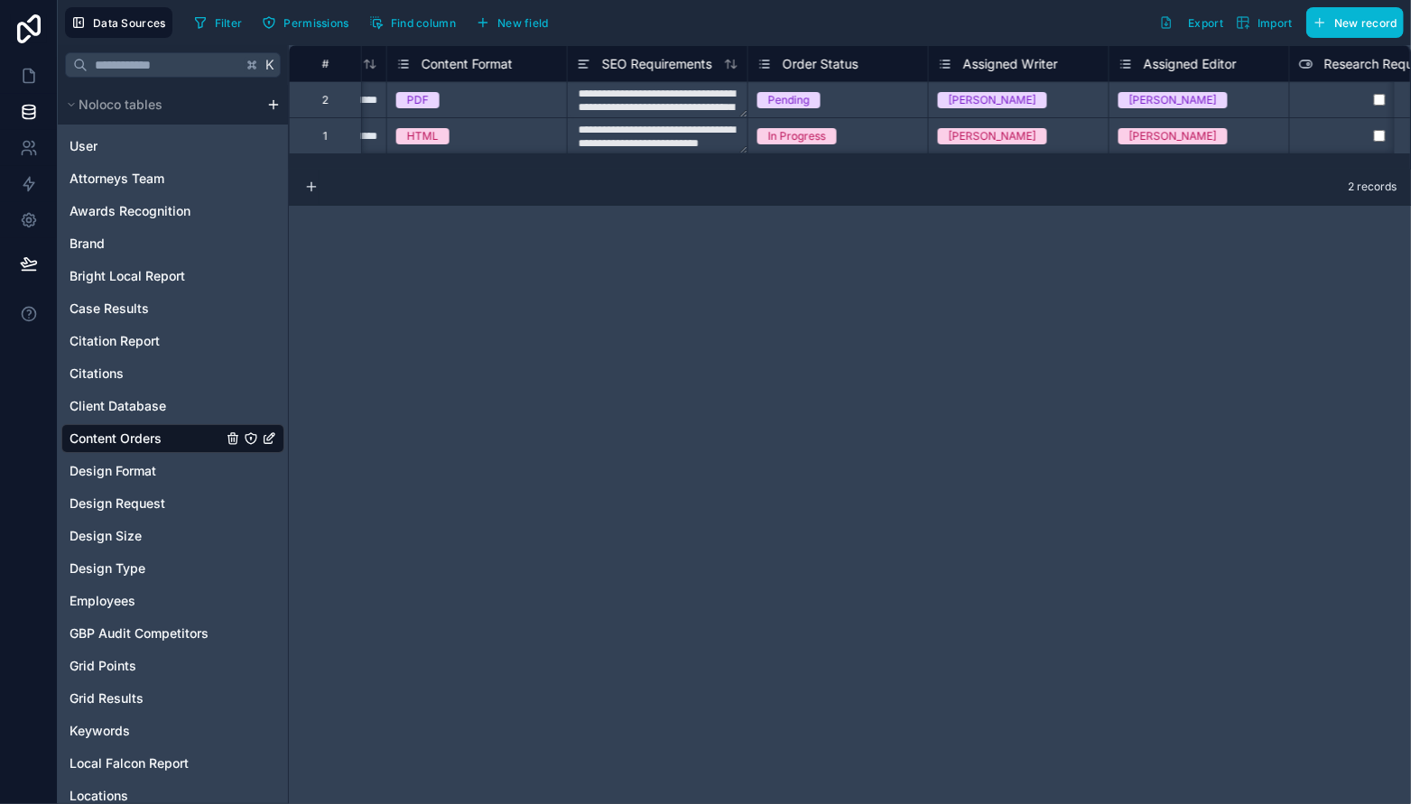
scroll to position [0, 1558]
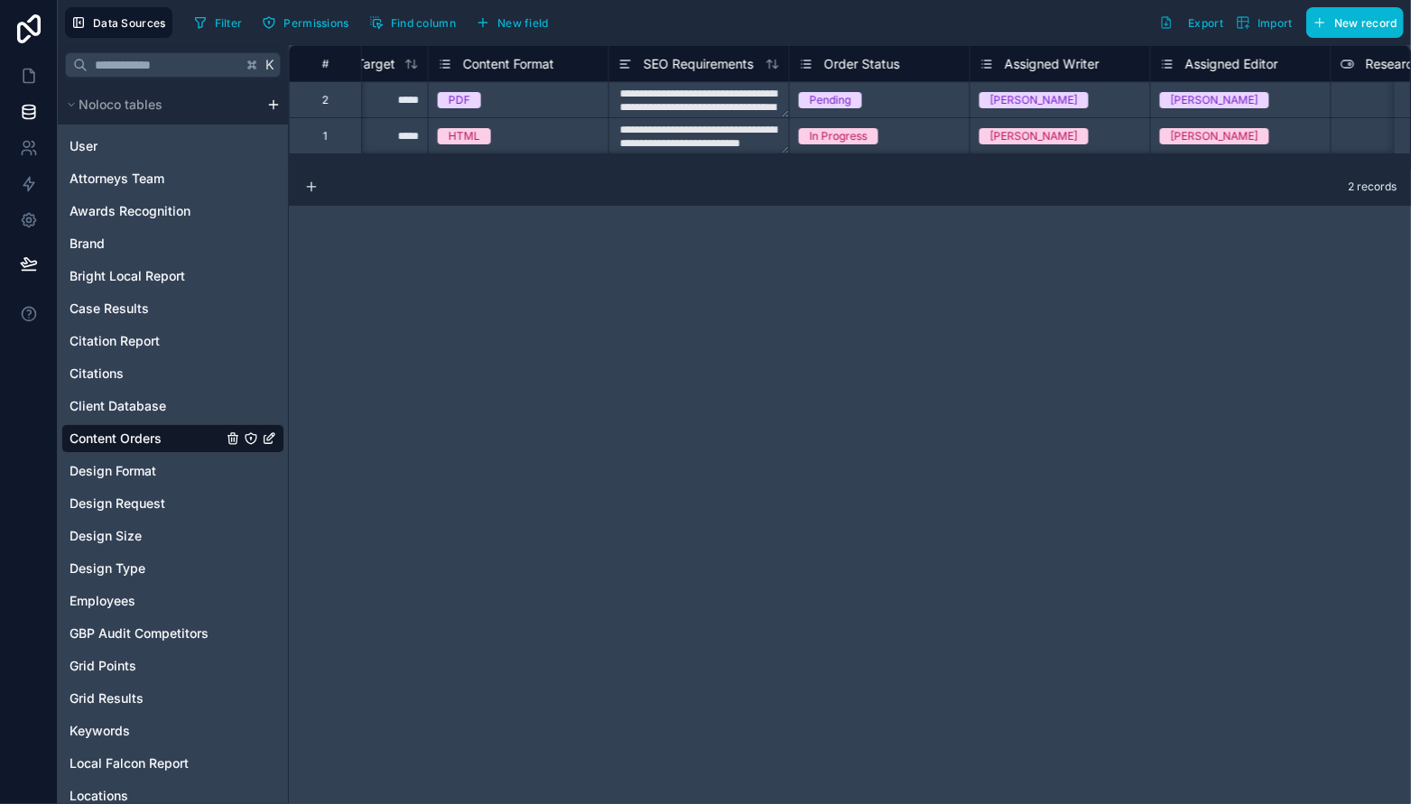
click at [810, 66] on icon at bounding box center [806, 64] width 14 height 22
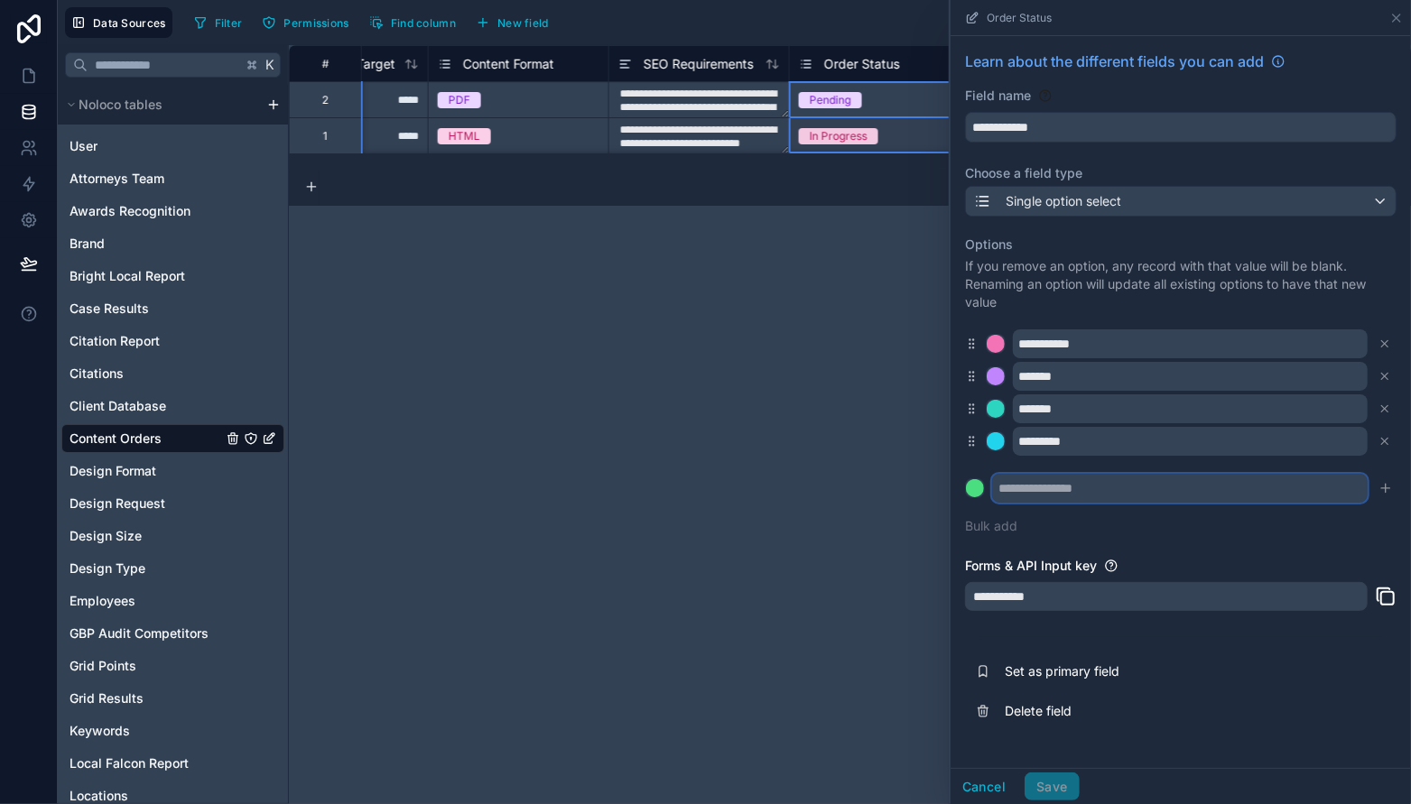
click at [1031, 495] on input "text" at bounding box center [1179, 488] width 375 height 29
type input "**********"
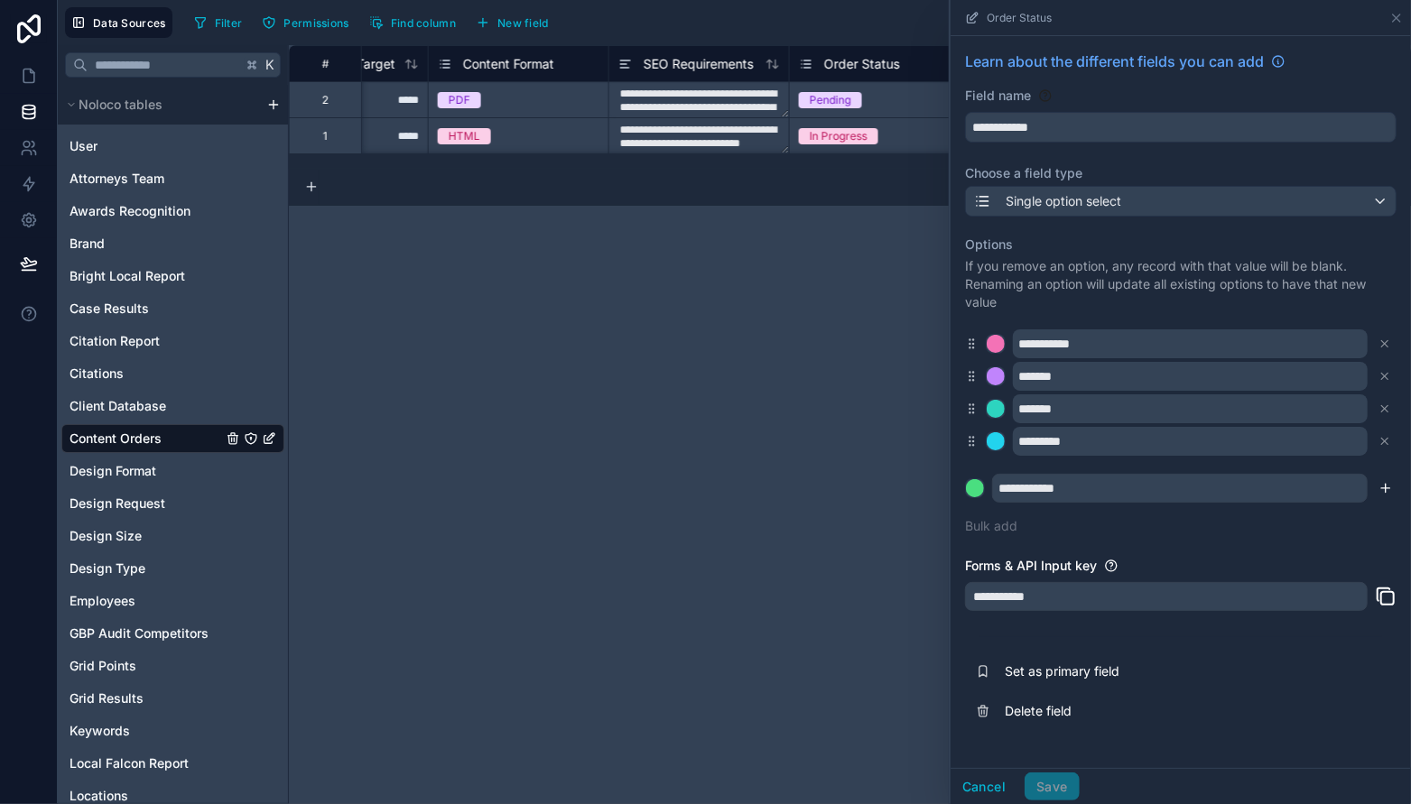
click at [1387, 488] on icon "submit" at bounding box center [1385, 488] width 8 height 0
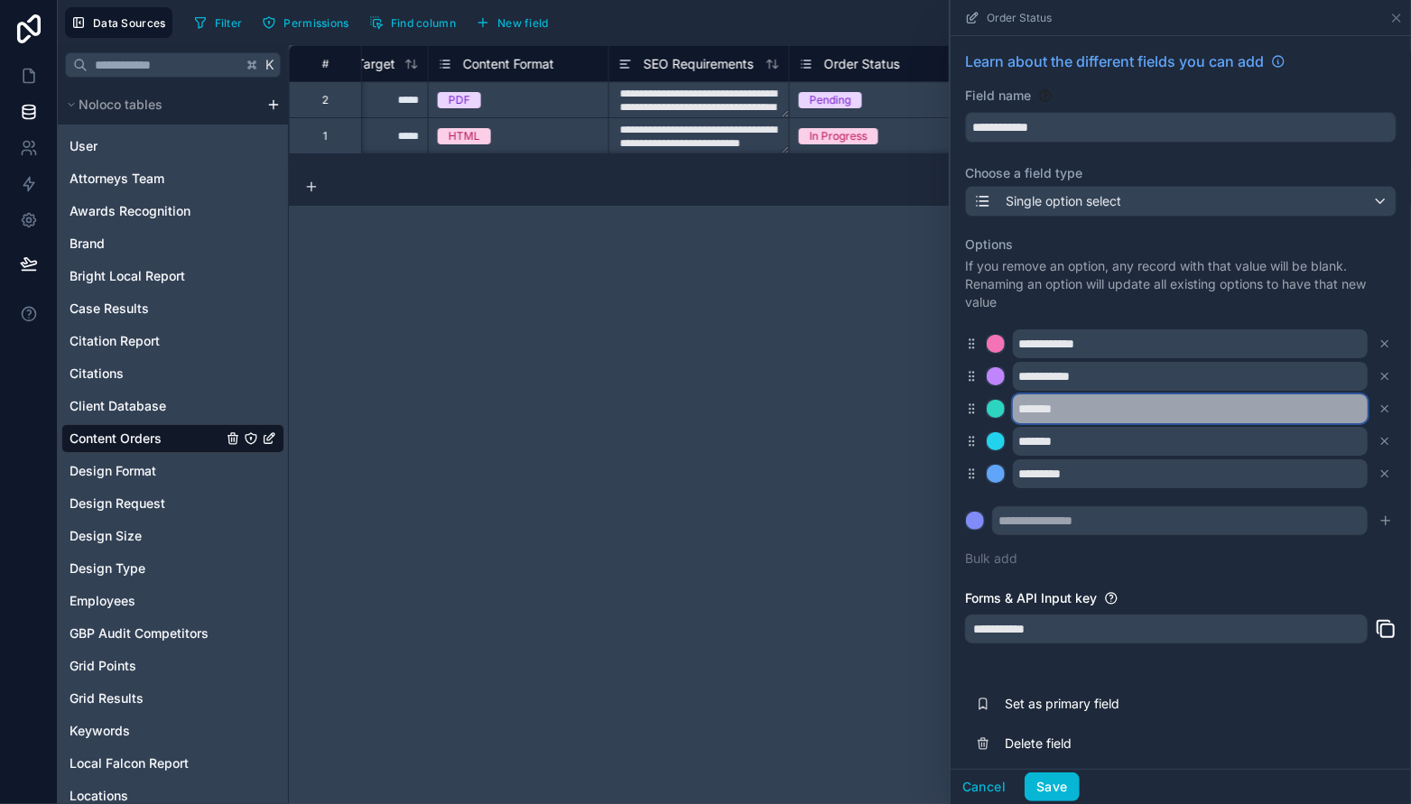
click at [1112, 411] on input "*******" at bounding box center [1190, 408] width 355 height 29
type input "**********"
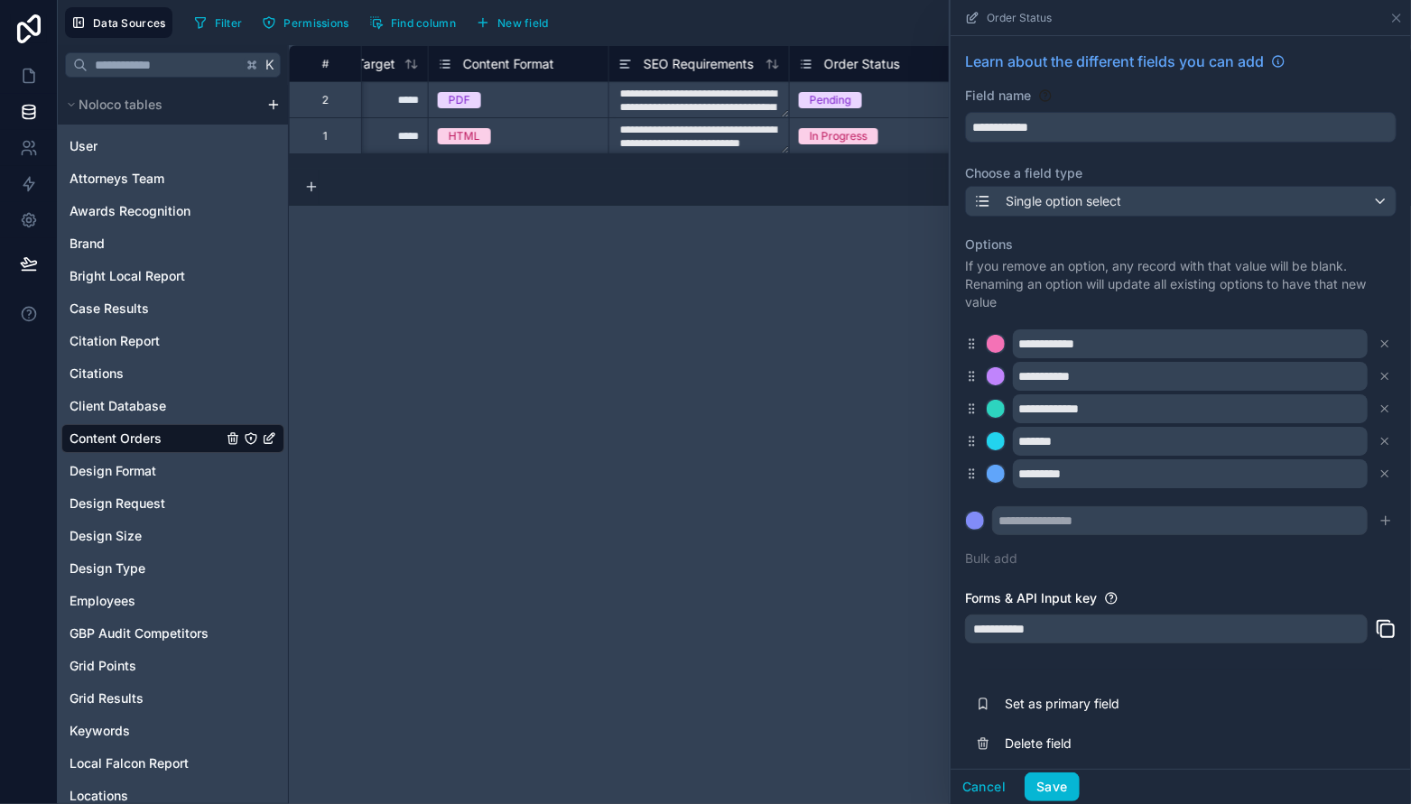
click at [1224, 569] on div "**********" at bounding box center [1180, 402] width 431 height 354
click at [795, 288] on div "**********" at bounding box center [850, 424] width 1122 height 759
click at [1393, 16] on icon at bounding box center [1396, 18] width 14 height 14
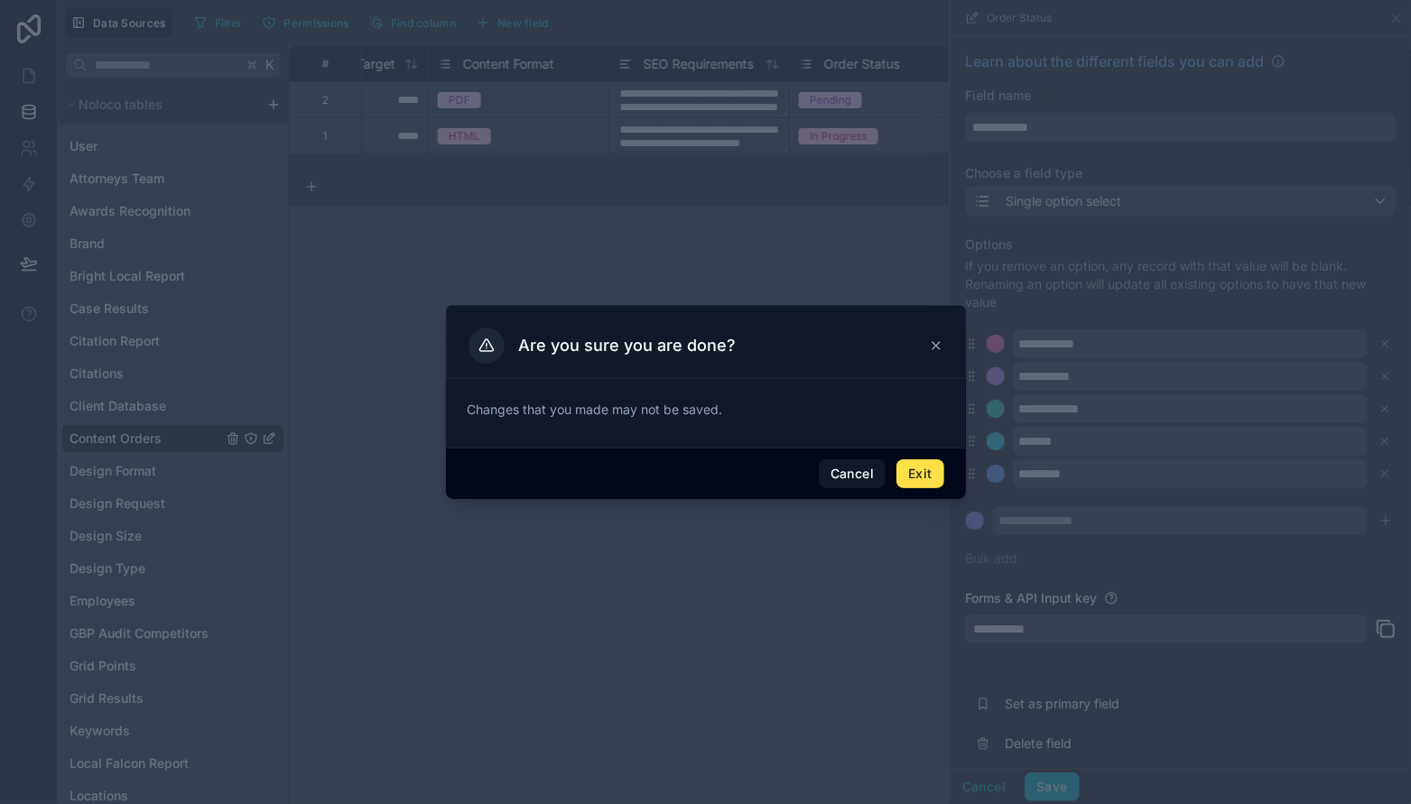
click at [940, 338] on icon at bounding box center [936, 345] width 14 height 14
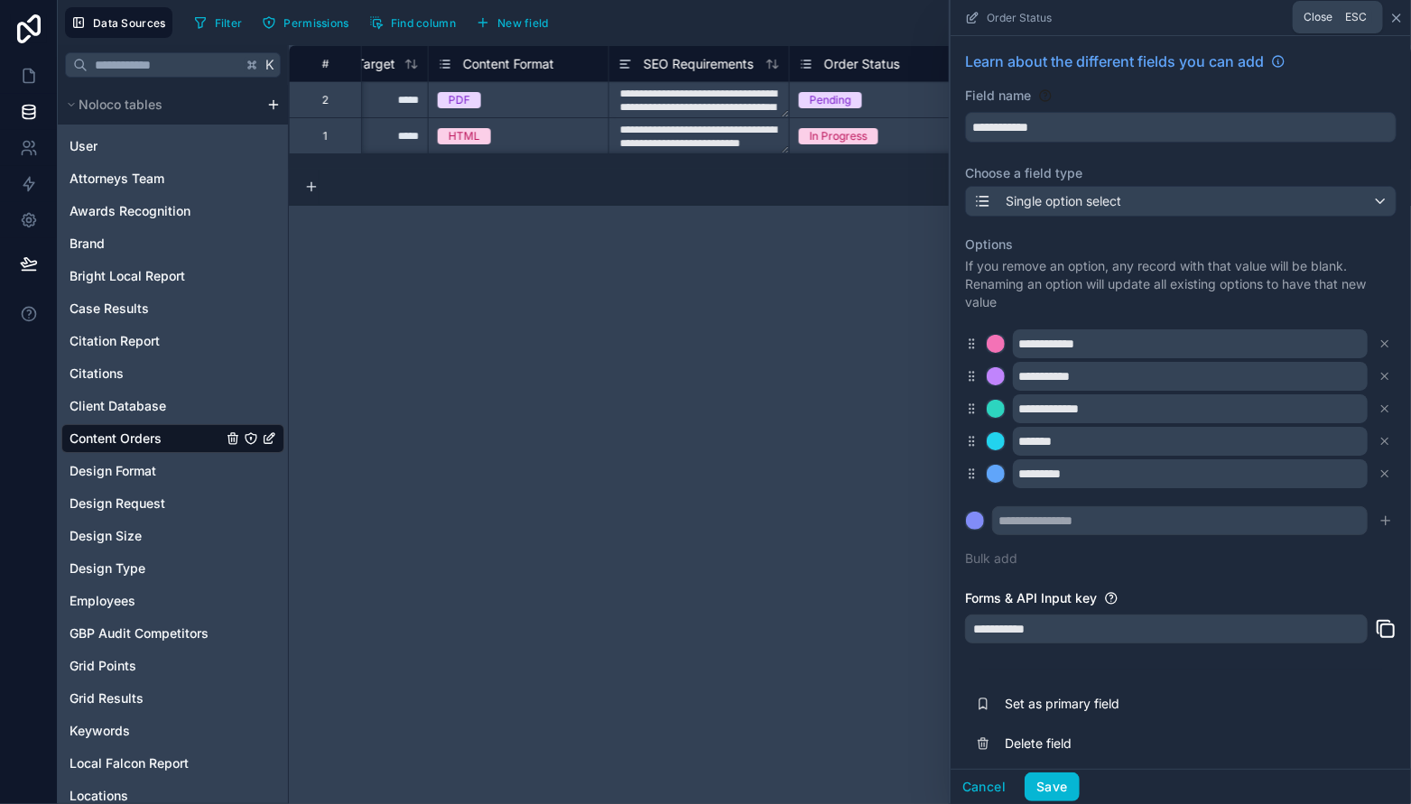
click at [1393, 14] on icon at bounding box center [1396, 18] width 14 height 14
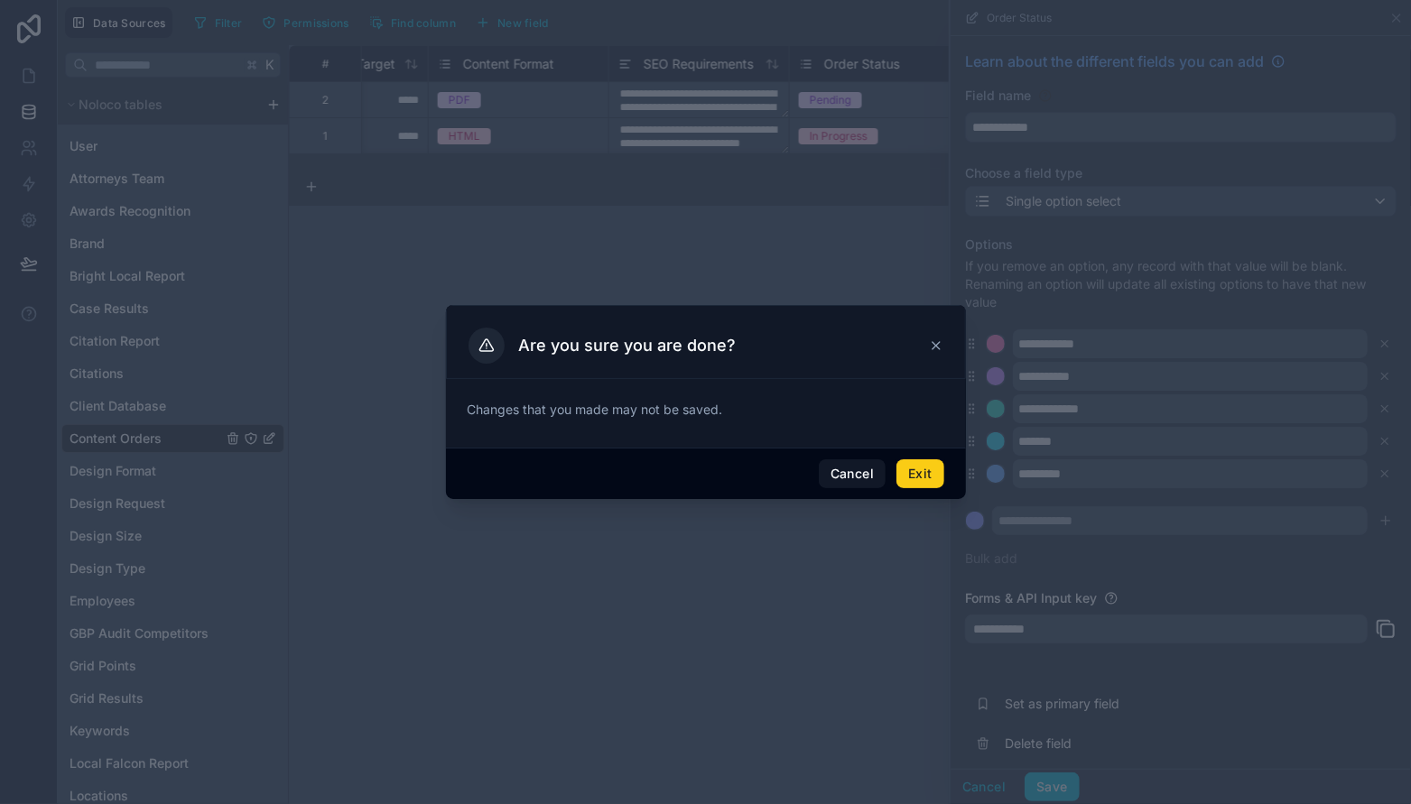
click at [913, 477] on button "Exit" at bounding box center [919, 473] width 47 height 29
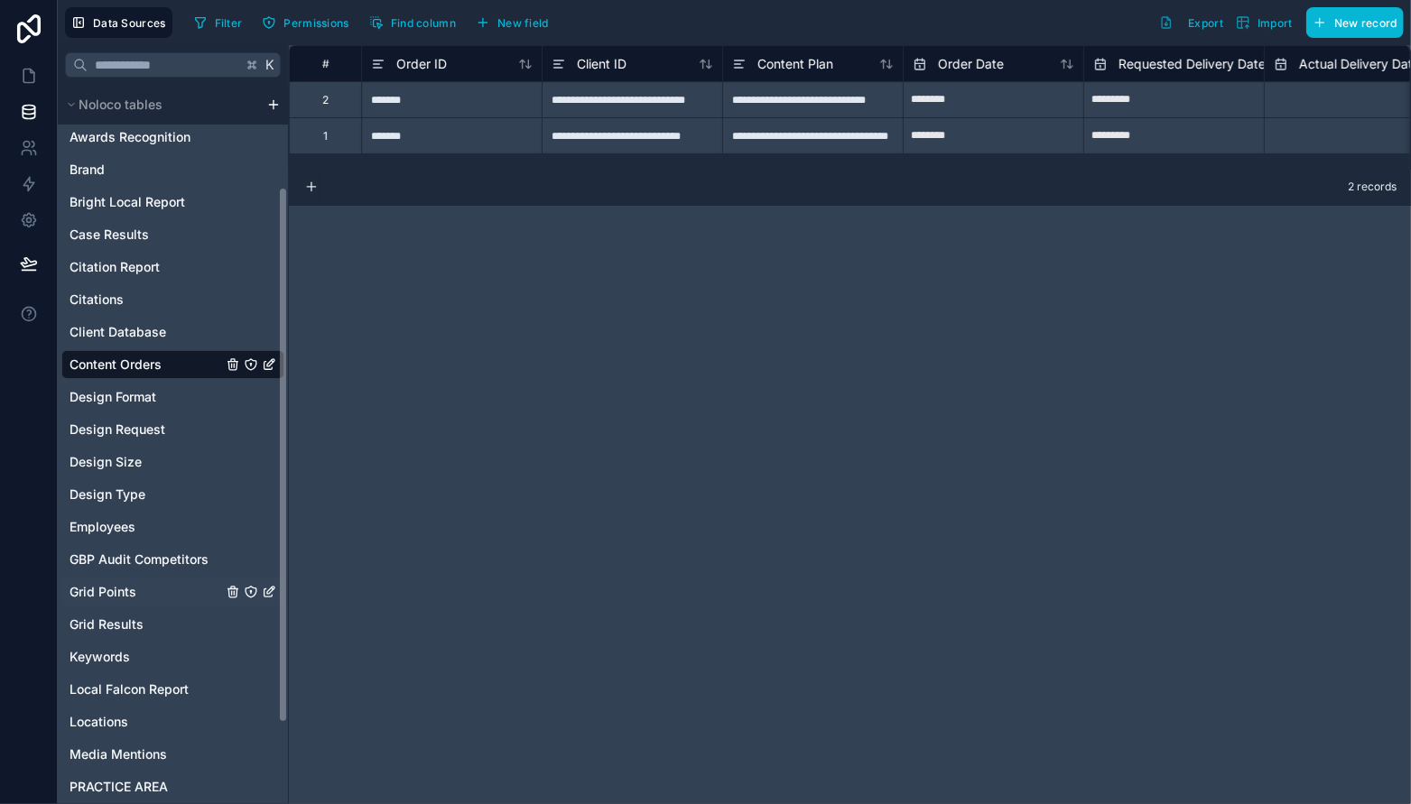
scroll to position [242, 0]
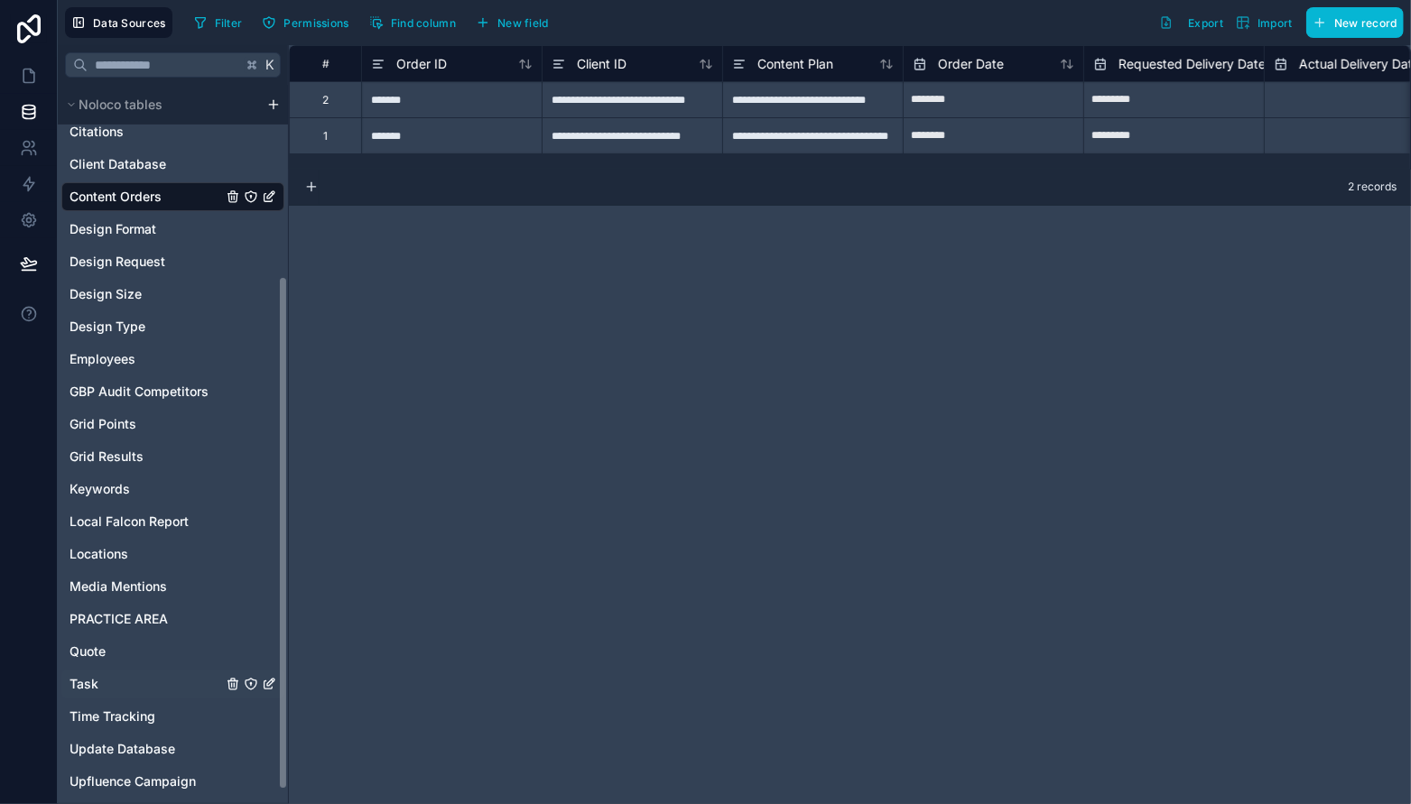
click at [89, 679] on span "Task" at bounding box center [83, 684] width 29 height 18
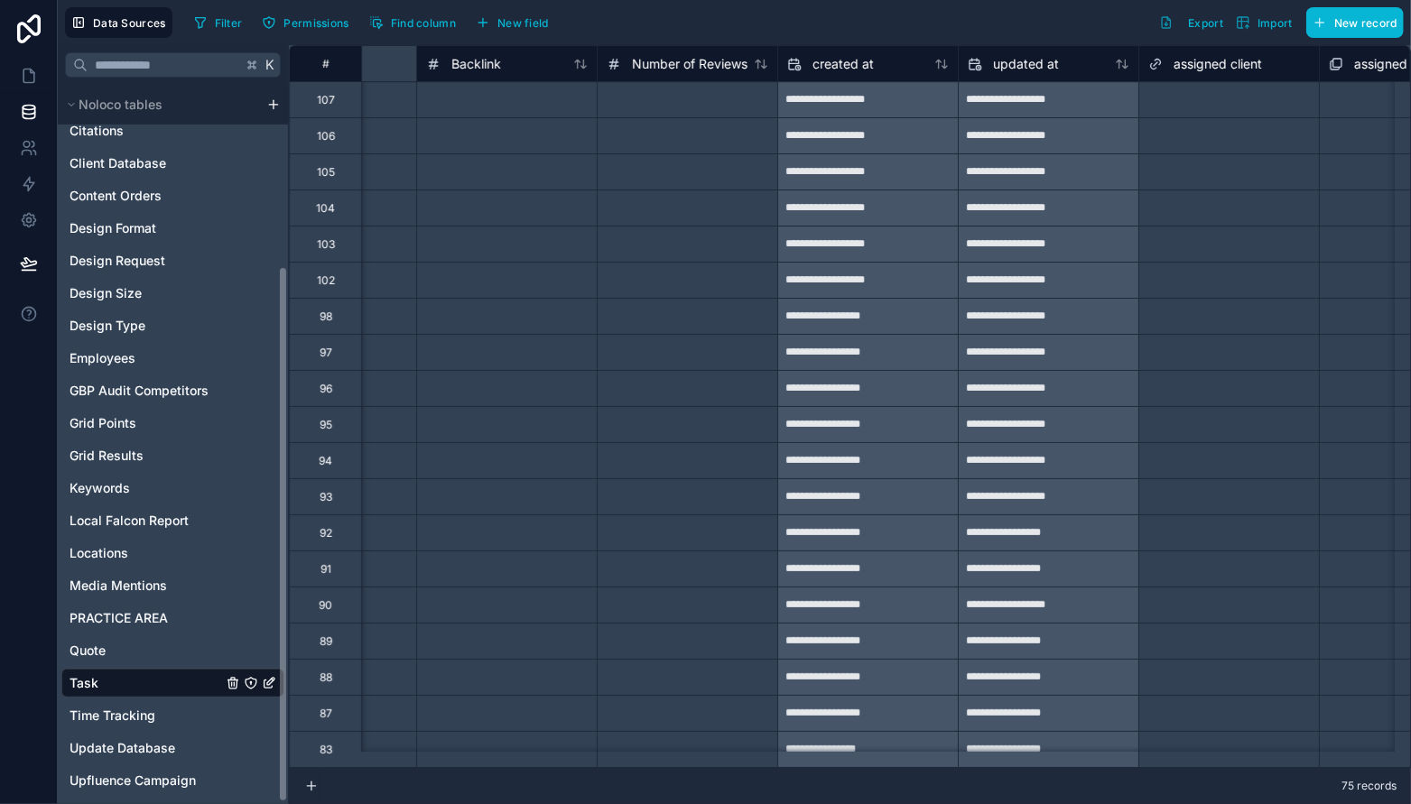
scroll to position [246, 0]
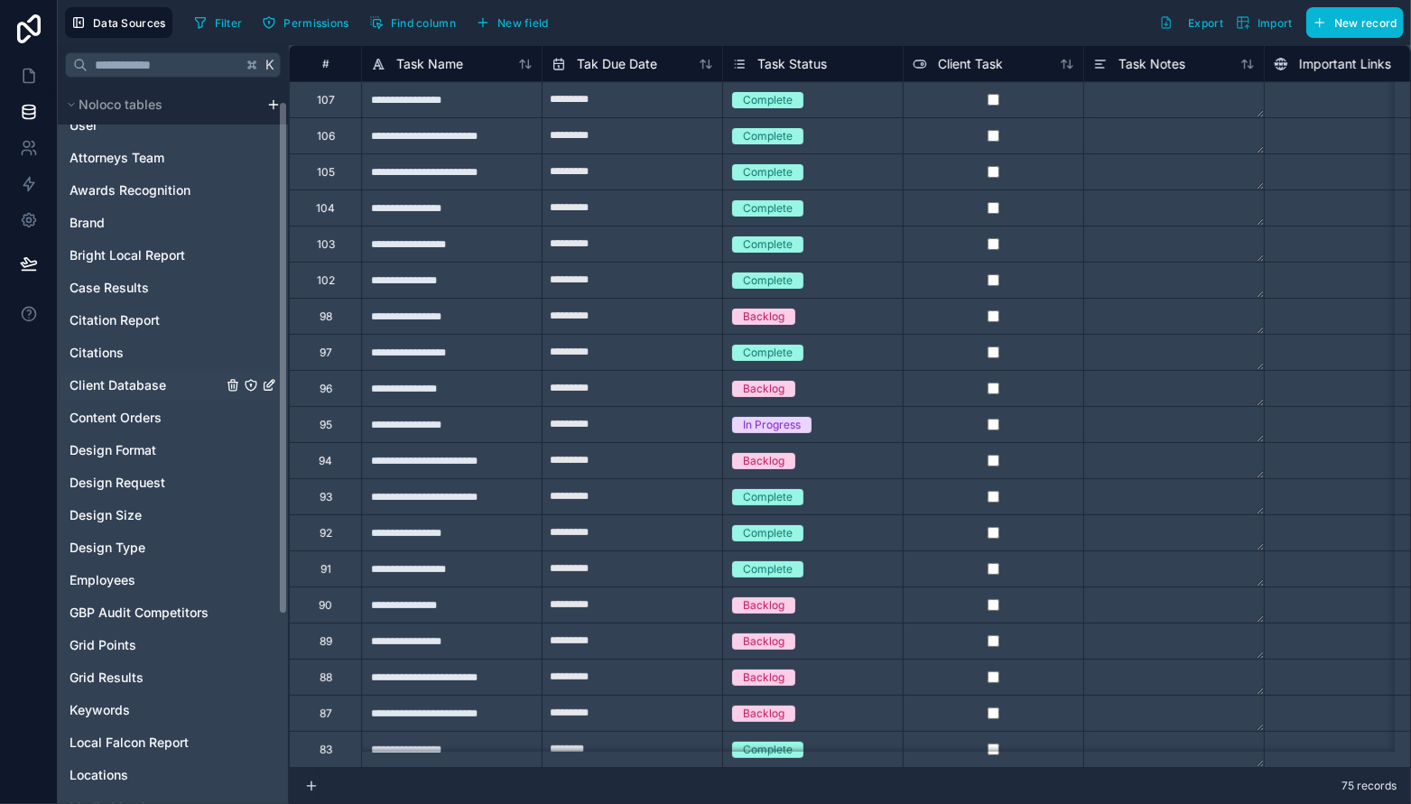
click at [143, 382] on span "Client Database" at bounding box center [117, 385] width 97 height 18
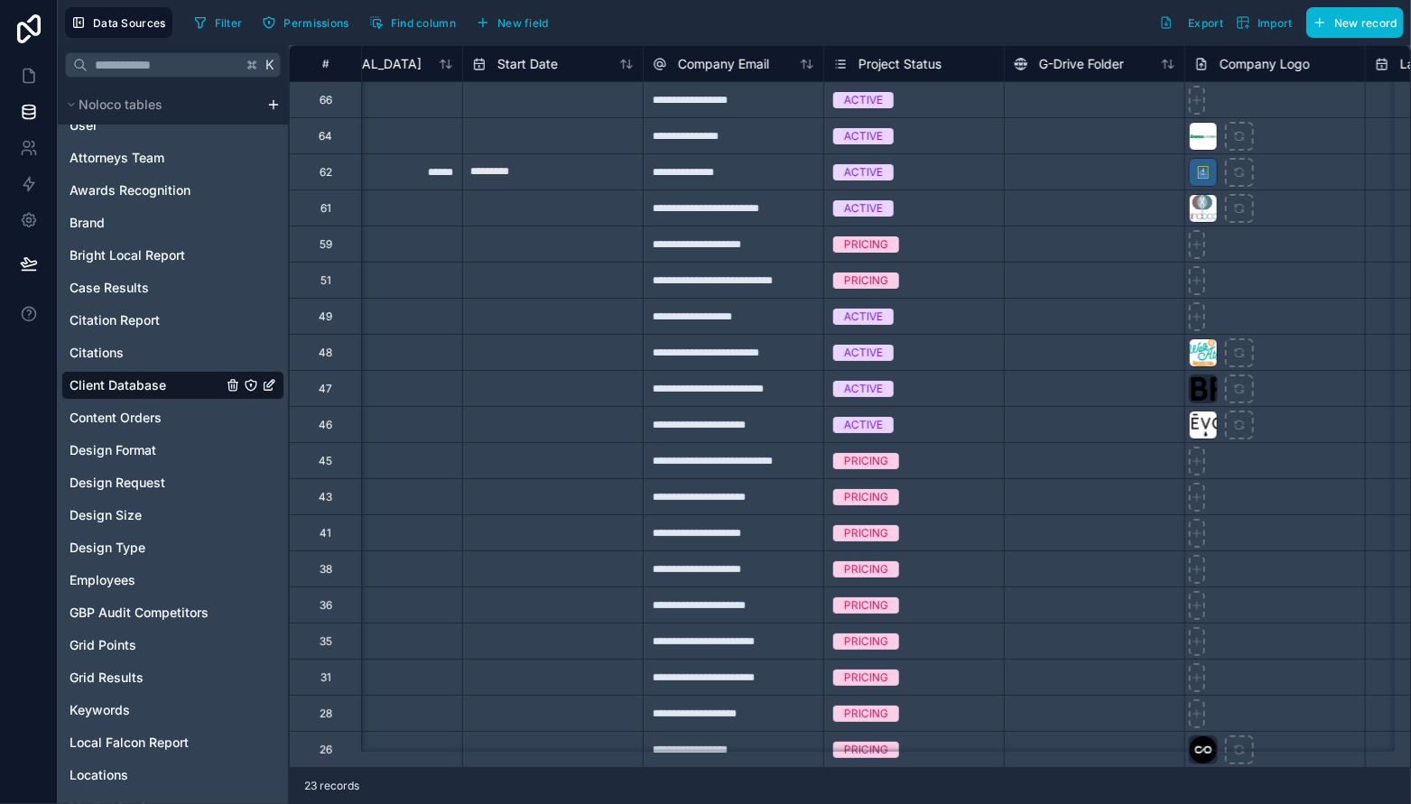
scroll to position [0, 719]
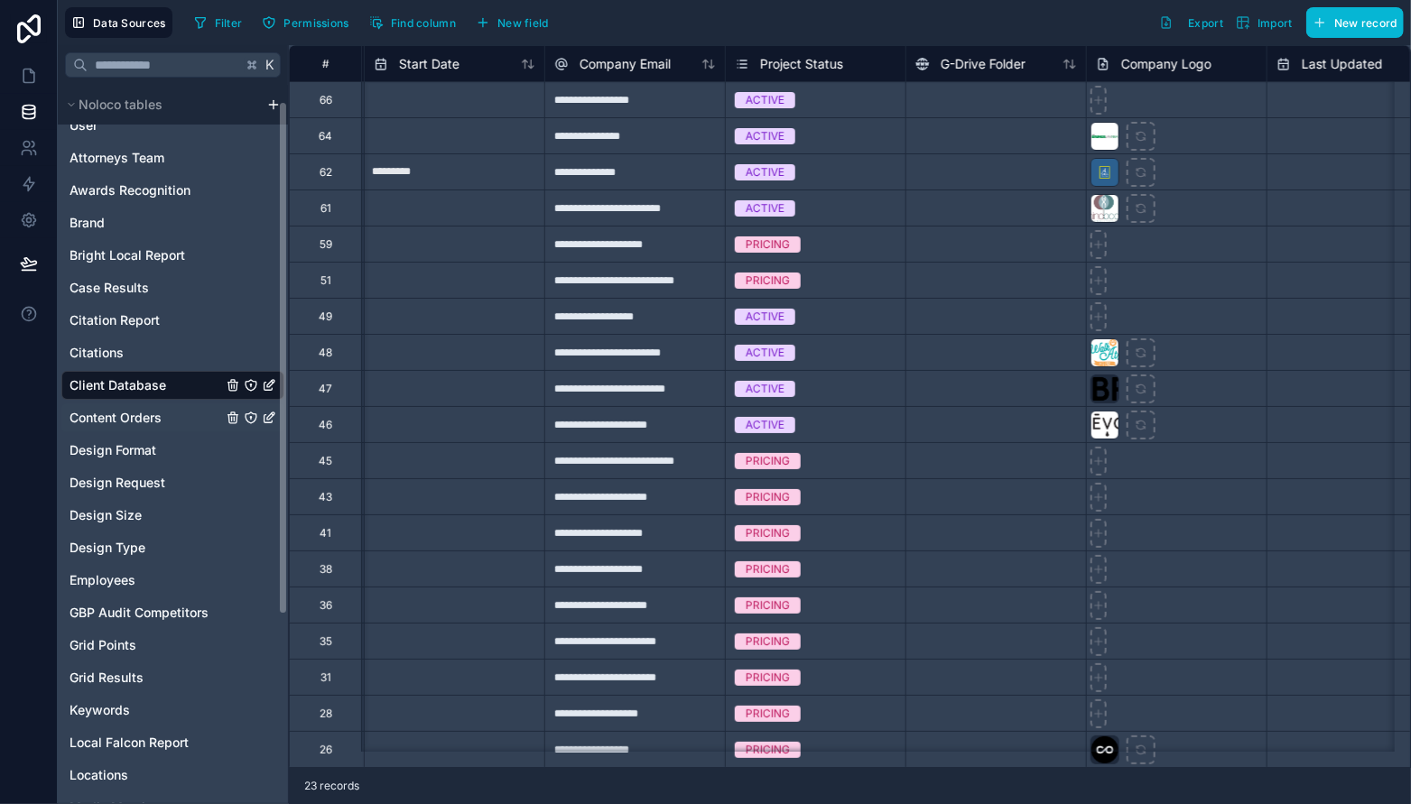
click at [167, 422] on div "Content Orders" at bounding box center [172, 417] width 223 height 29
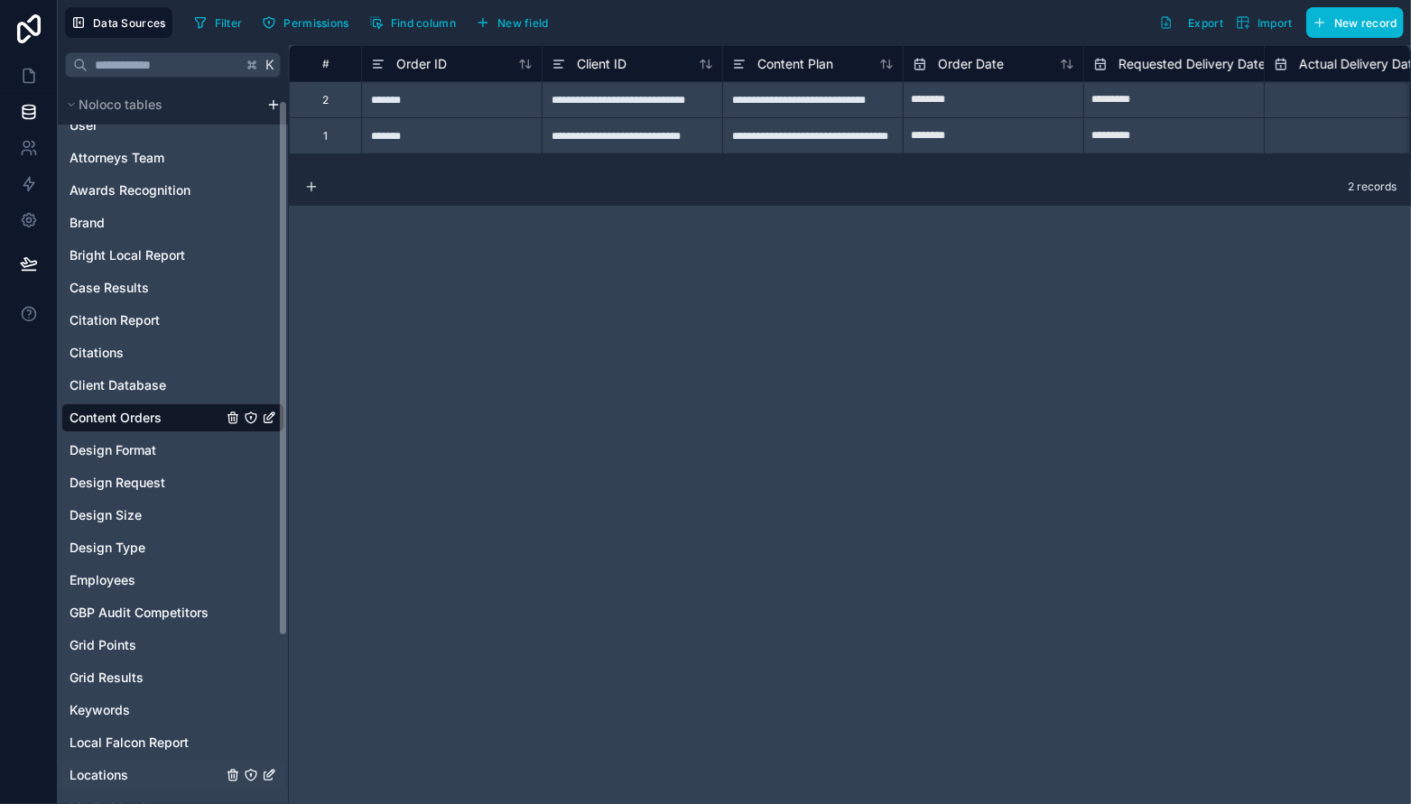
drag, startPoint x: 261, startPoint y: 791, endPoint x: 275, endPoint y: 788, distance: 14.9
click at [300, 789] on div "**********" at bounding box center [734, 424] width 1353 height 759
drag, startPoint x: 245, startPoint y: 788, endPoint x: 218, endPoint y: 730, distance: 63.8
click at [198, 787] on div "Noloco tables User Attorneys Team Awards Recognition Brand Bright Local Report …" at bounding box center [173, 444] width 230 height 718
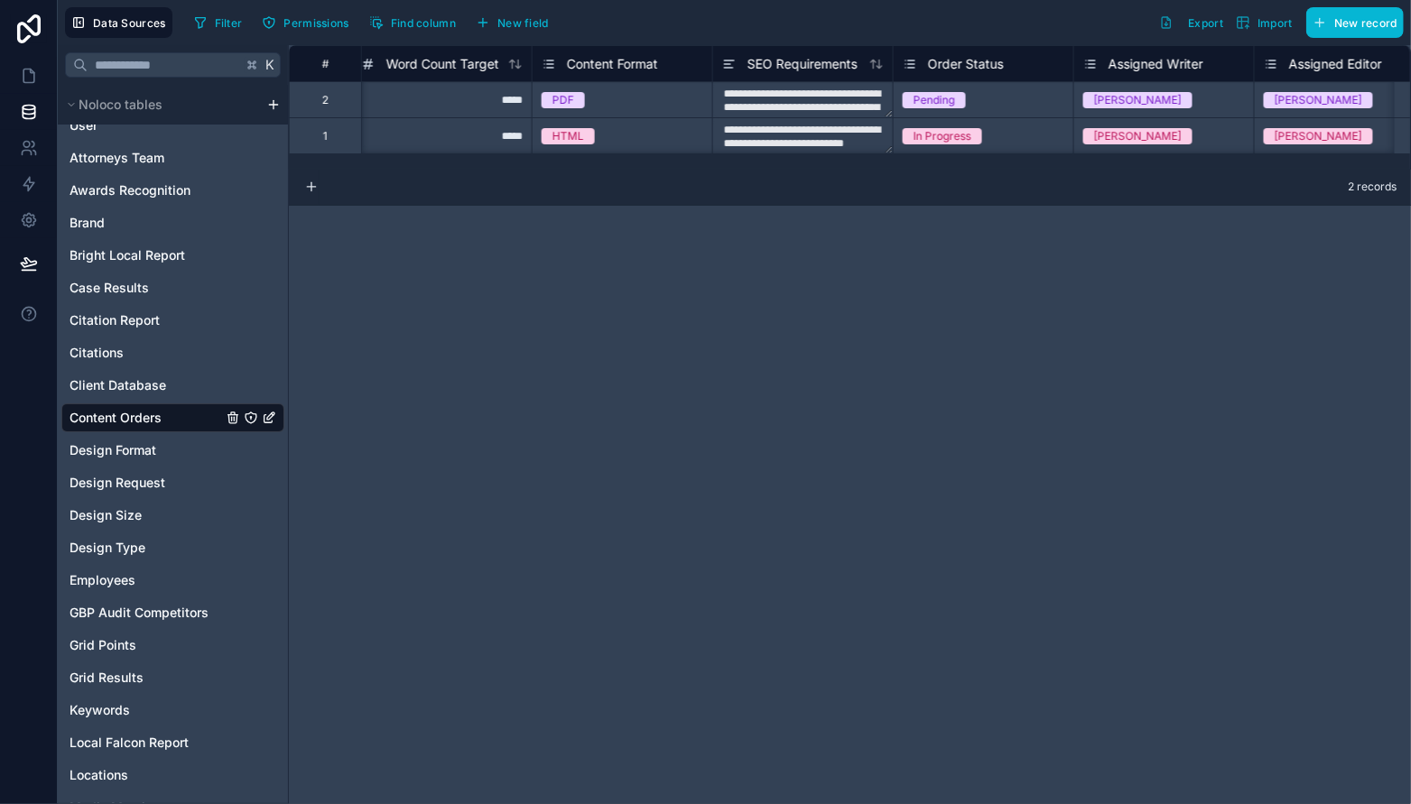
scroll to position [0, 1518]
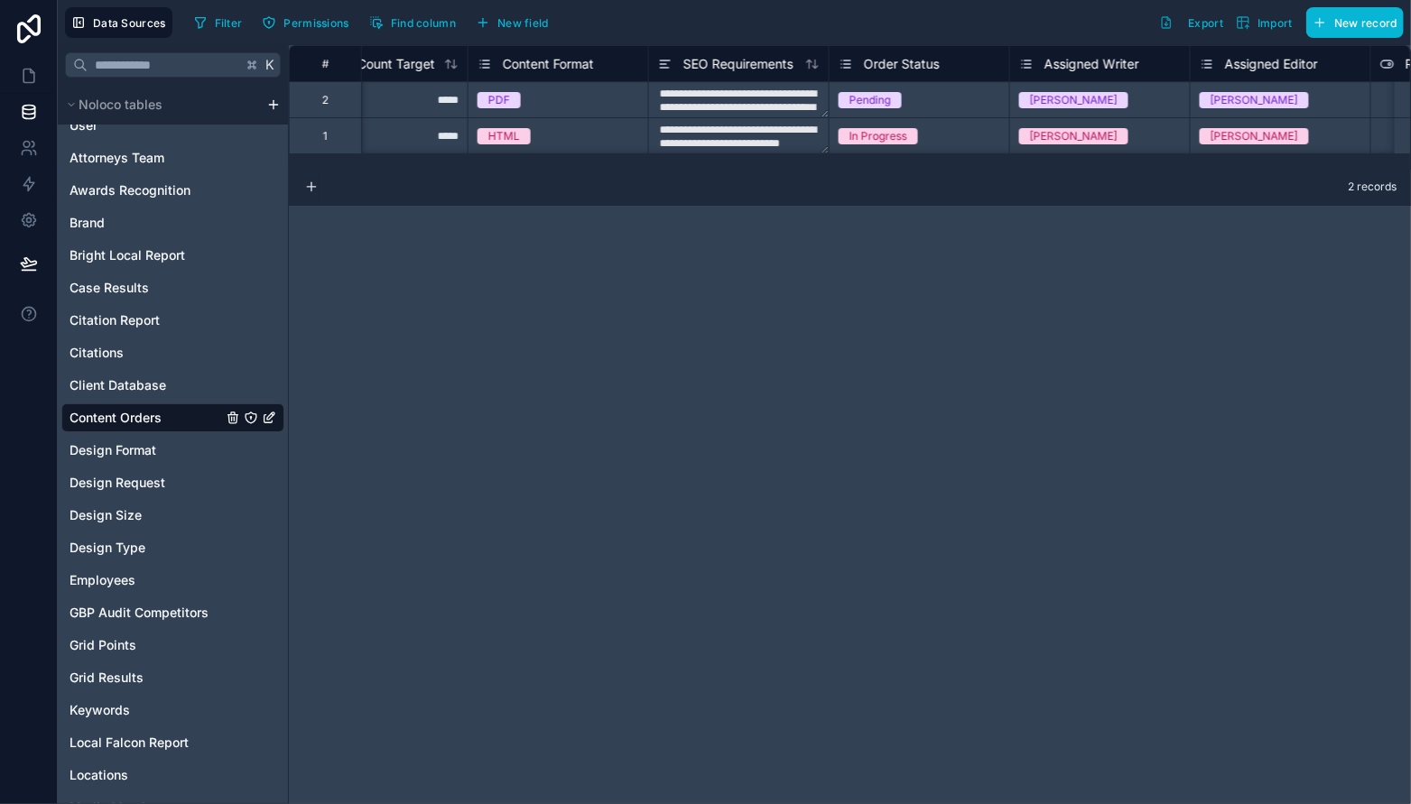
click at [847, 76] on div "Order Status" at bounding box center [918, 63] width 180 height 36
click at [845, 61] on icon at bounding box center [845, 64] width 14 height 22
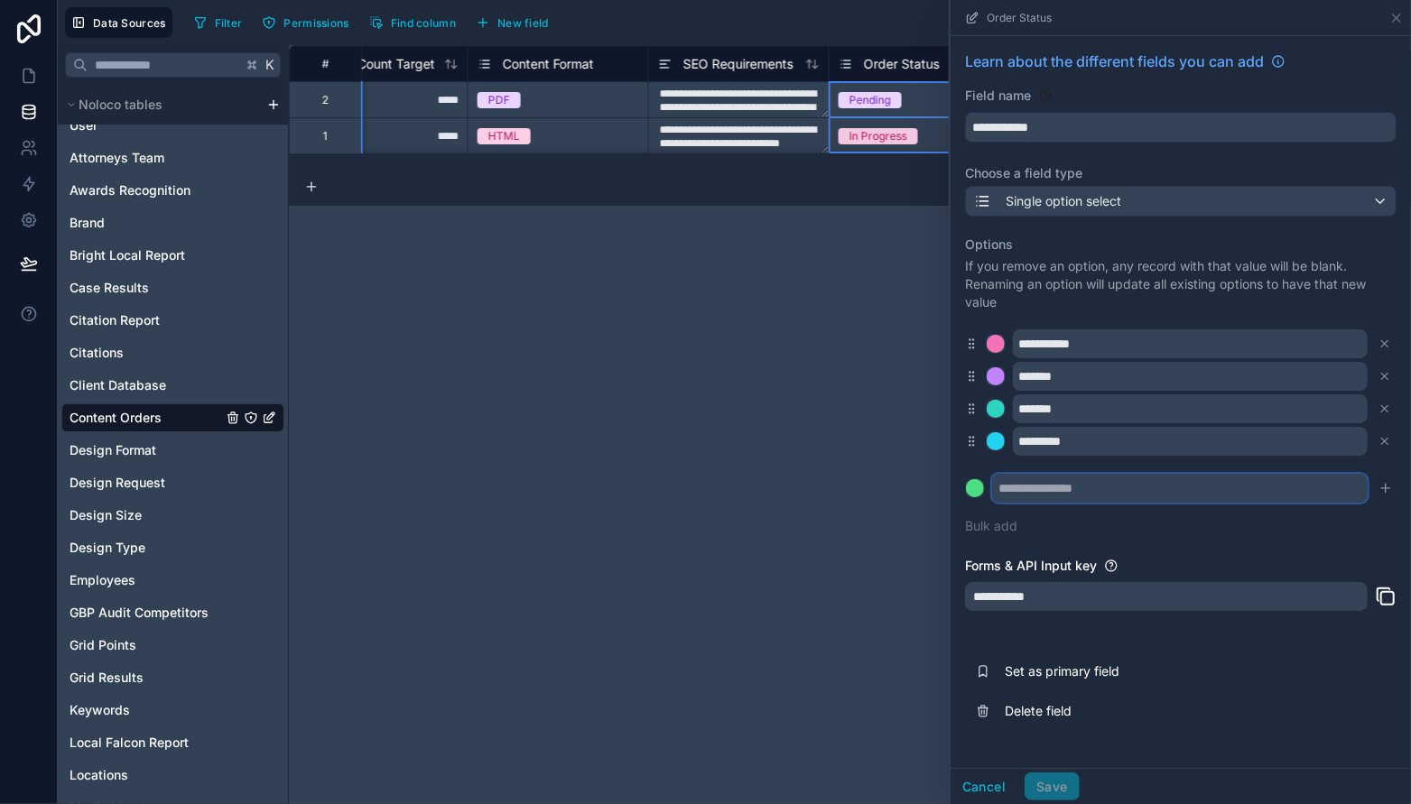
click at [1048, 496] on input "text" at bounding box center [1179, 488] width 375 height 29
type input "**********"
click at [965, 478] on button at bounding box center [975, 488] width 20 height 20
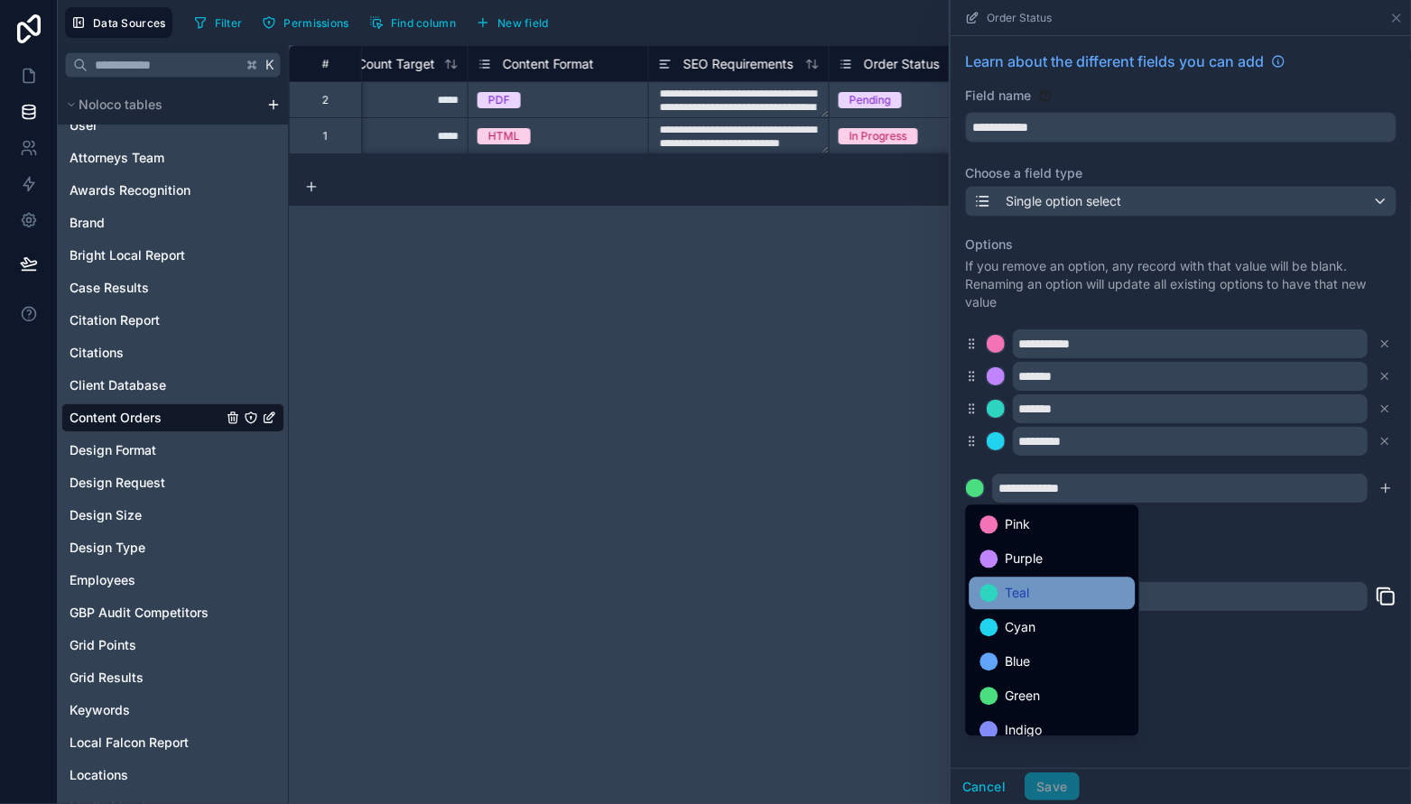
click at [1077, 598] on div "Teal" at bounding box center [1051, 593] width 144 height 22
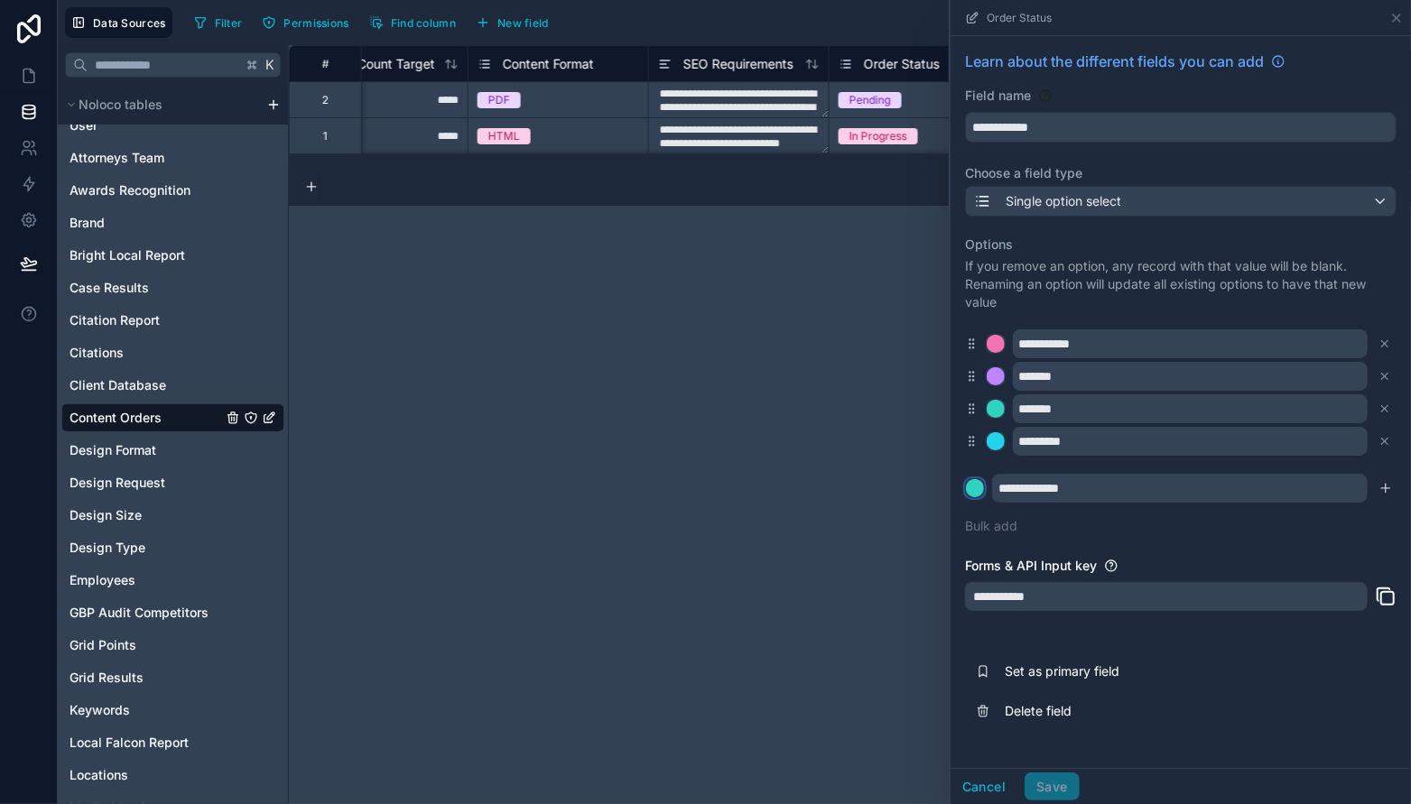
click at [974, 489] on div at bounding box center [975, 488] width 18 height 18
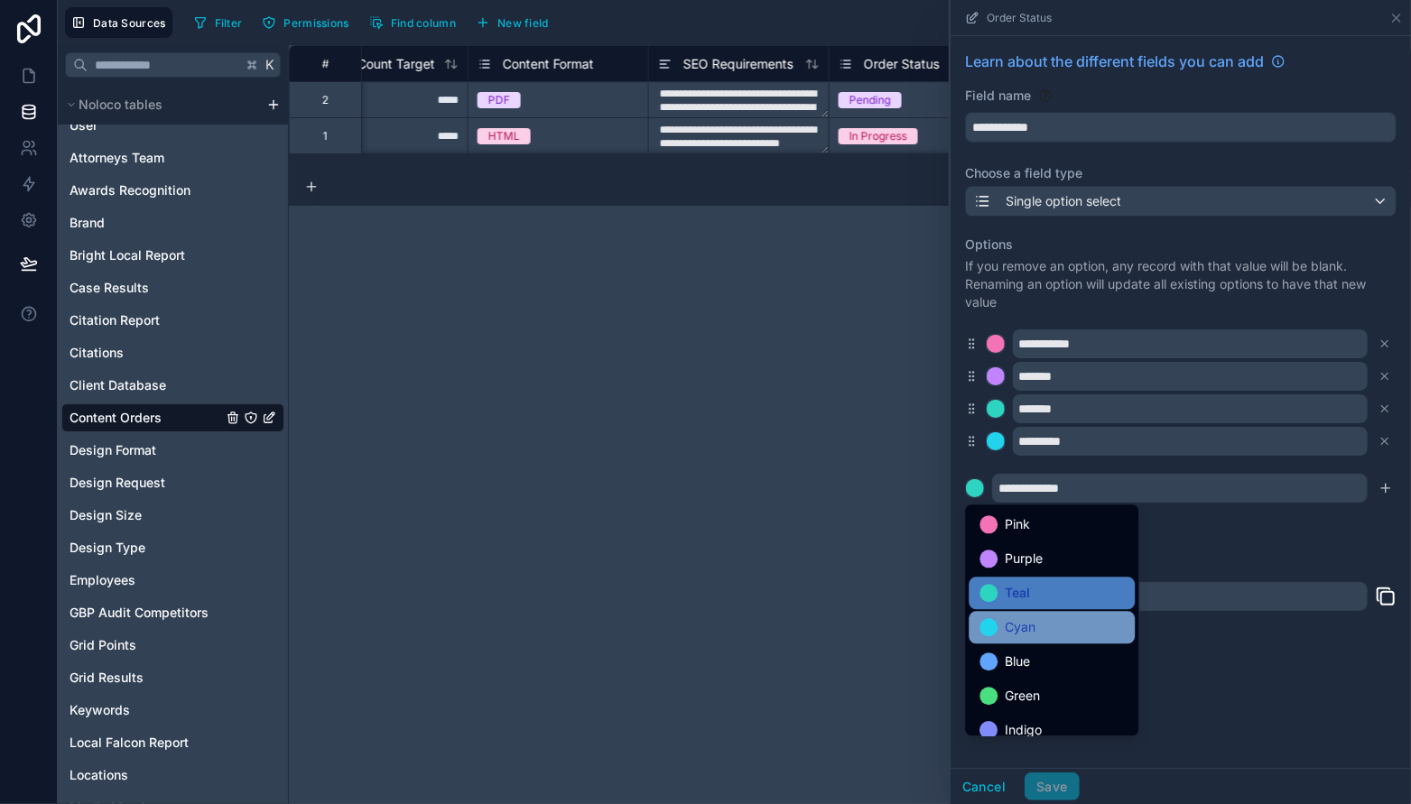
click at [1082, 632] on div "Cyan" at bounding box center [1051, 627] width 144 height 22
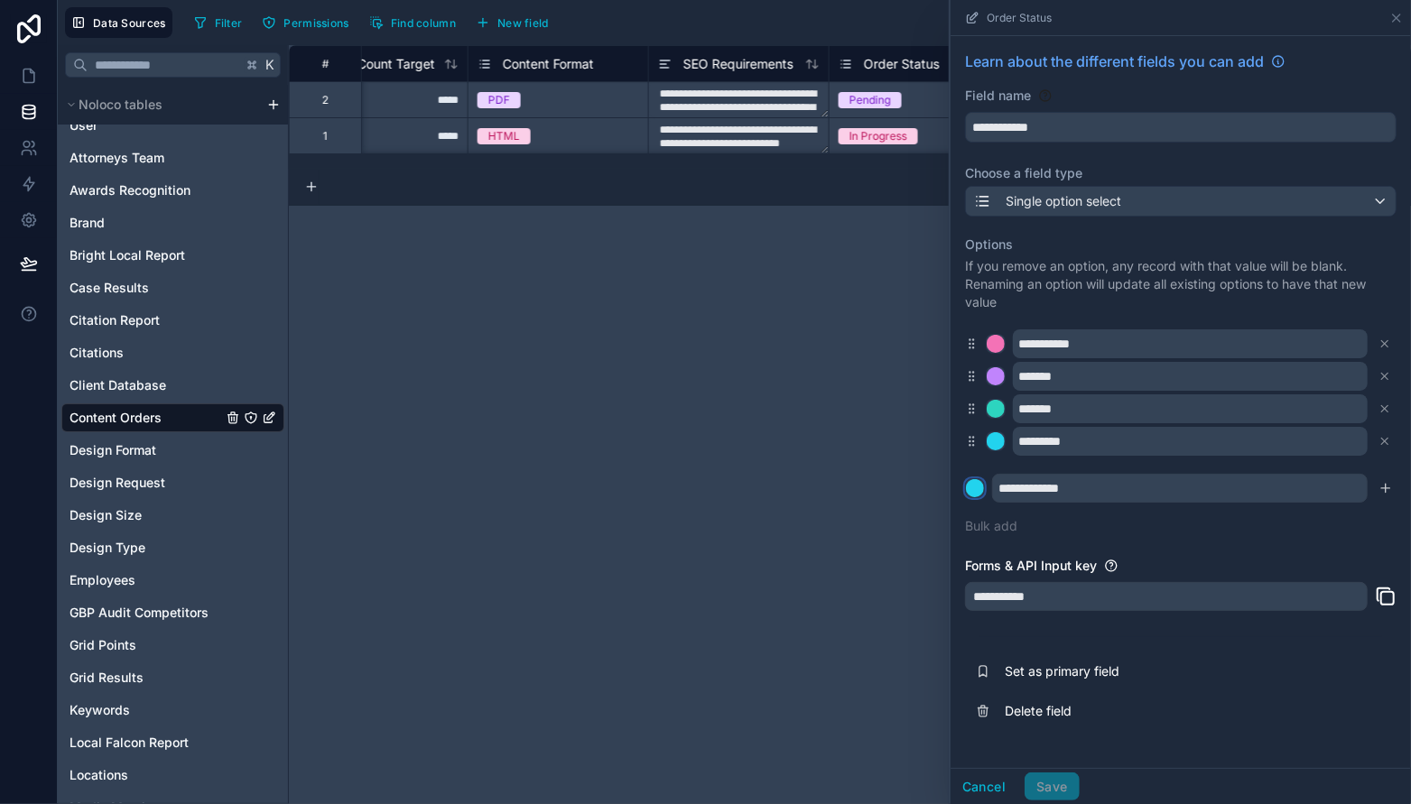
click at [978, 484] on div at bounding box center [975, 488] width 18 height 18
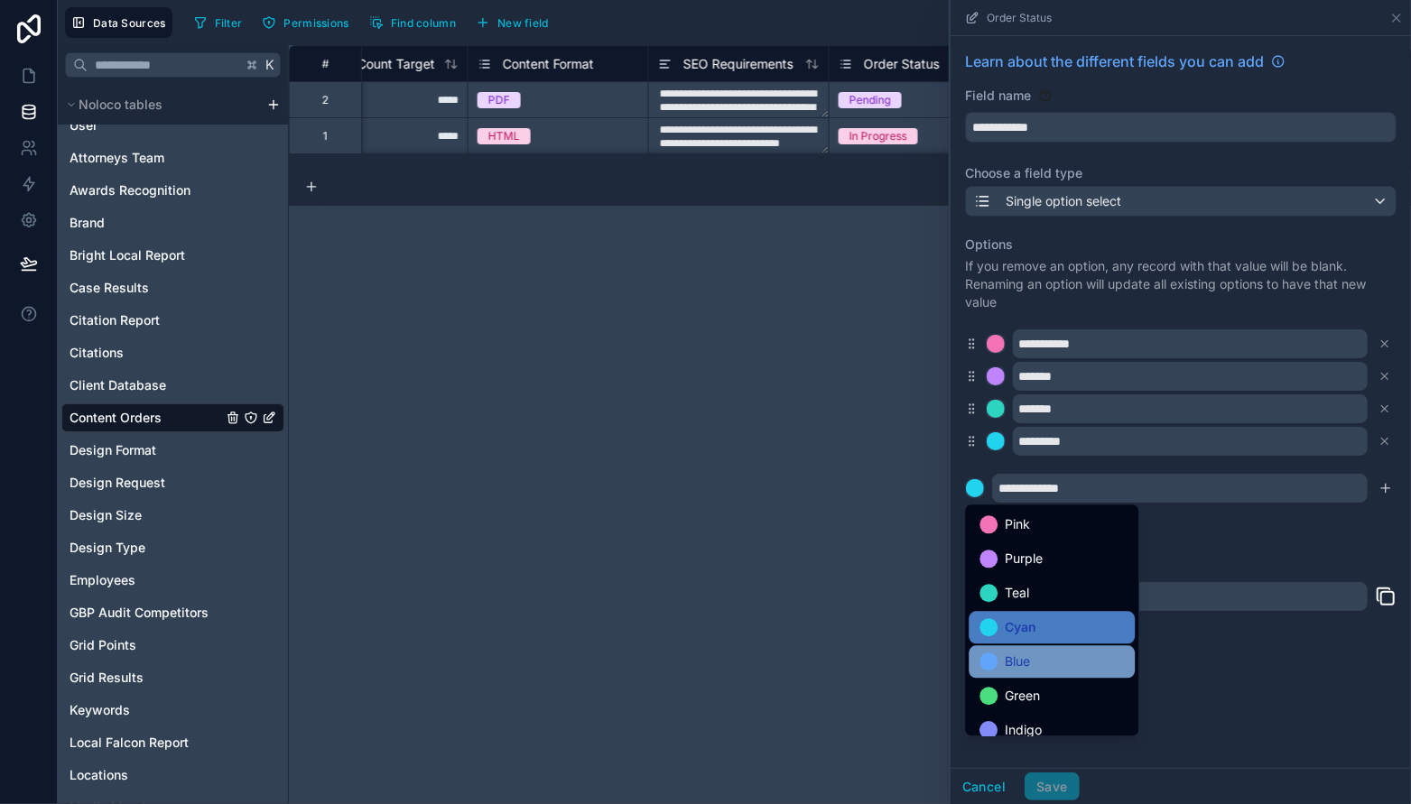
click at [1059, 656] on div "Blue" at bounding box center [1051, 662] width 144 height 22
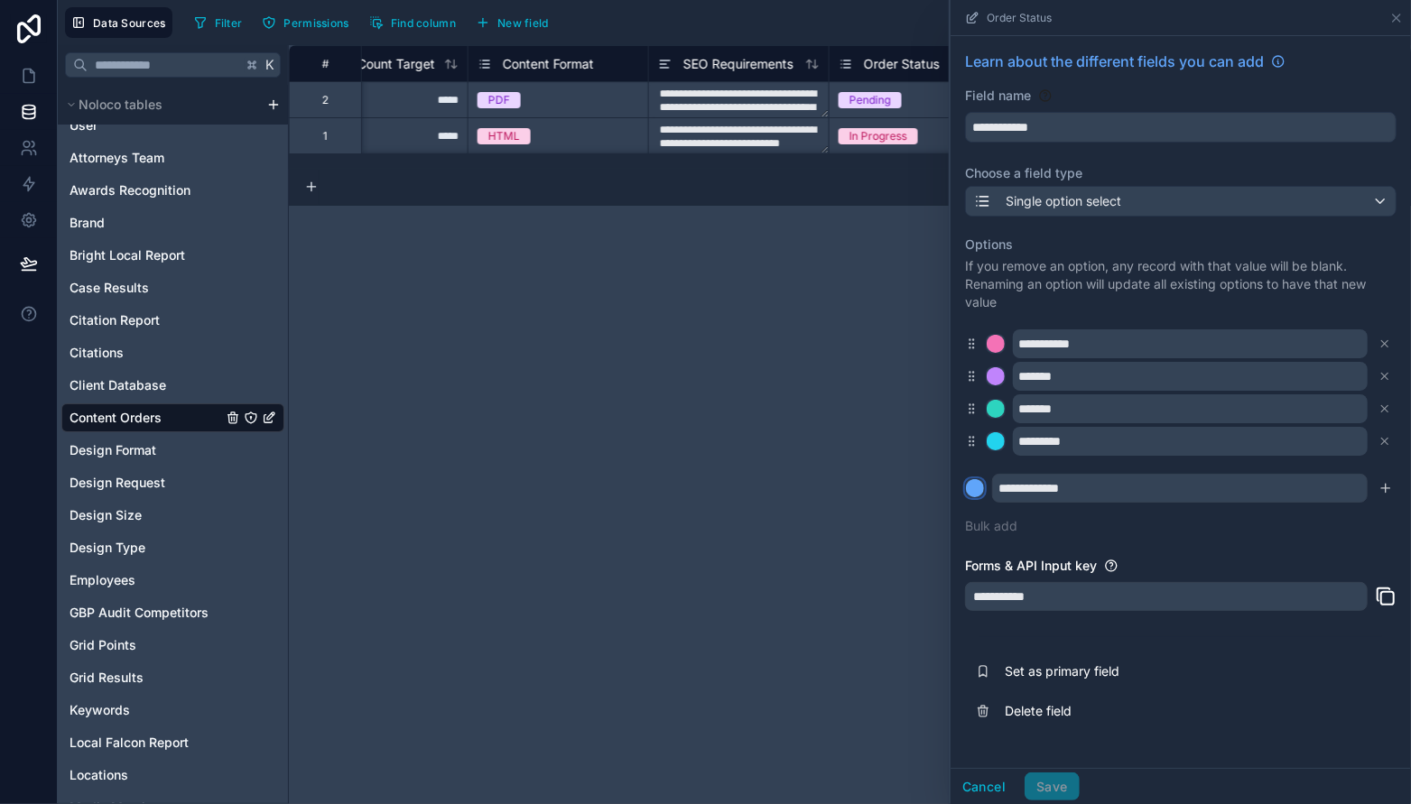
click at [972, 486] on div at bounding box center [975, 488] width 18 height 18
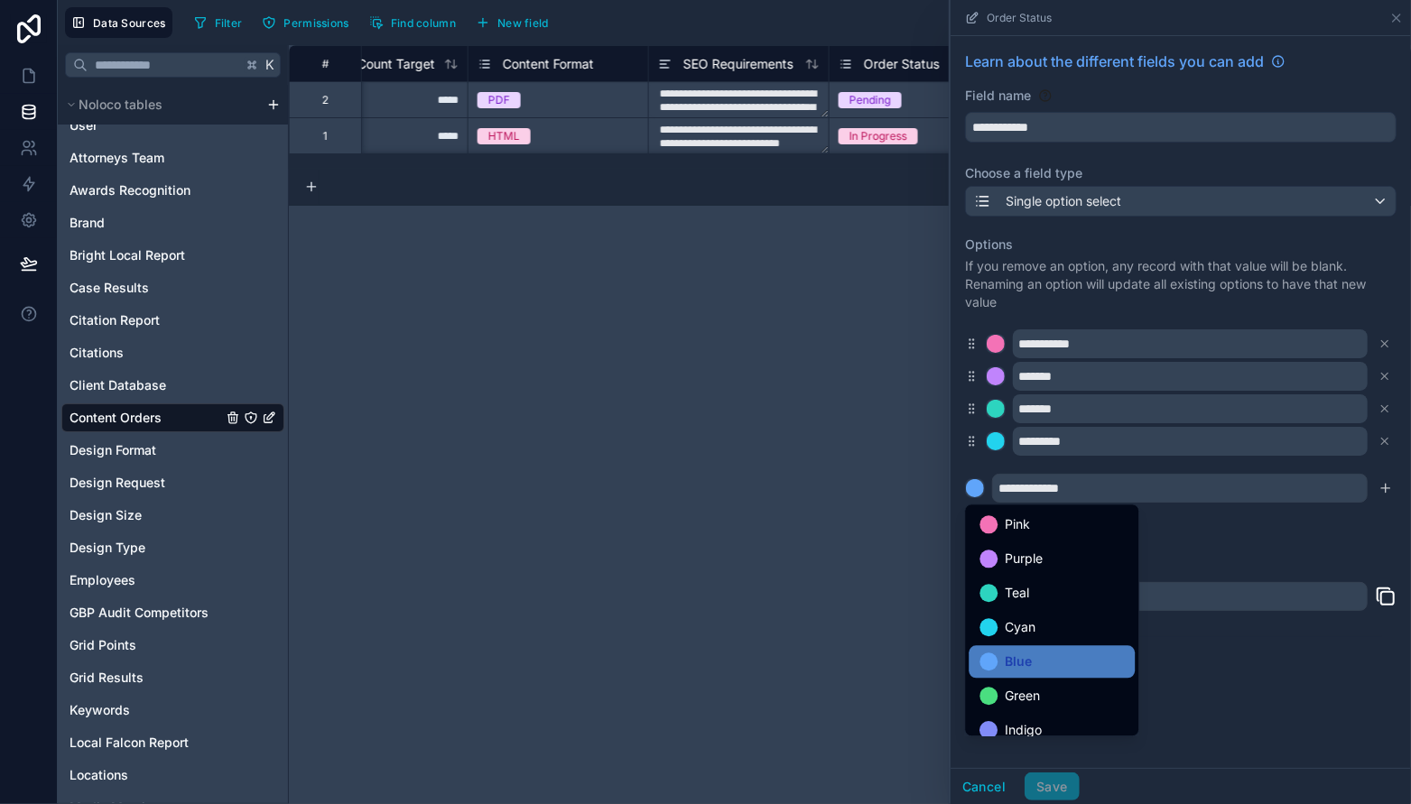
click at [1334, 555] on div at bounding box center [1180, 402] width 460 height 804
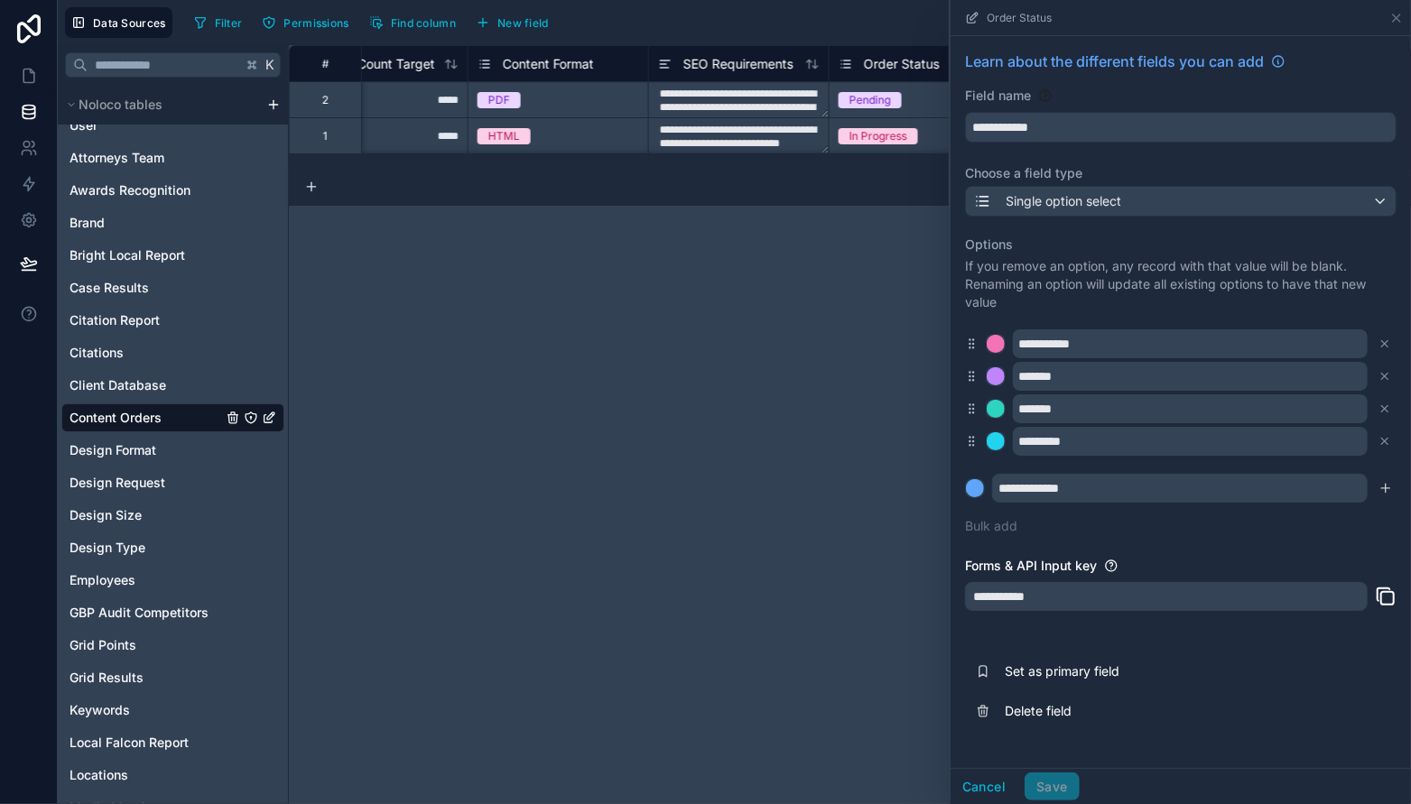
click at [1386, 486] on icon "submit" at bounding box center [1385, 488] width 14 height 14
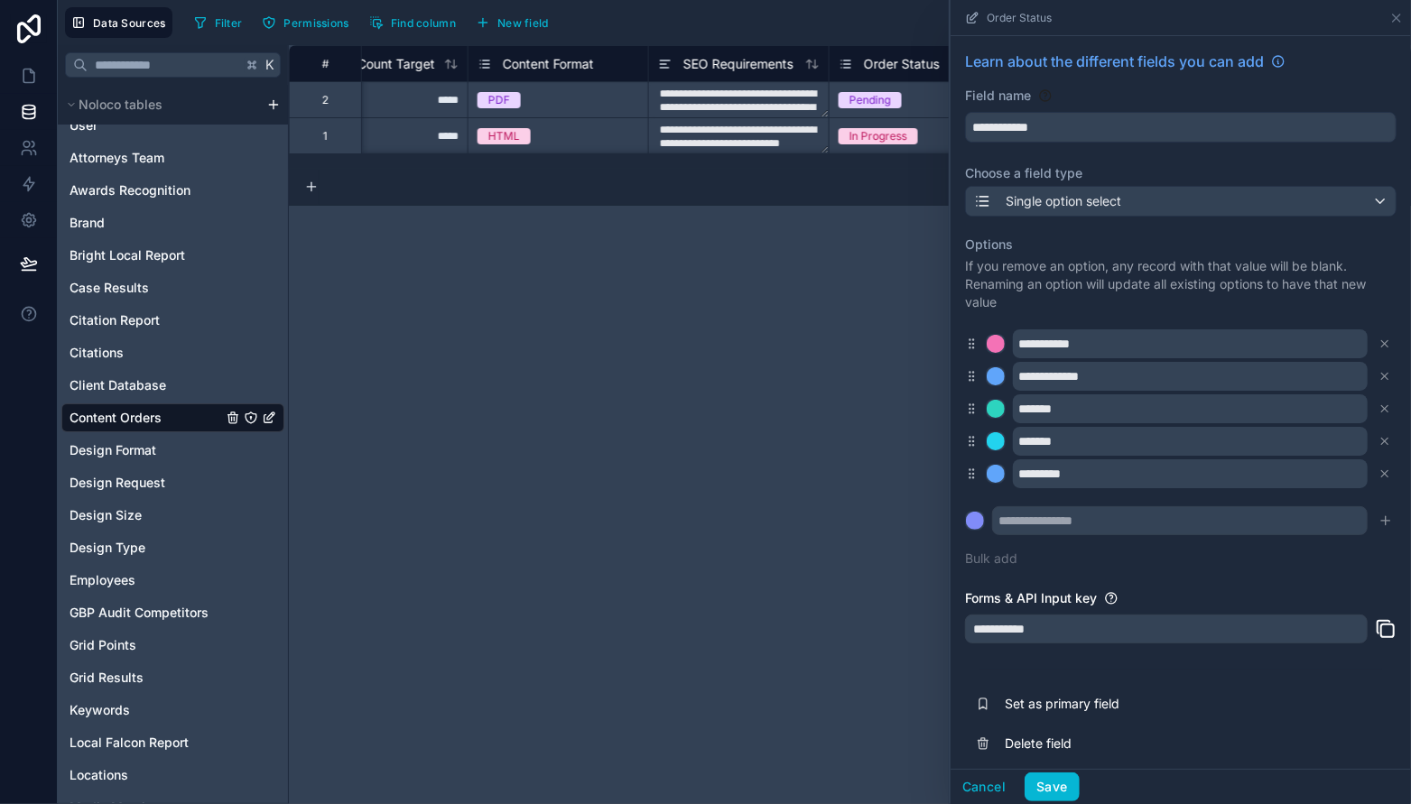
drag, startPoint x: 993, startPoint y: 465, endPoint x: 855, endPoint y: 6, distance: 478.8
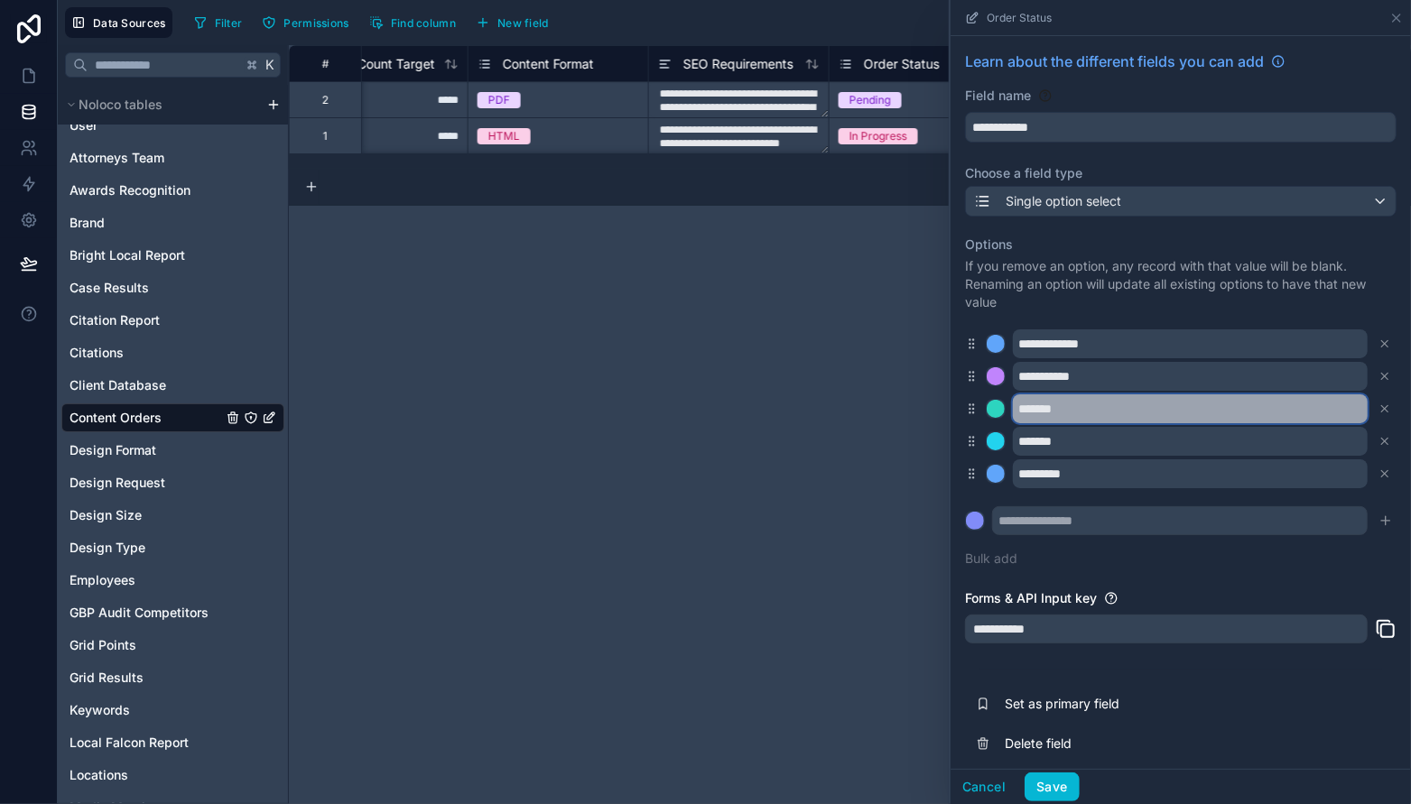
click at [1094, 414] on input "*******" at bounding box center [1190, 408] width 355 height 29
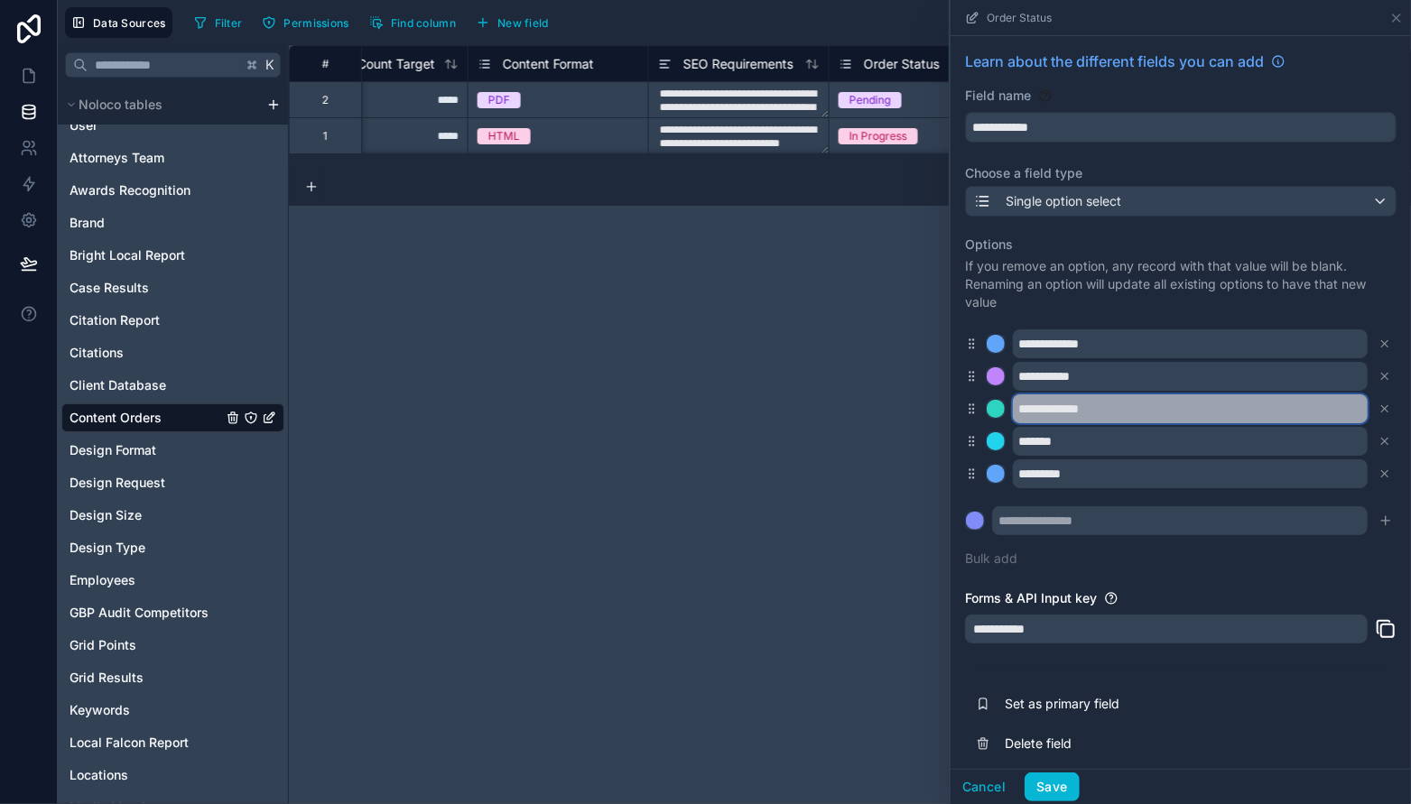
type input "**********"
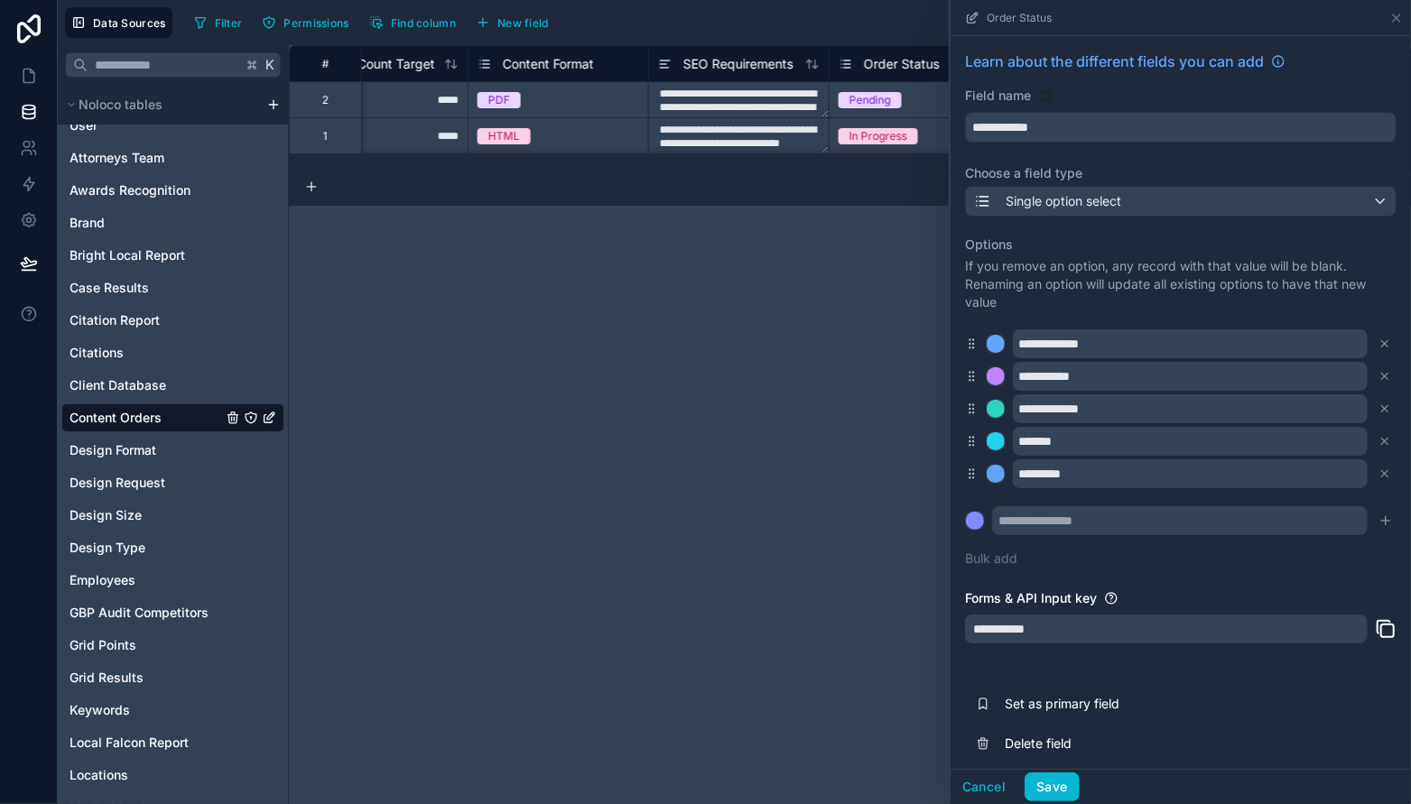
click at [1195, 564] on div "**********" at bounding box center [1180, 402] width 431 height 354
click at [1064, 782] on button "Save" at bounding box center [1051, 787] width 54 height 29
click at [340, 559] on div "**********" at bounding box center [850, 424] width 1122 height 759
click at [340, 558] on div "**********" at bounding box center [850, 424] width 1122 height 759
drag, startPoint x: 267, startPoint y: 795, endPoint x: 307, endPoint y: 570, distance: 228.2
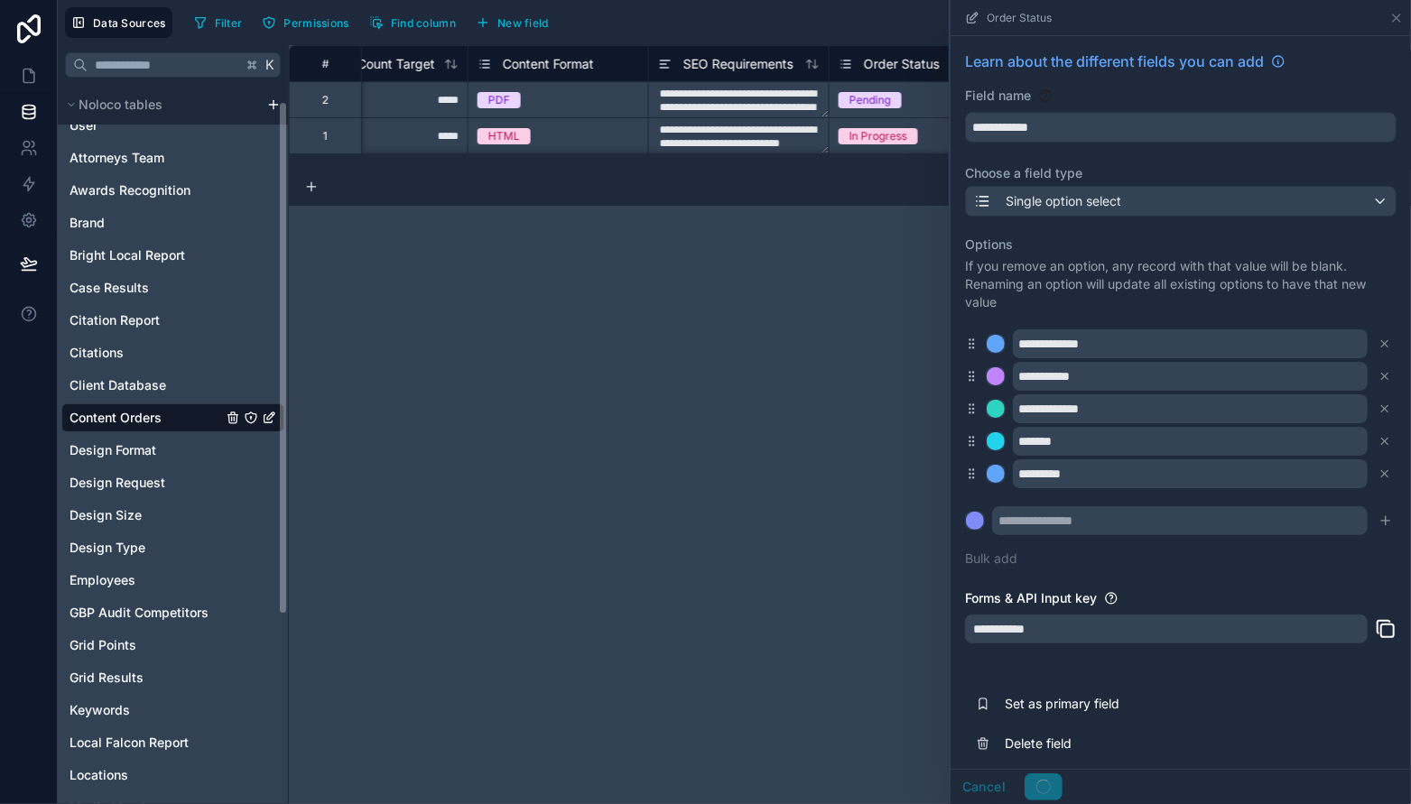
click at [292, 792] on div "**********" at bounding box center [734, 424] width 1353 height 759
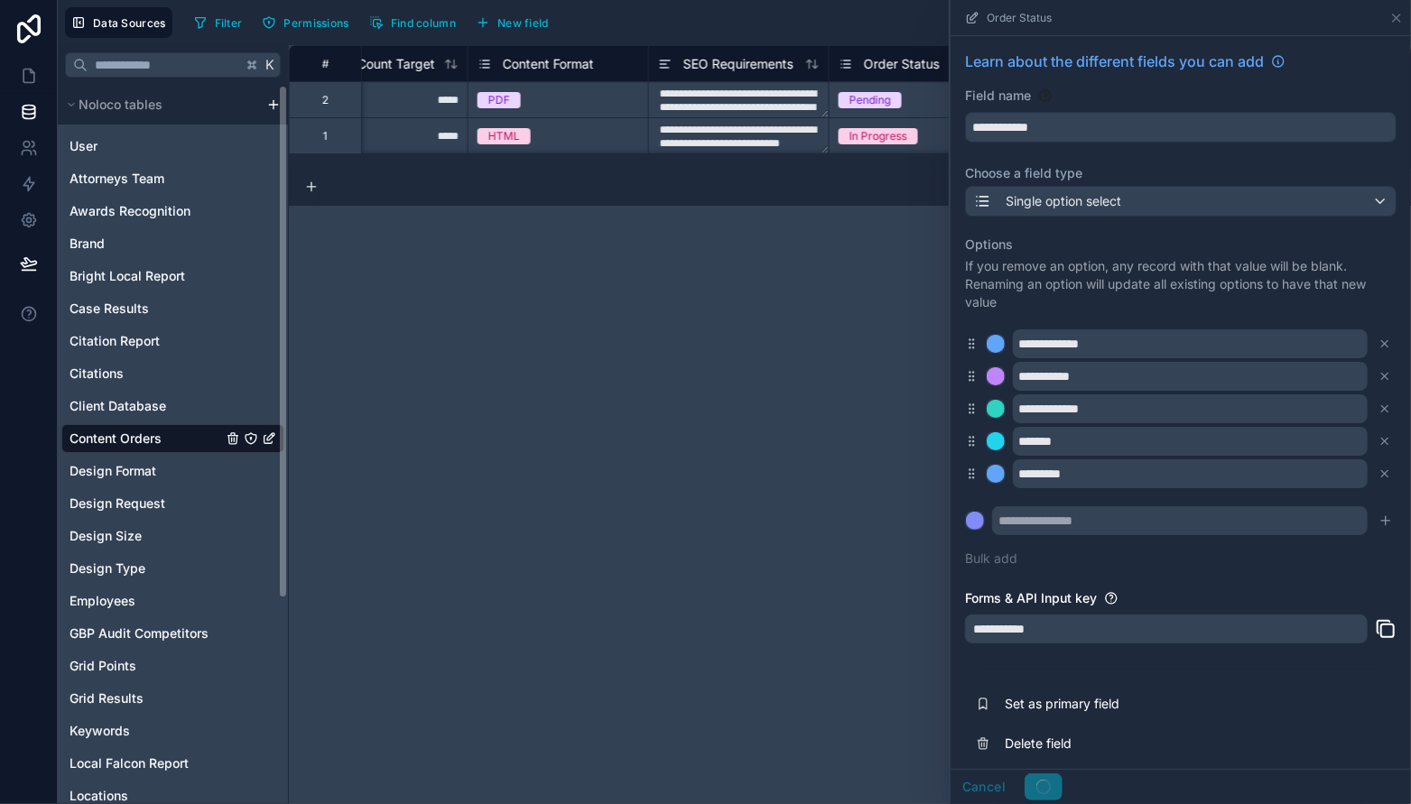
drag, startPoint x: 285, startPoint y: 538, endPoint x: 376, endPoint y: 425, distance: 145.0
click at [319, 421] on div "**********" at bounding box center [734, 424] width 1353 height 759
click at [478, 440] on div "**********" at bounding box center [850, 424] width 1122 height 759
click at [1051, 788] on div "Cancel" at bounding box center [1006, 787] width 112 height 29
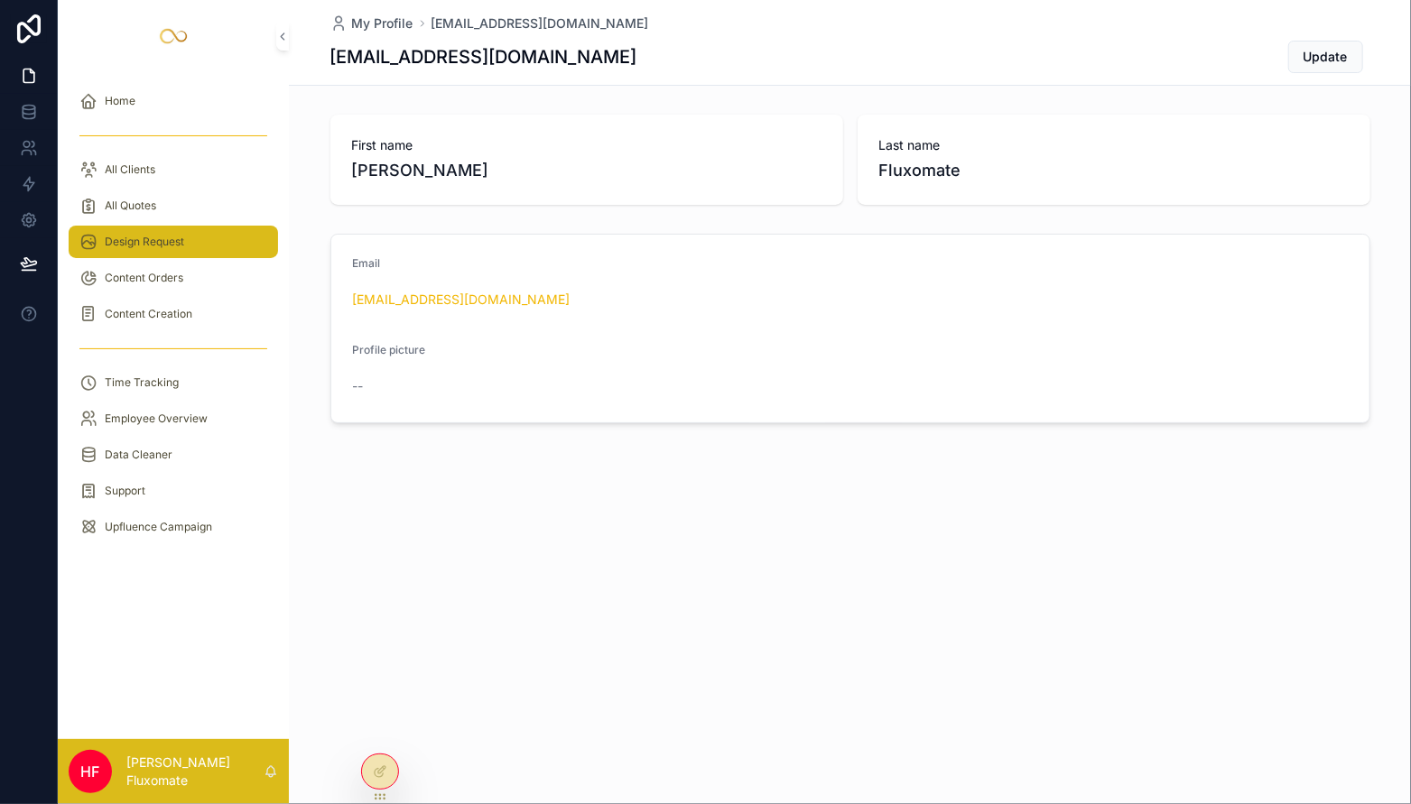
click at [158, 241] on span "Design Request" at bounding box center [144, 242] width 79 height 14
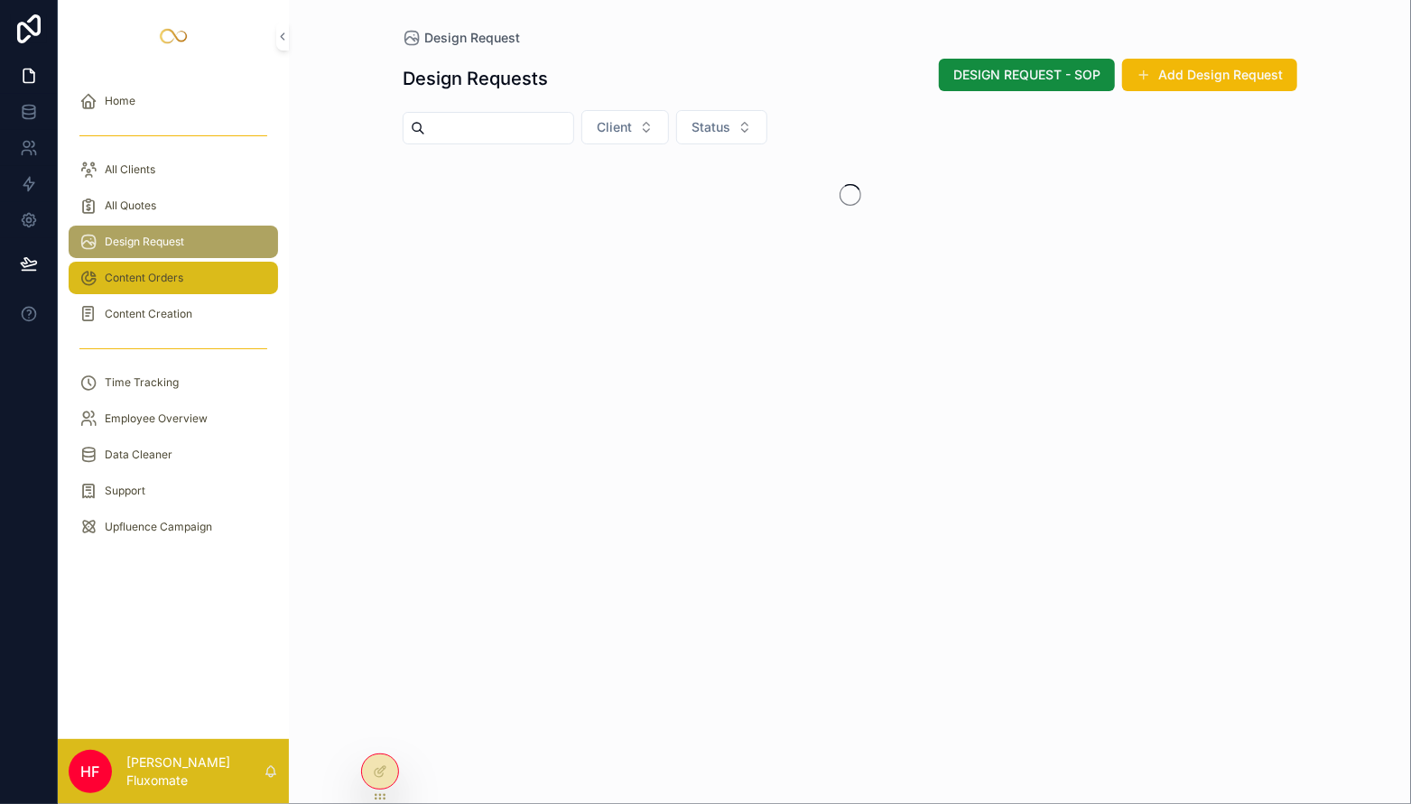
click at [197, 274] on div "Content Orders" at bounding box center [173, 278] width 188 height 29
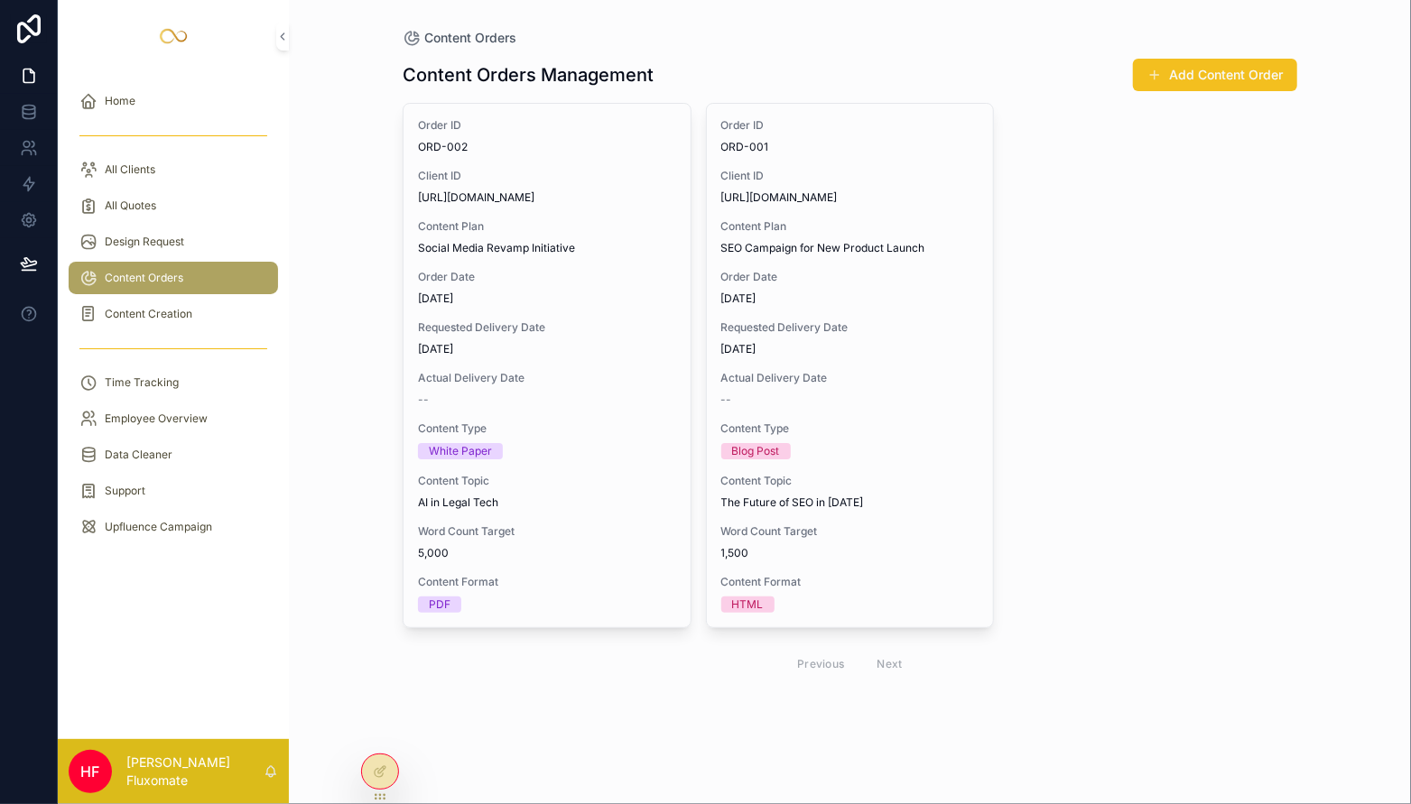
click at [1147, 77] on span "scrollable content" at bounding box center [1154, 75] width 14 height 14
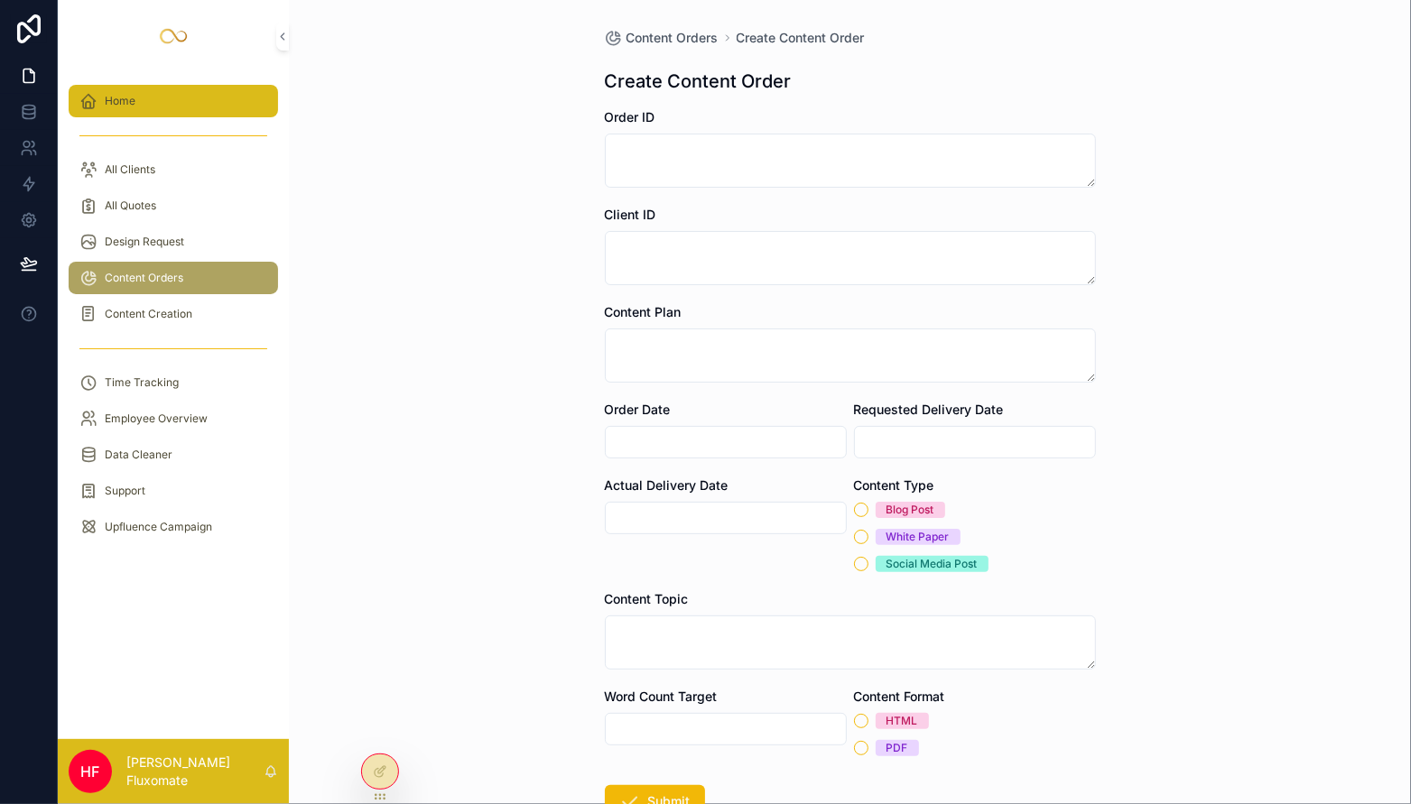
click at [145, 112] on div "Home" at bounding box center [173, 101] width 188 height 29
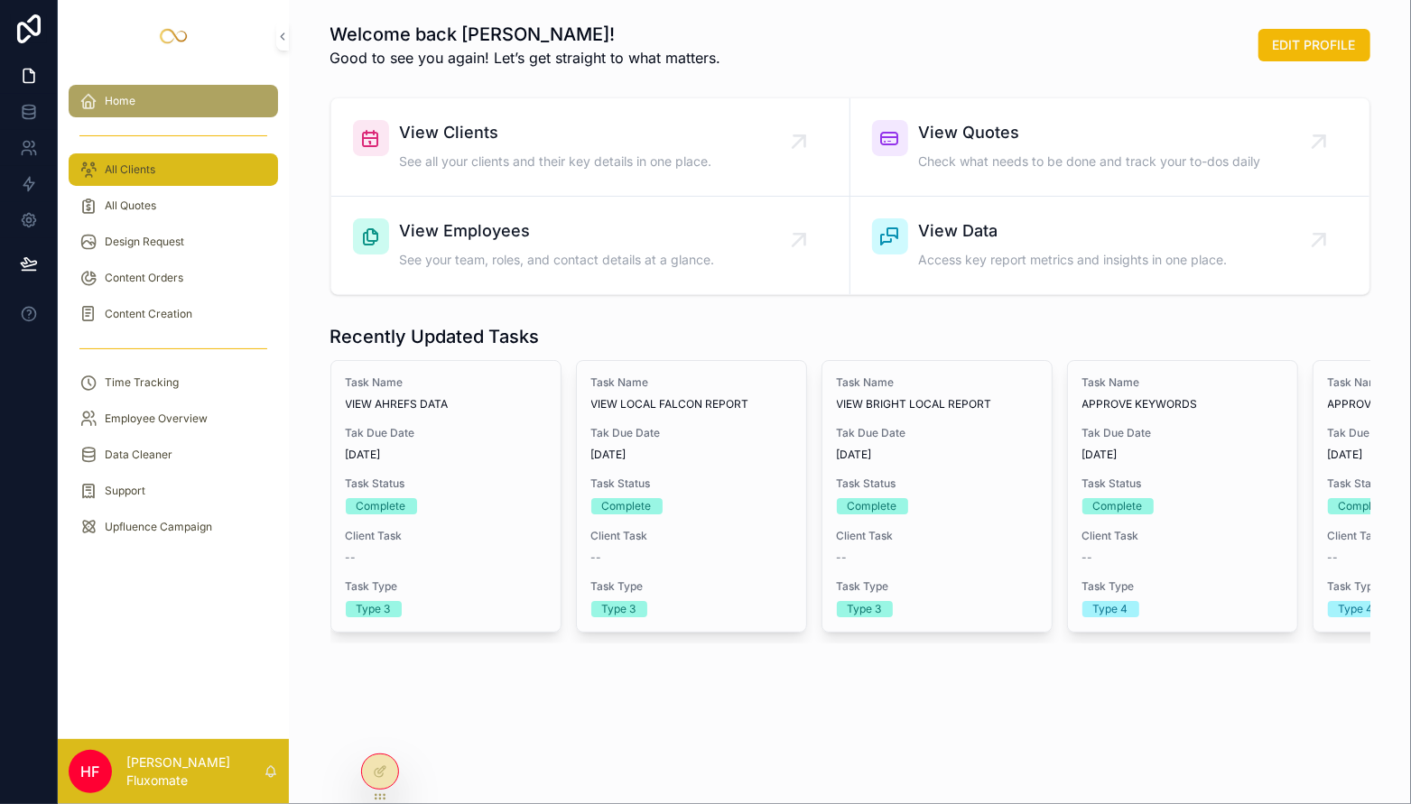
click at [194, 170] on div "All Clients" at bounding box center [173, 169] width 188 height 29
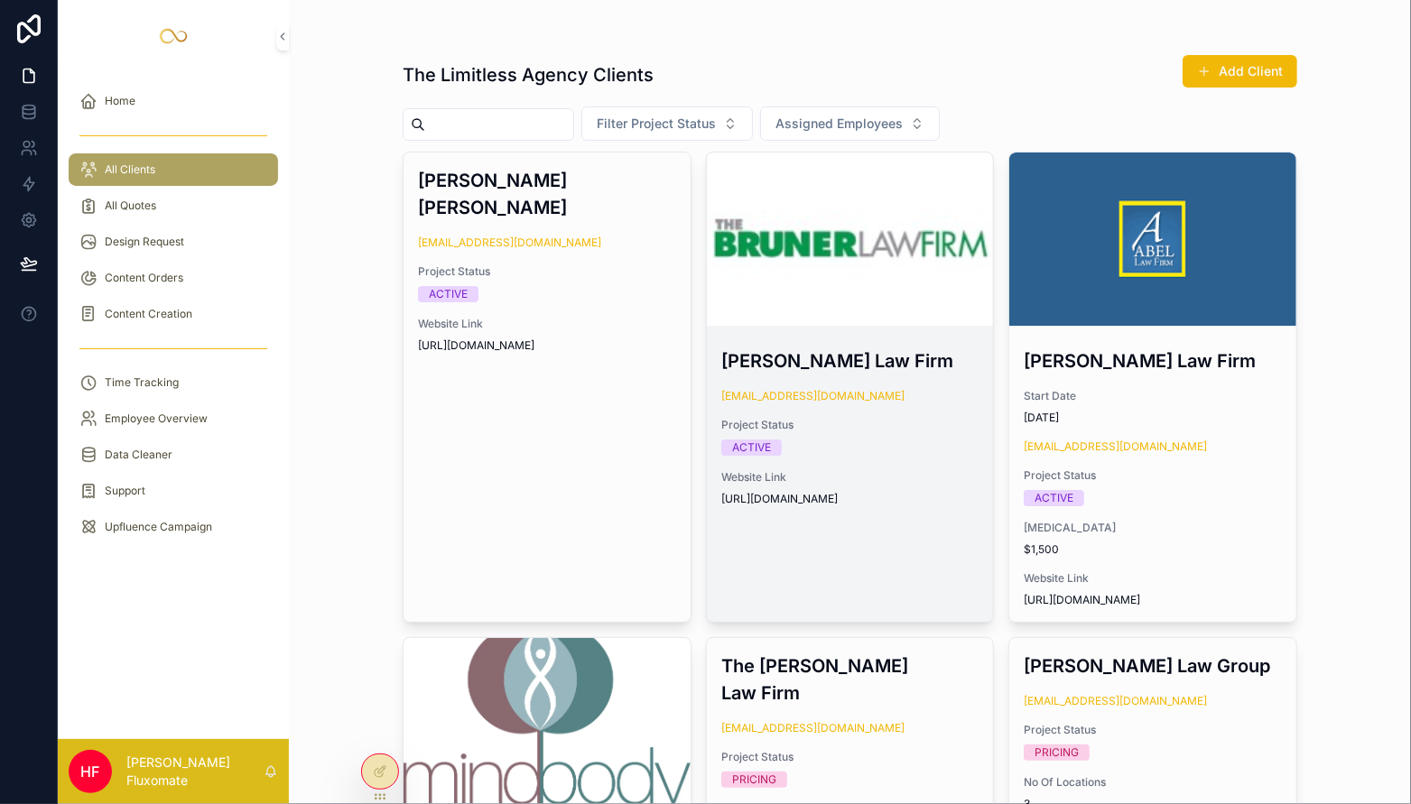
click at [857, 247] on div "scrollable content" at bounding box center [850, 239] width 287 height 22
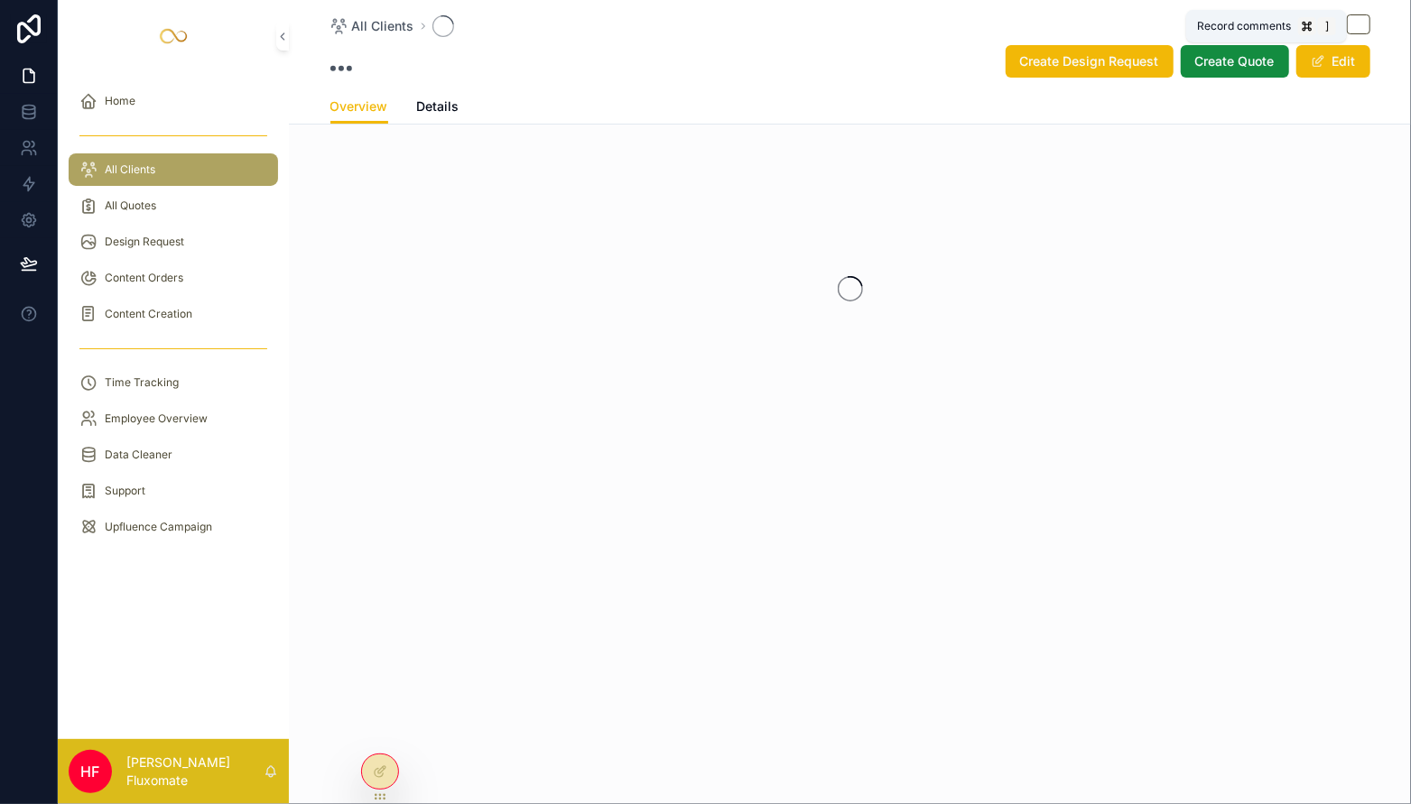
click at [1359, 21] on icon "scrollable content" at bounding box center [1358, 24] width 14 height 14
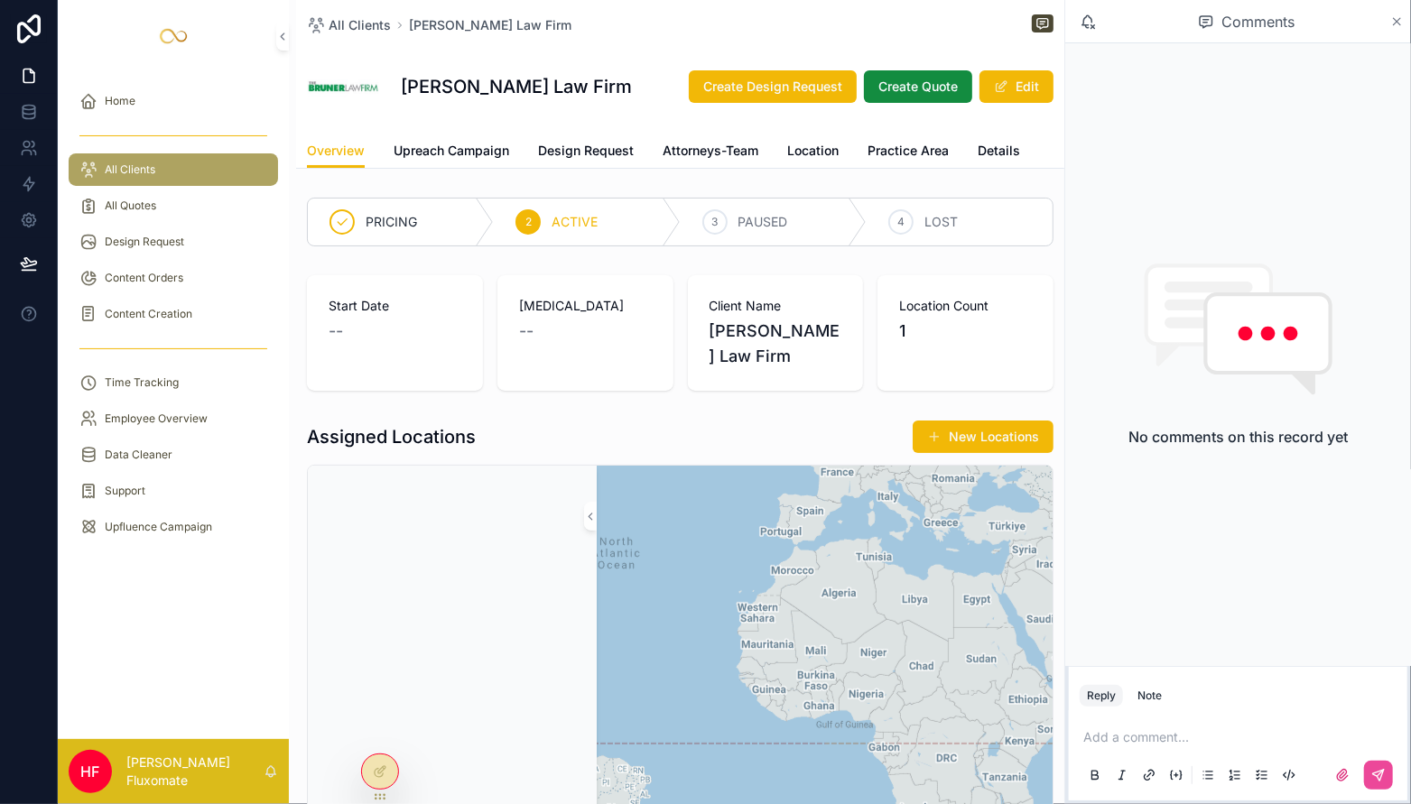
click at [1394, 21] on icon "scrollable content" at bounding box center [1397, 21] width 14 height 14
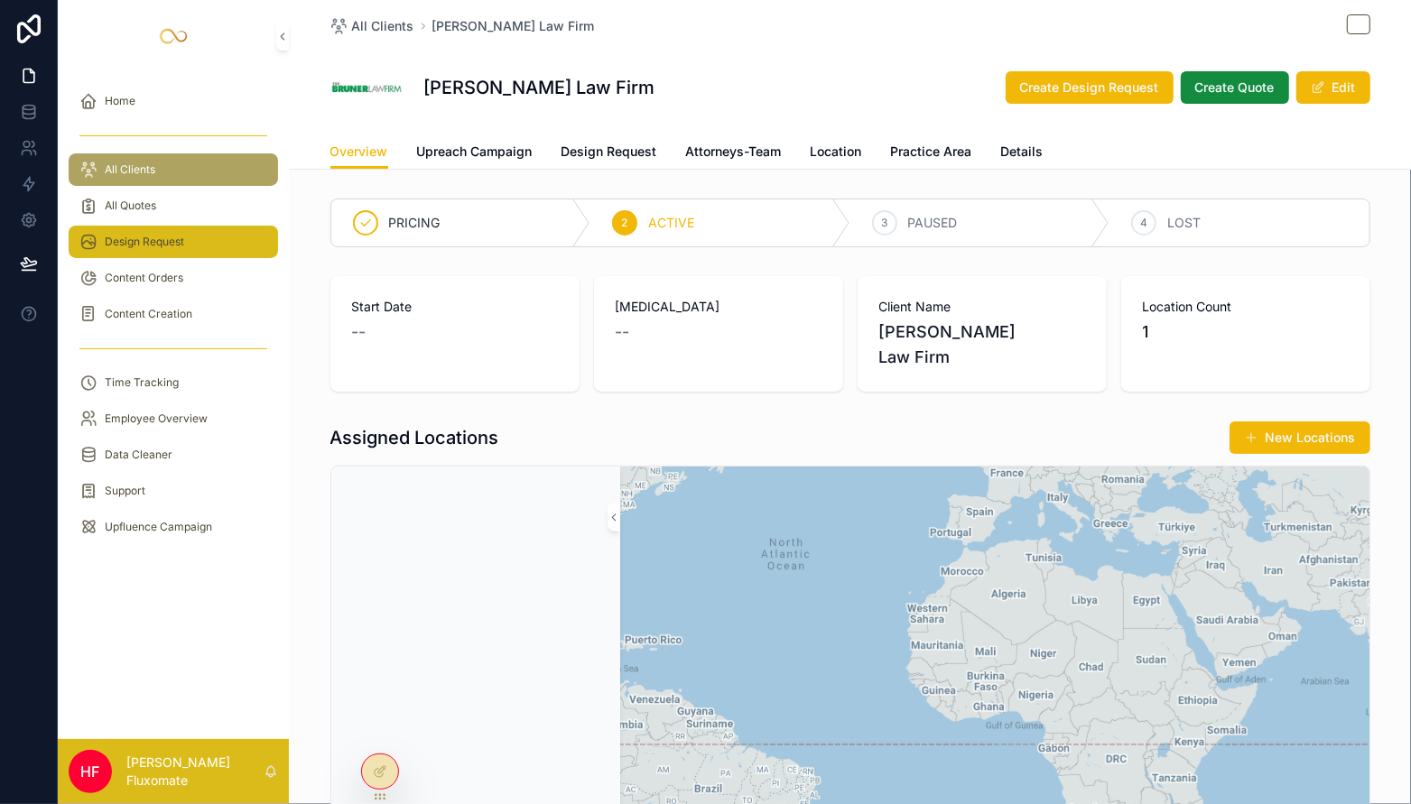
click at [107, 250] on div "Design Request" at bounding box center [173, 241] width 188 height 29
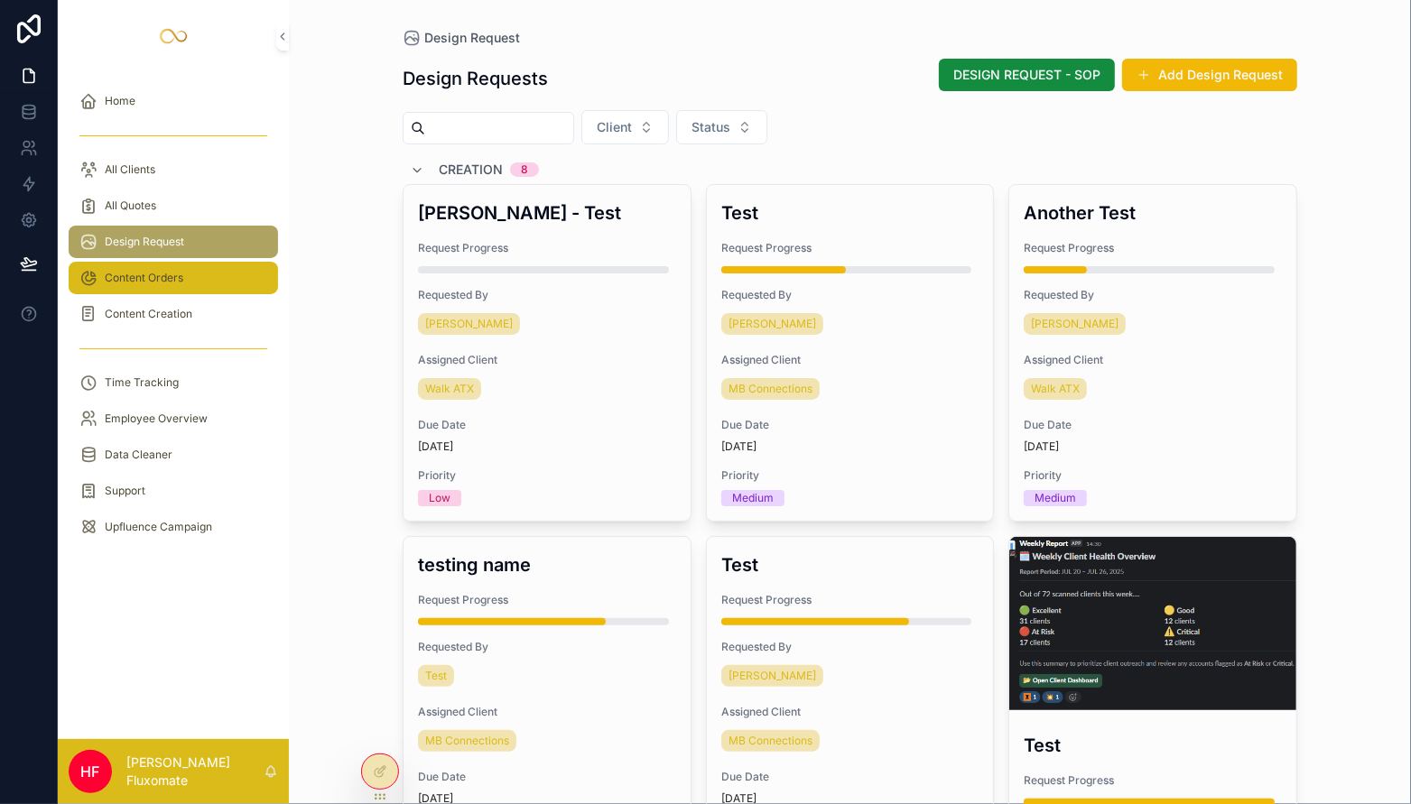
click at [197, 281] on div "Content Orders" at bounding box center [173, 278] width 188 height 29
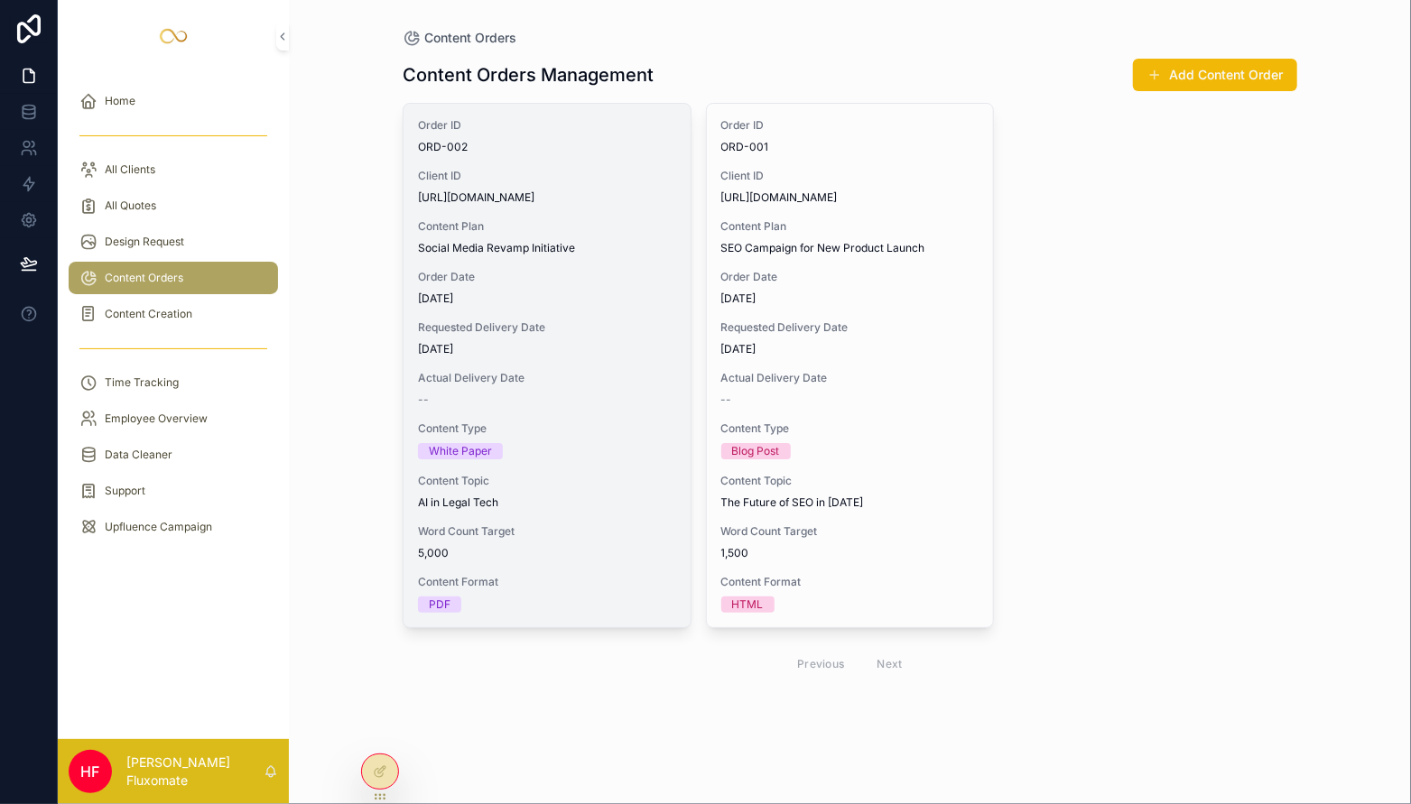
click at [608, 246] on span "Social Media Revamp Initiative" at bounding box center [547, 248] width 258 height 14
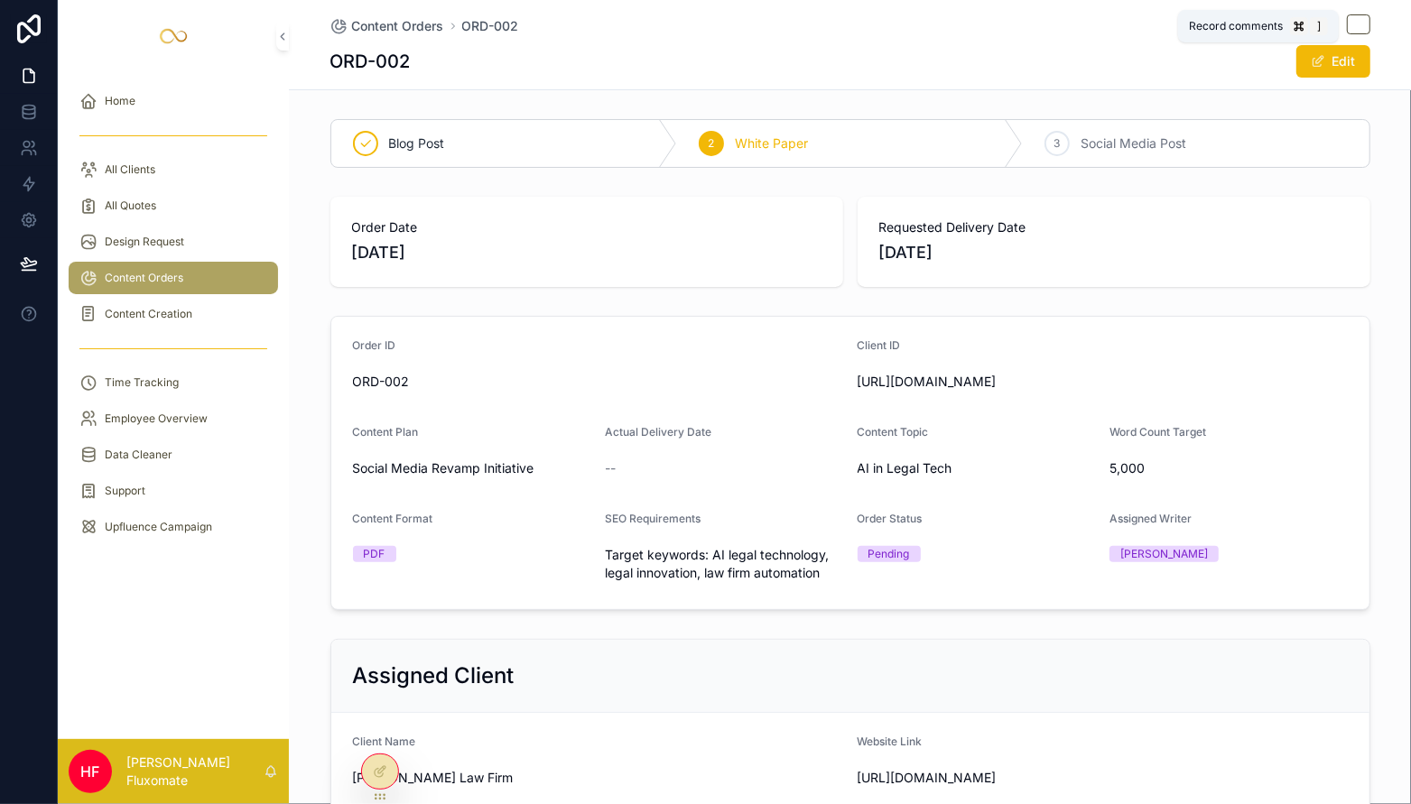
click at [1358, 18] on span "scrollable content" at bounding box center [1357, 24] width 23 height 20
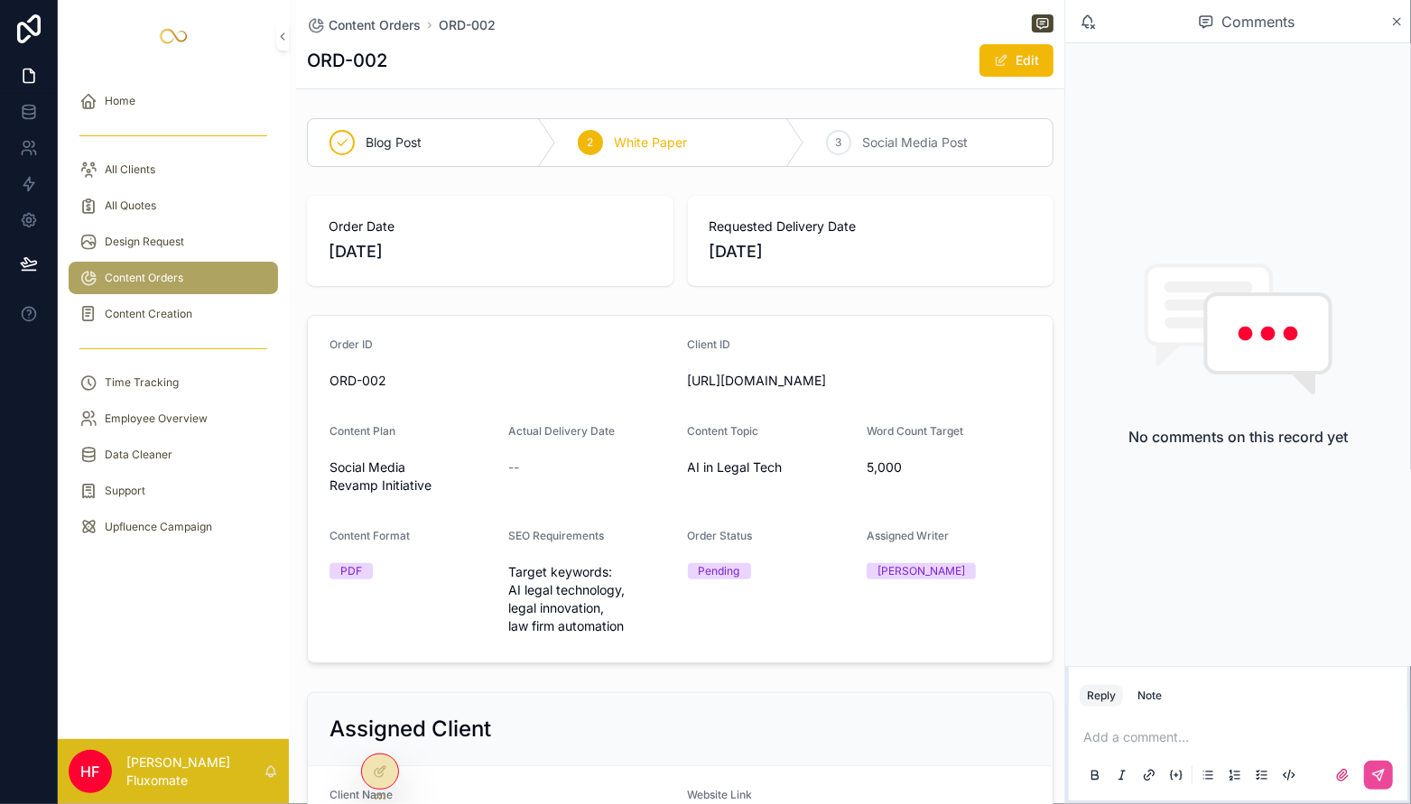
click at [174, 272] on span "Content Orders" at bounding box center [144, 278] width 79 height 14
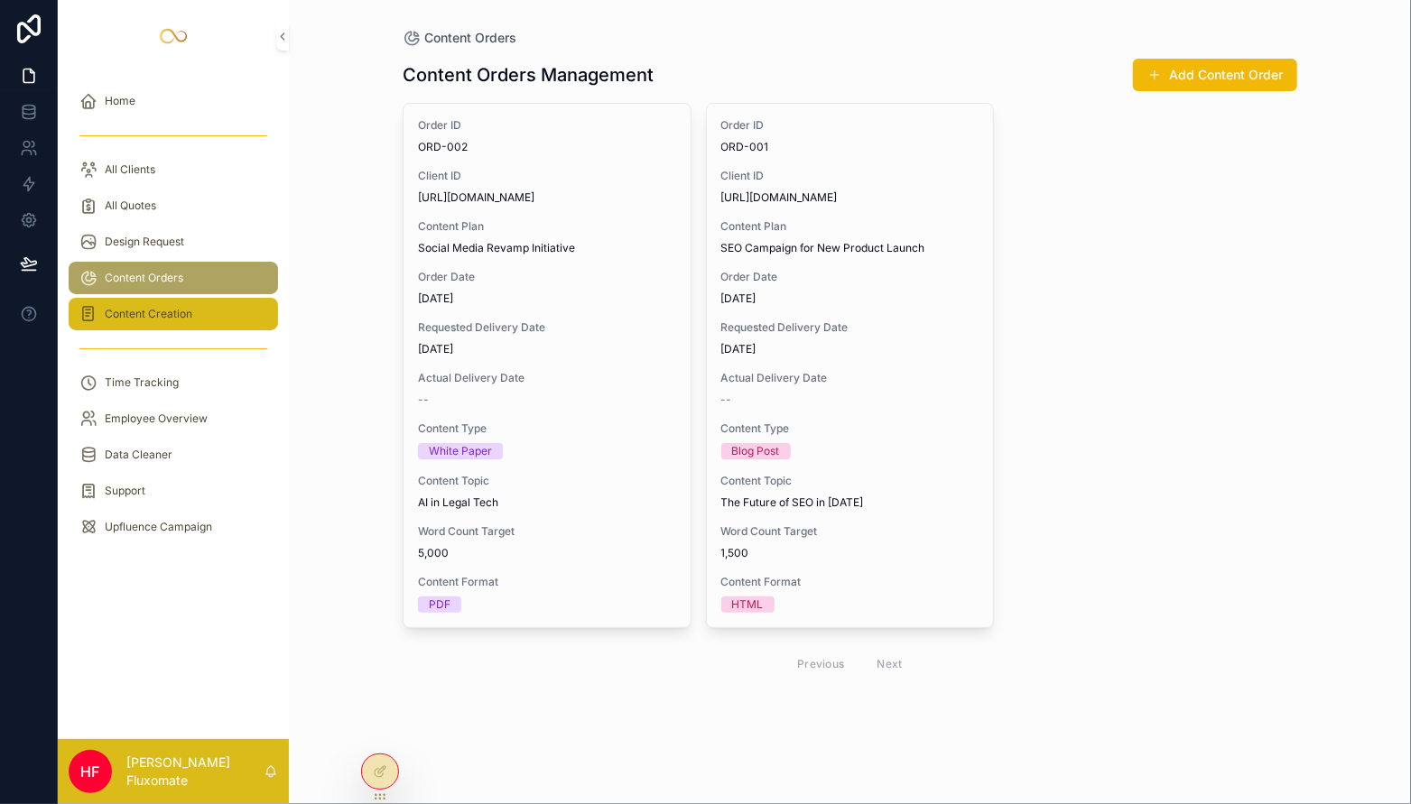
click at [187, 322] on div "Content Creation" at bounding box center [173, 314] width 188 height 29
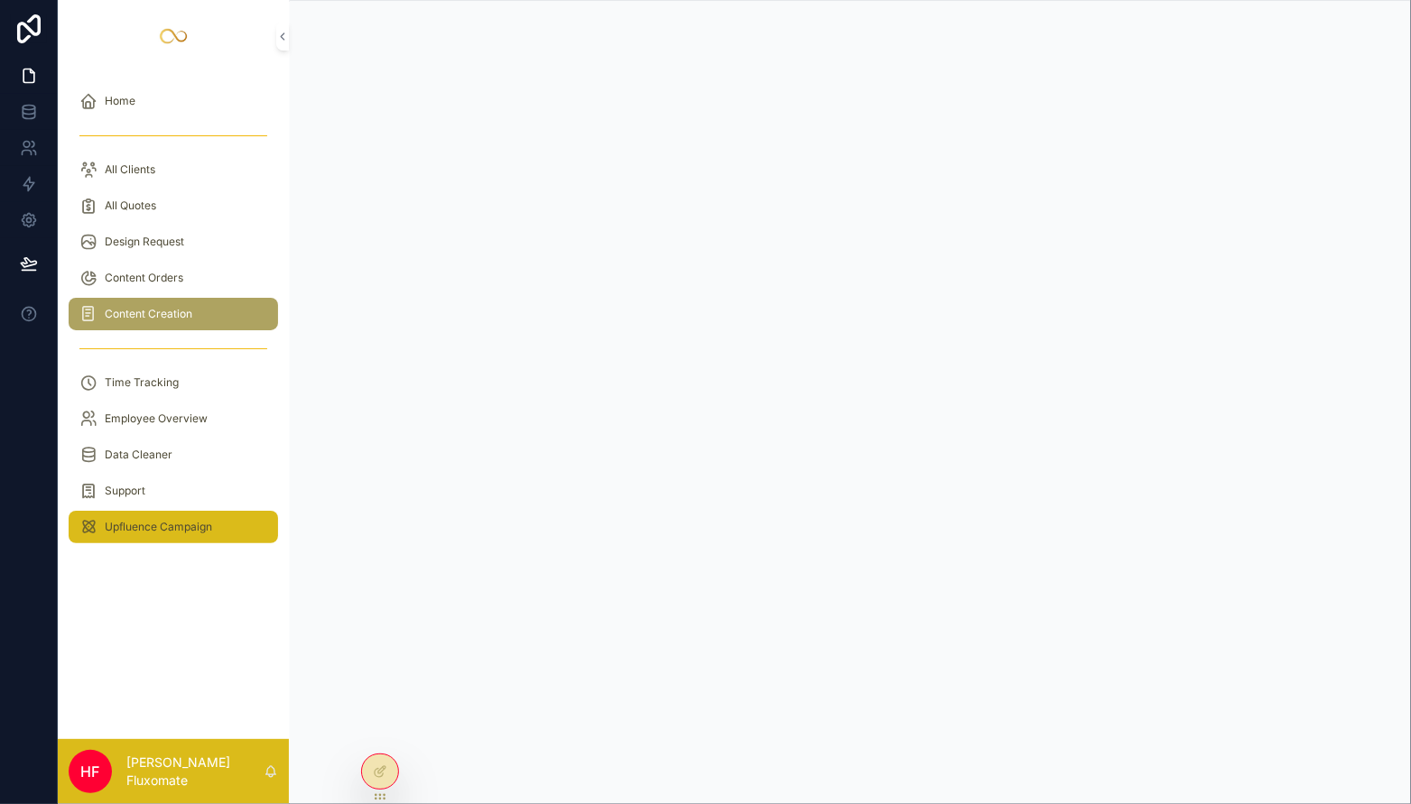
click at [190, 531] on span "Upfluence Campaign" at bounding box center [158, 527] width 107 height 14
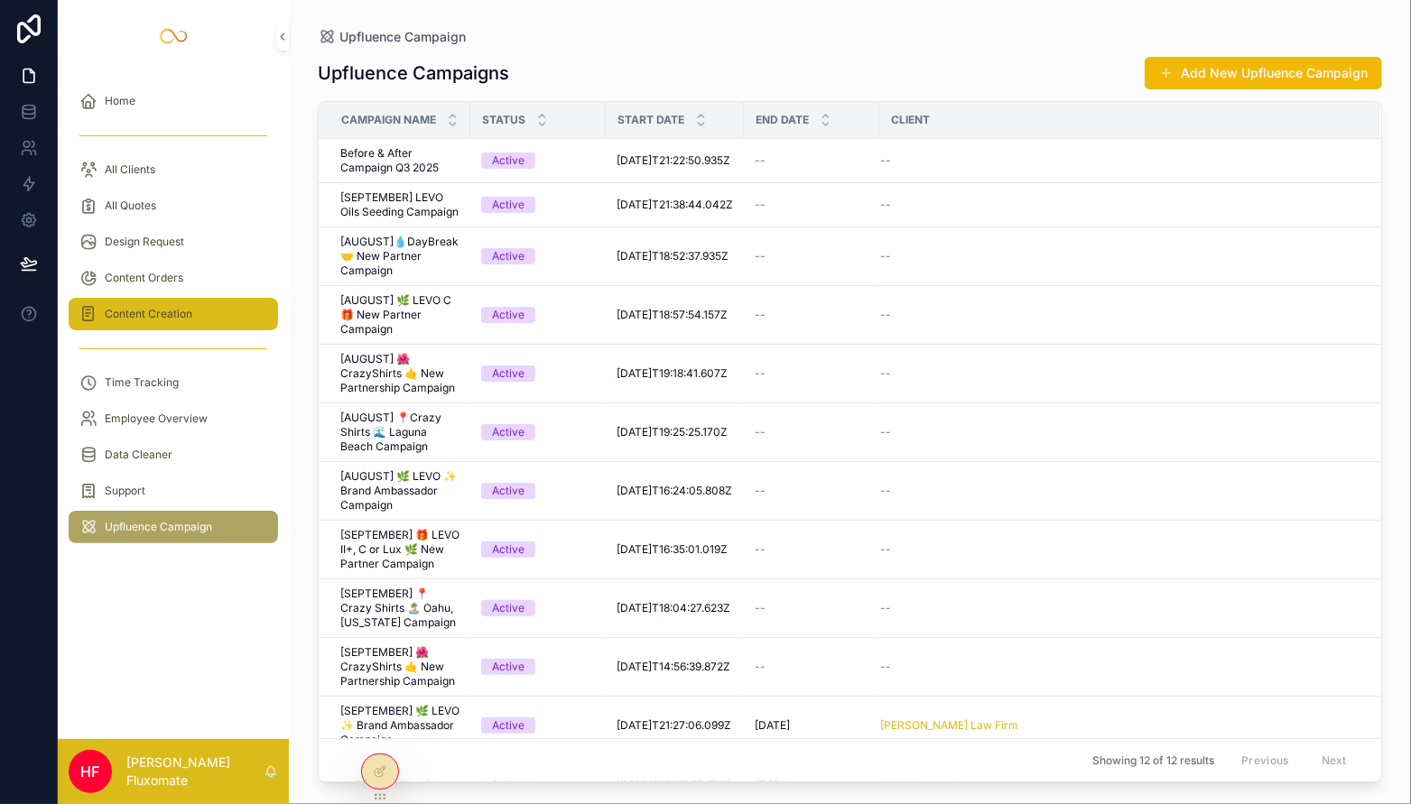
click at [171, 311] on span "Content Creation" at bounding box center [149, 314] width 88 height 14
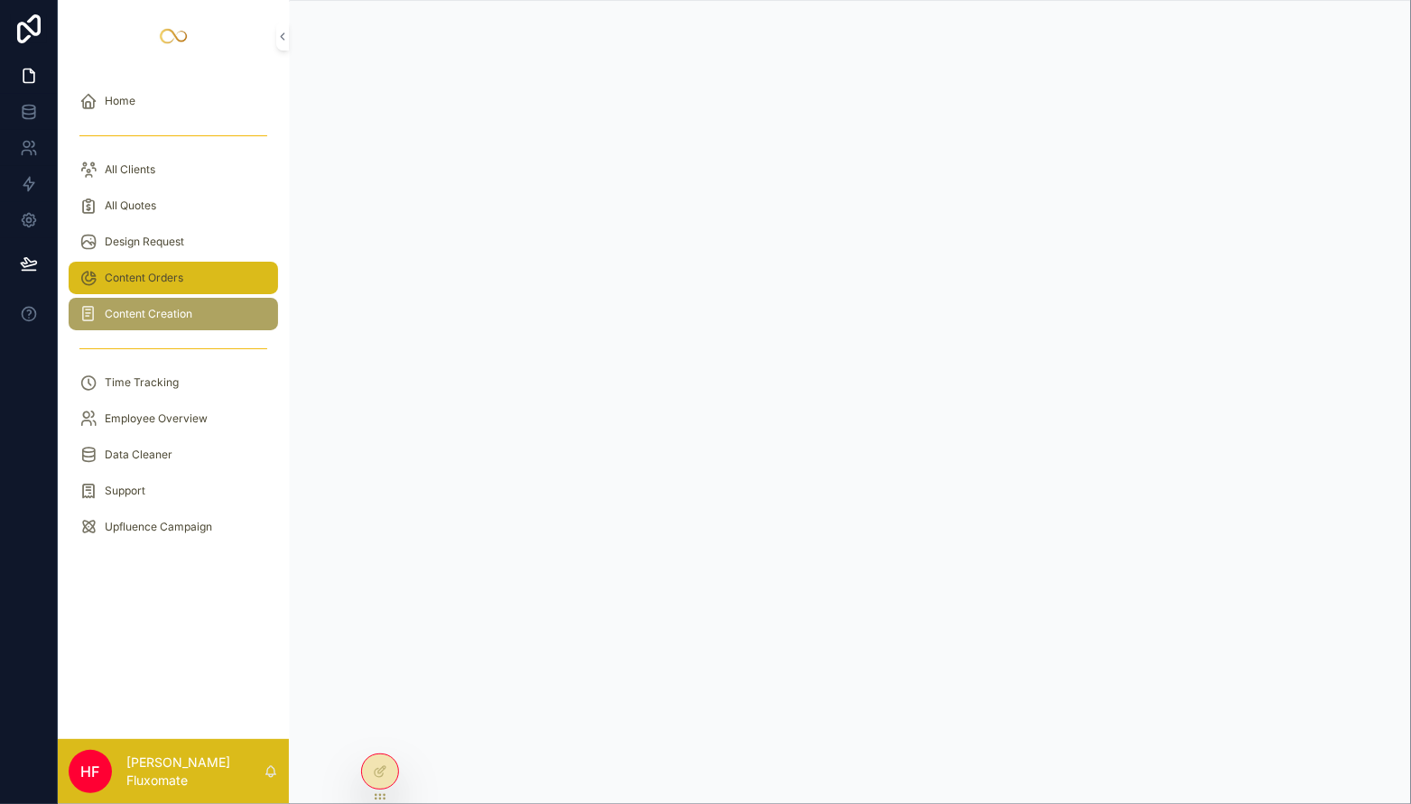
click at [154, 280] on span "Content Orders" at bounding box center [144, 278] width 79 height 14
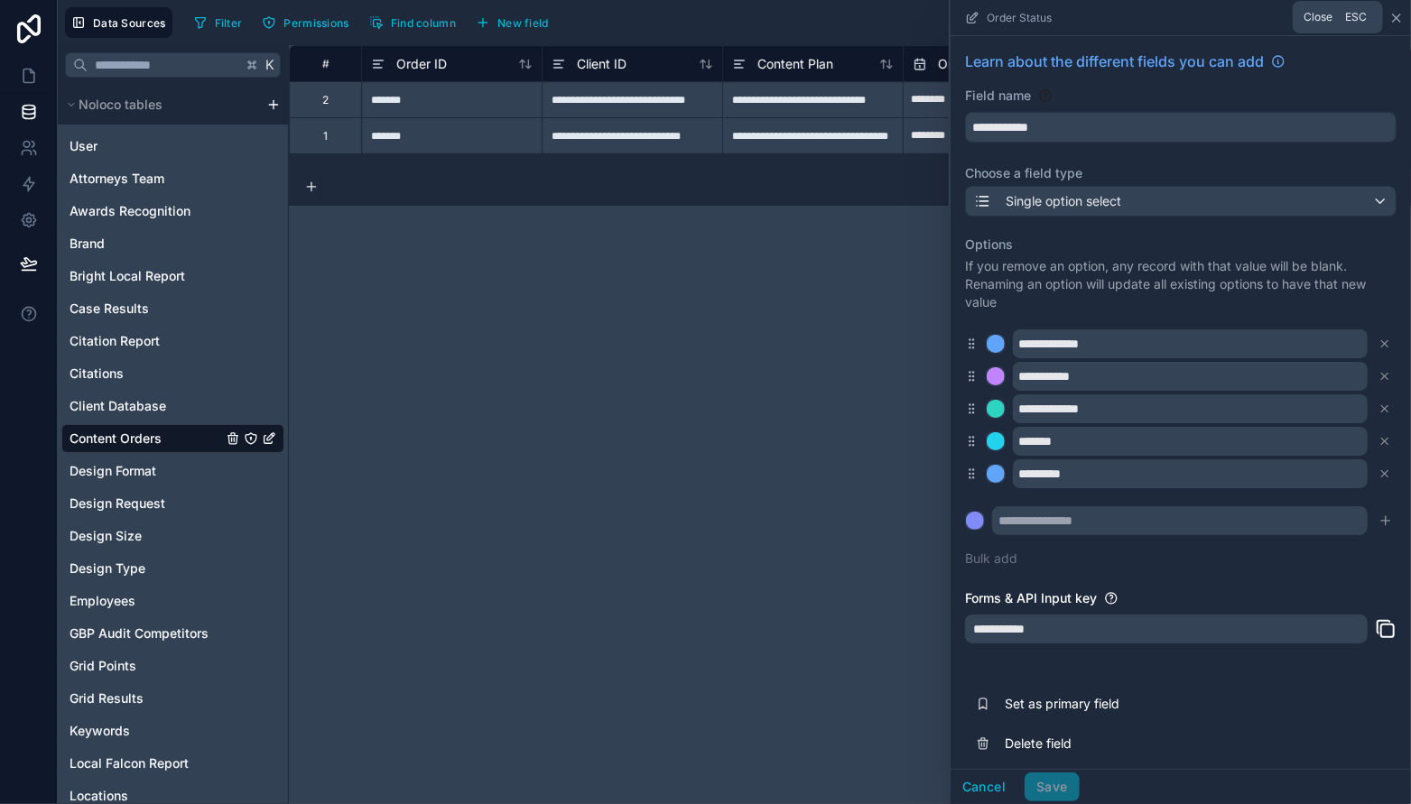
click at [1401, 14] on icon at bounding box center [1396, 18] width 14 height 14
